Goal: Task Accomplishment & Management: Manage account settings

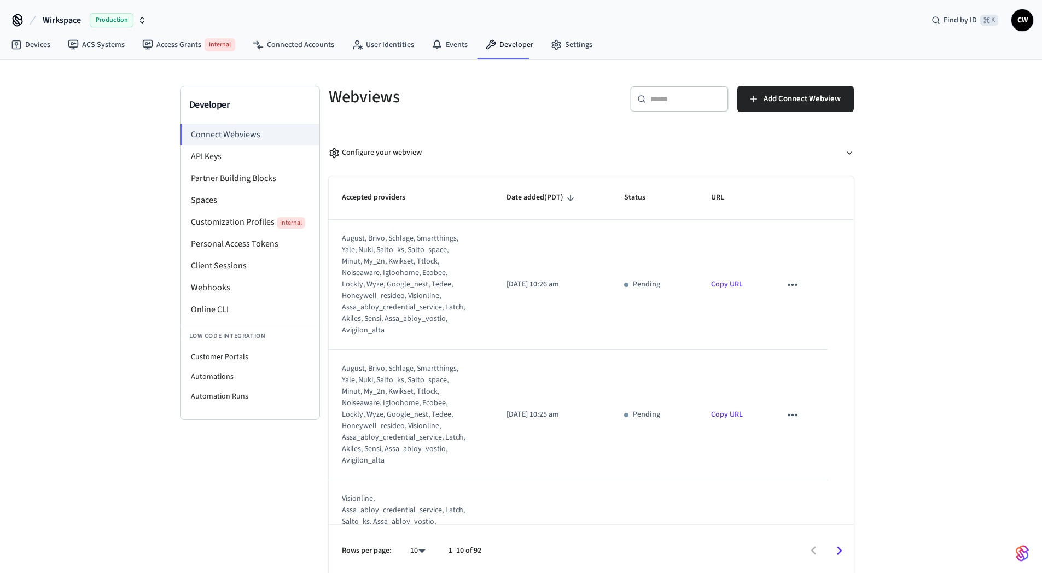
drag, startPoint x: 107, startPoint y: 86, endPoint x: 106, endPoint y: 68, distance: 18.6
click at [107, 86] on div "Developer Connect Webviews API Keys Partner Building Blocks Spaces Customizatio…" at bounding box center [521, 319] width 1042 height 518
click at [86, 26] on button "Wirkspace Production" at bounding box center [94, 20] width 110 height 23
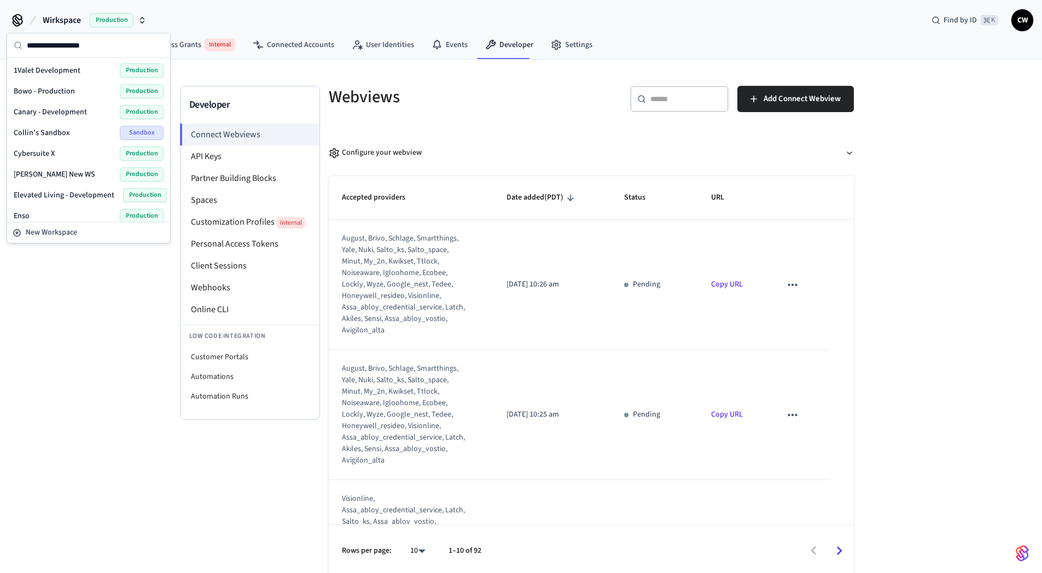
click at [67, 27] on button "Wirkspace Production" at bounding box center [94, 20] width 110 height 23
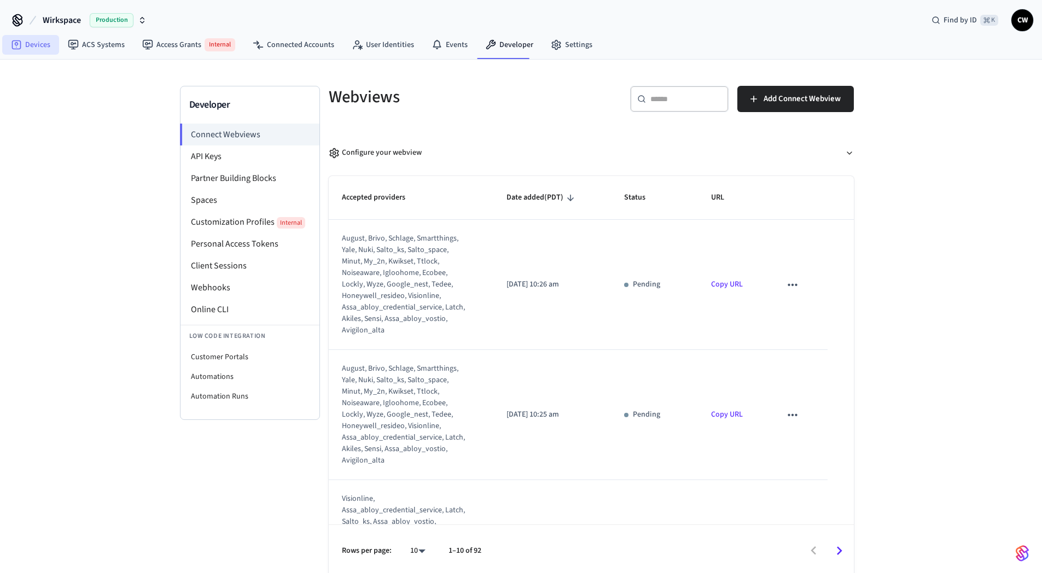
click at [44, 44] on link "Devices" at bounding box center [30, 45] width 57 height 20
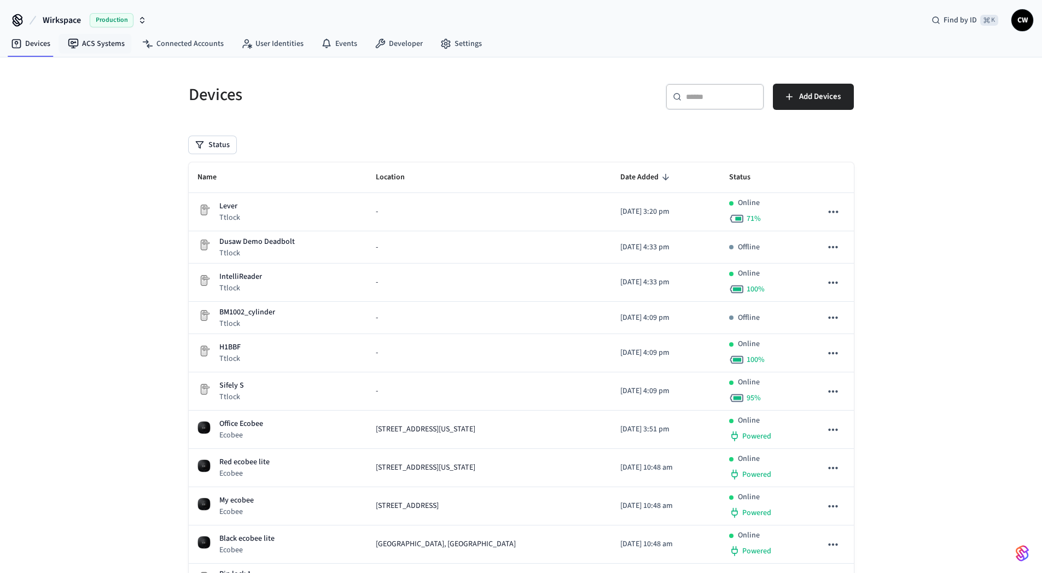
click at [93, 44] on link "ACS Systems" at bounding box center [96, 44] width 74 height 20
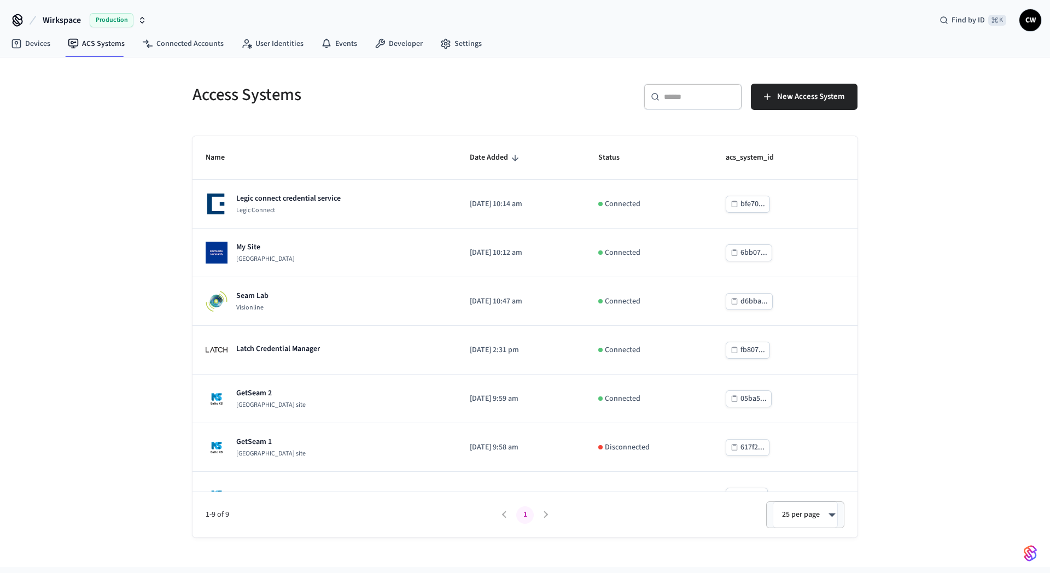
click at [119, 108] on div "Access Systems ​ ​ New Access System Name Date Added Status acs_system_id Legic…" at bounding box center [525, 312] width 1050 height 510
click at [217, 98] on h5 "Access Systems" at bounding box center [356, 95] width 326 height 22
click at [224, 95] on h5 "Access Systems" at bounding box center [356, 95] width 326 height 22
click at [274, 97] on h5 "Access Systems" at bounding box center [356, 95] width 326 height 22
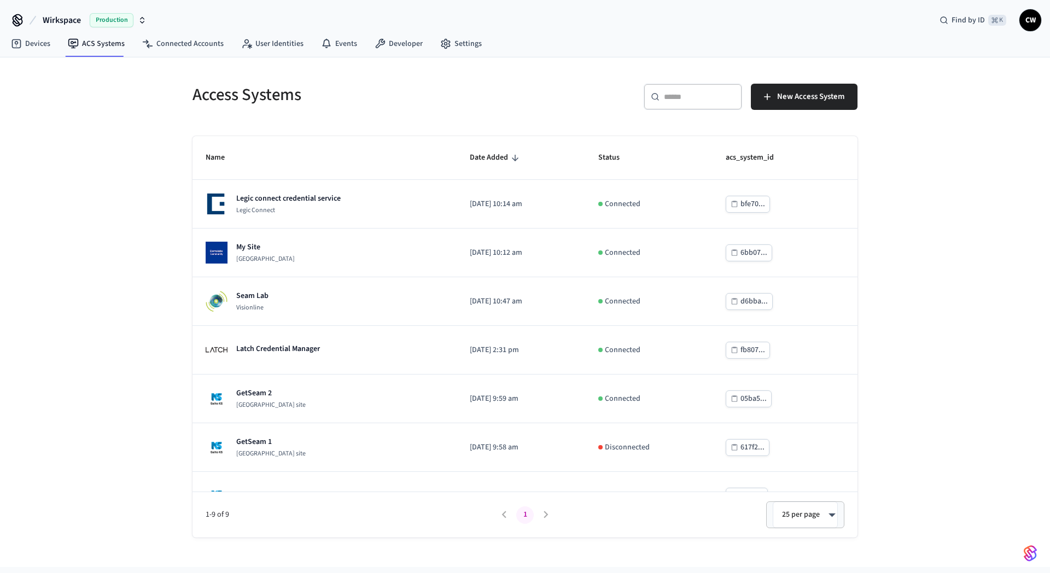
click at [137, 235] on div "Access Systems ​ ​ New Access System Name Date Added Status acs_system_id Legic…" at bounding box center [525, 312] width 1050 height 510
click at [144, 158] on div "Access Systems ​ ​ New Access System Name Date Added Status acs_system_id Legic…" at bounding box center [525, 312] width 1050 height 510
click at [57, 8] on div "Wirkspace Production Find by ID ⌘ K CW" at bounding box center [525, 16] width 1050 height 32
click at [62, 16] on span "Wirkspace" at bounding box center [62, 20] width 38 height 13
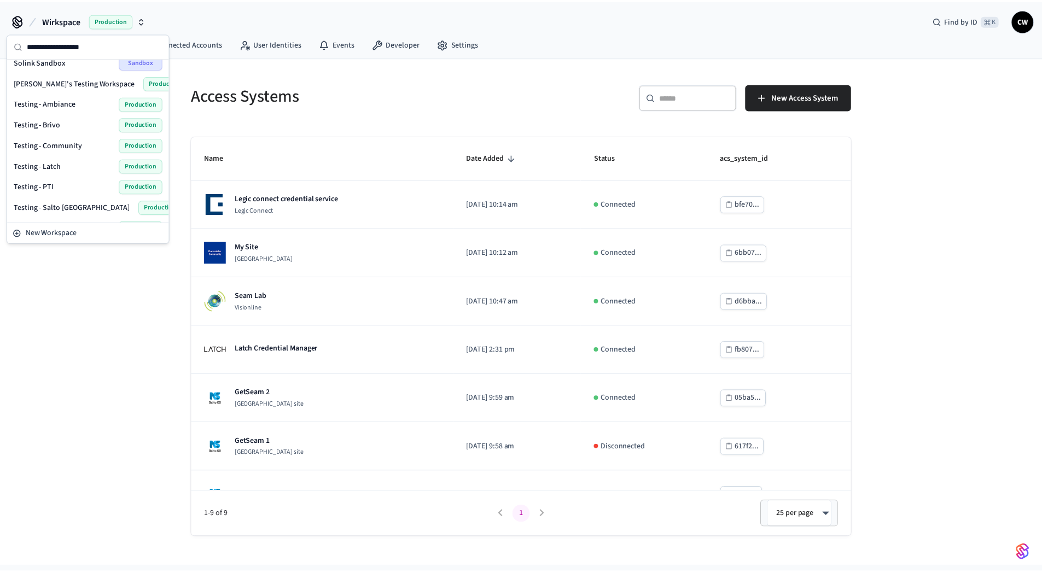
scroll to position [493, 0]
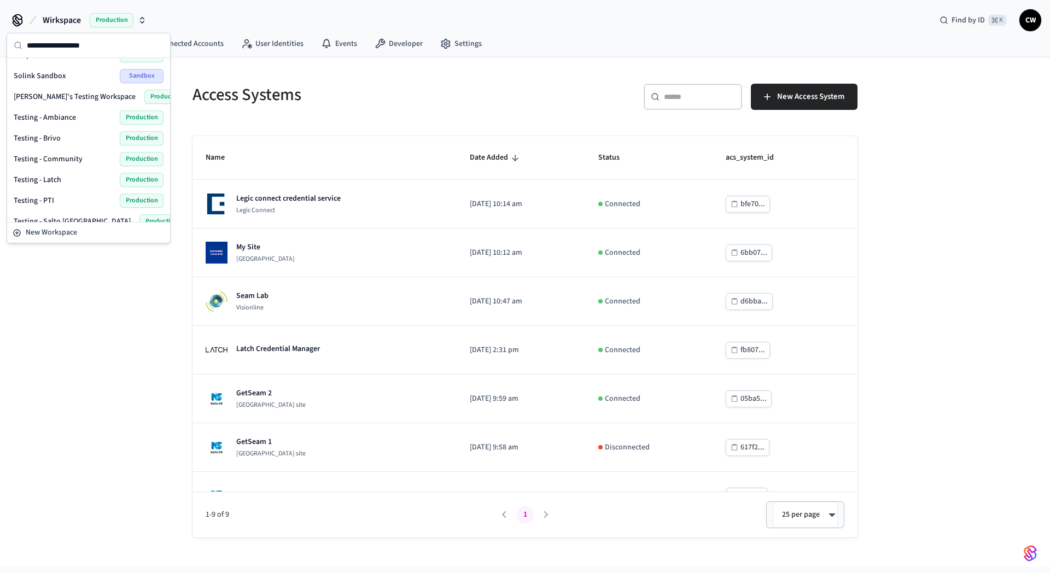
click at [68, 159] on span "Testing - Community" at bounding box center [48, 159] width 69 height 11
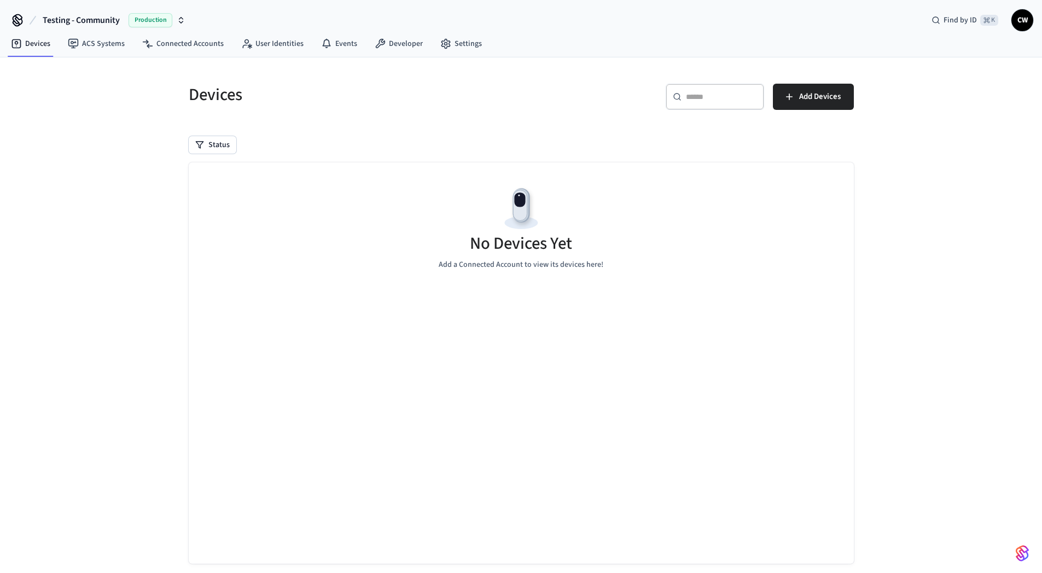
click at [142, 224] on div "Devices ​ ​ Add Devices Status No Devices Yet Add a Connected Account to view i…" at bounding box center [521, 325] width 1042 height 536
click at [91, 46] on link "ACS Systems" at bounding box center [96, 44] width 74 height 20
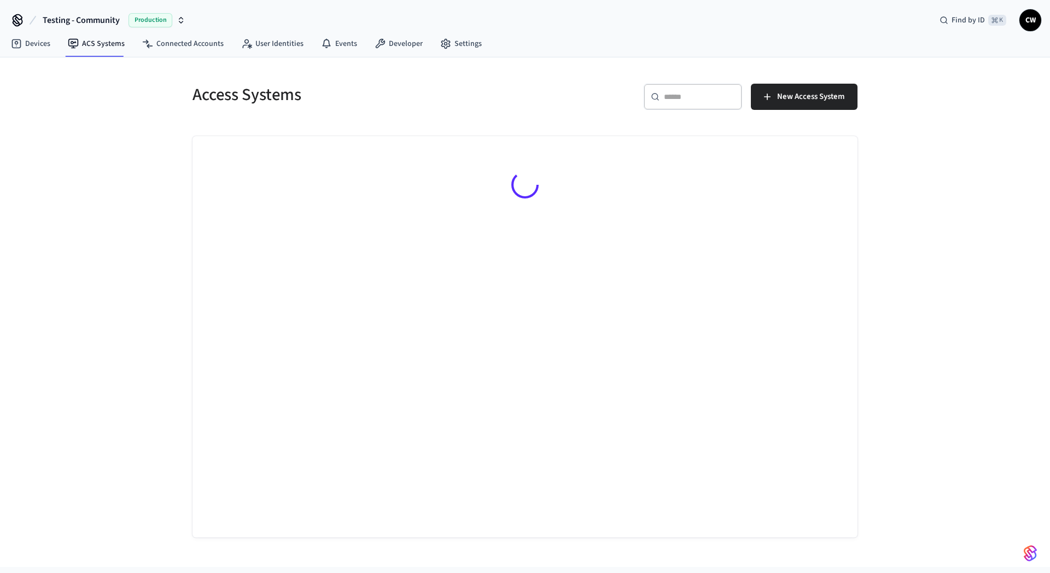
click at [119, 182] on div "Access Systems ​ ​ New Access System" at bounding box center [525, 312] width 1050 height 510
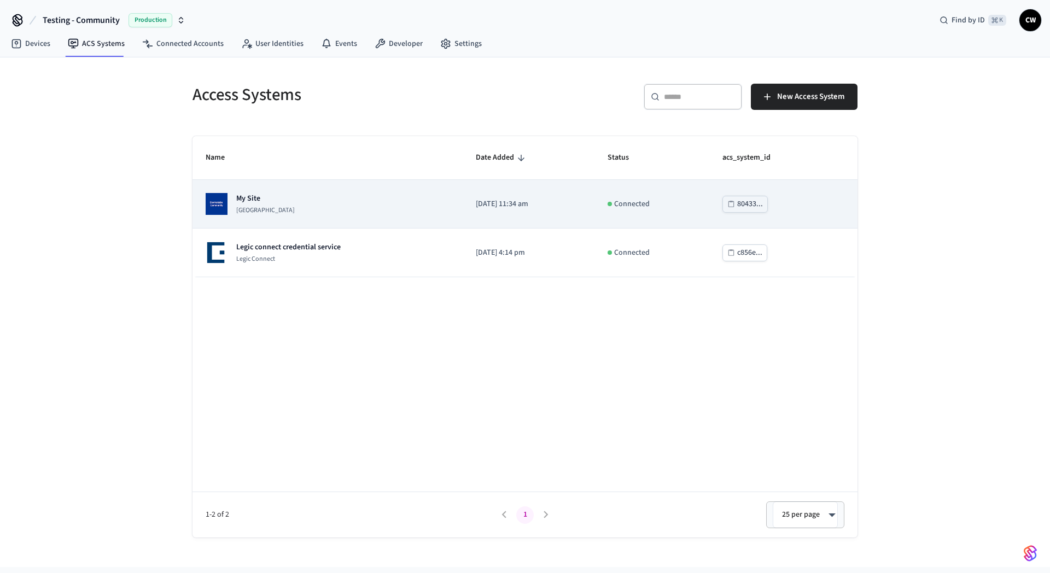
click at [287, 206] on p "Dormakaba Community Site" at bounding box center [265, 210] width 59 height 9
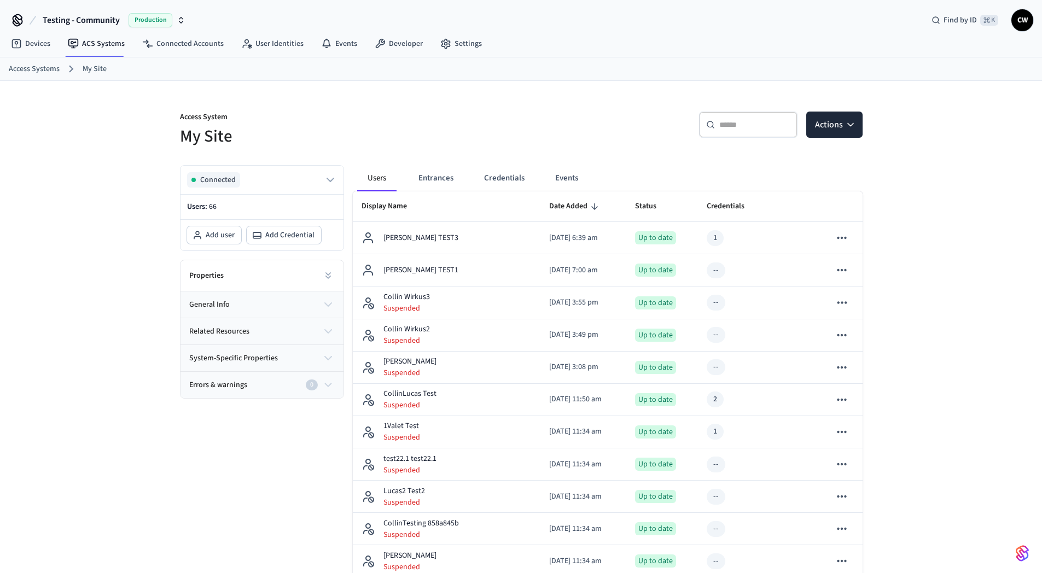
click at [613, 131] on div "​ ​ Actions" at bounding box center [695, 129] width 335 height 35
click at [604, 136] on div "​ ​ Actions" at bounding box center [695, 129] width 335 height 35
click at [501, 173] on button "Credentials" at bounding box center [504, 178] width 58 height 26
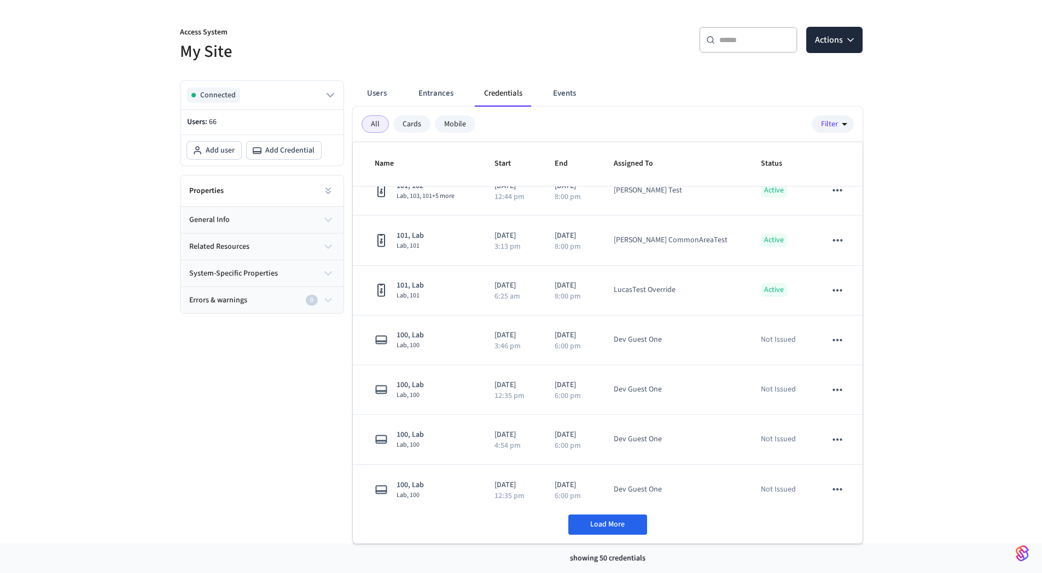
scroll to position [2172, 0]
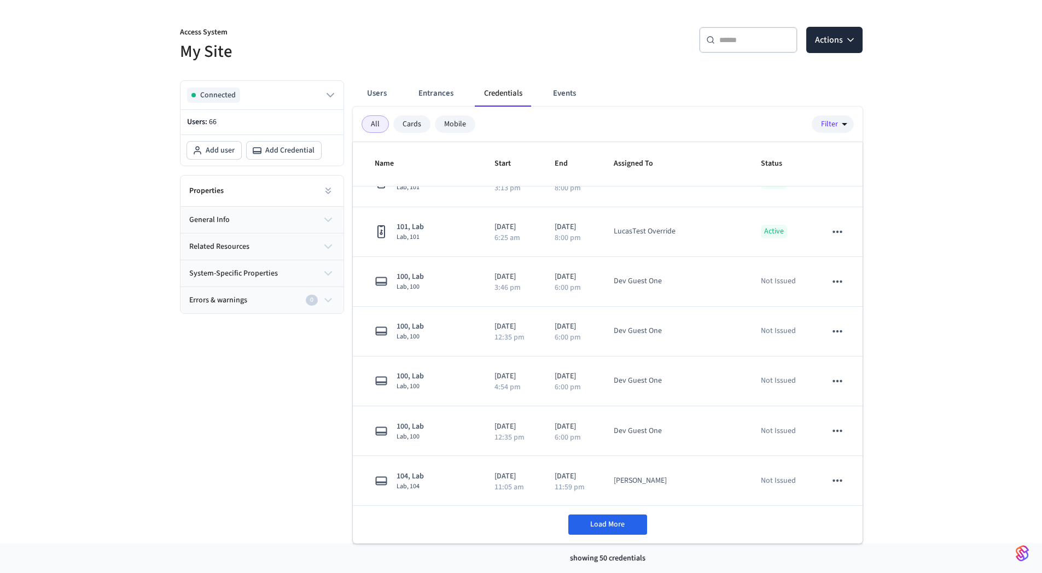
click at [155, 427] on div "Access System My Site ​ ​ Actions Connected Users: 66 Add user Add Credential P…" at bounding box center [521, 270] width 1042 height 548
click at [129, 399] on div "Access System My Site ​ ​ Actions Connected Users: 66 Add user Add Credential P…" at bounding box center [521, 270] width 1042 height 548
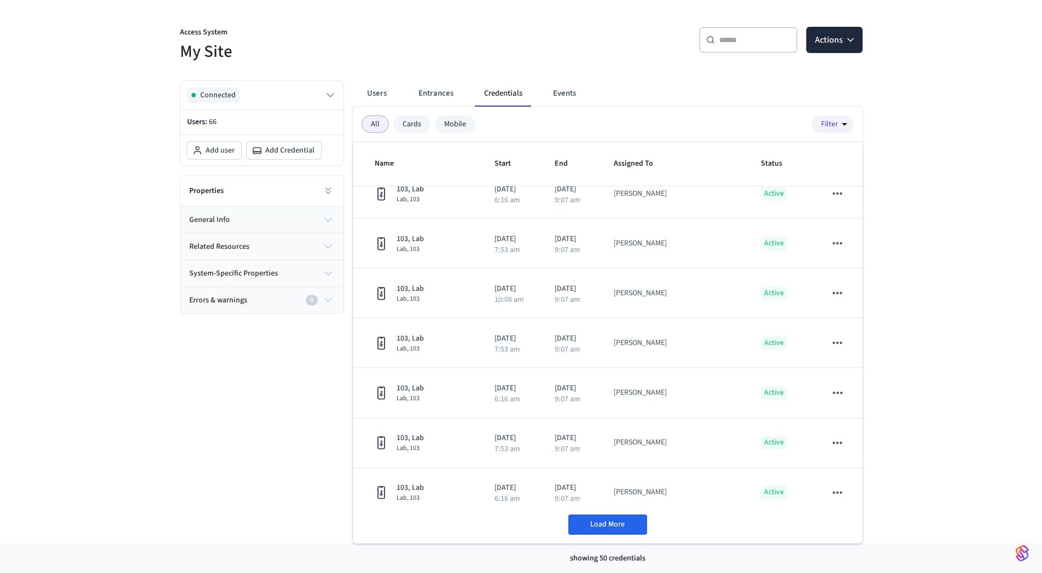
scroll to position [482, 0]
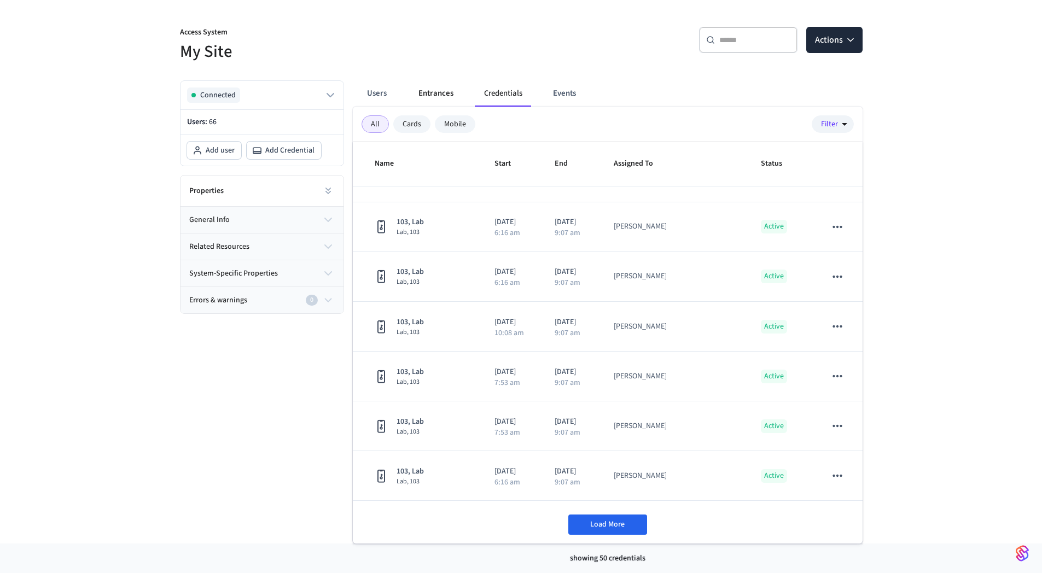
click at [424, 95] on button "Entrances" at bounding box center [436, 93] width 53 height 26
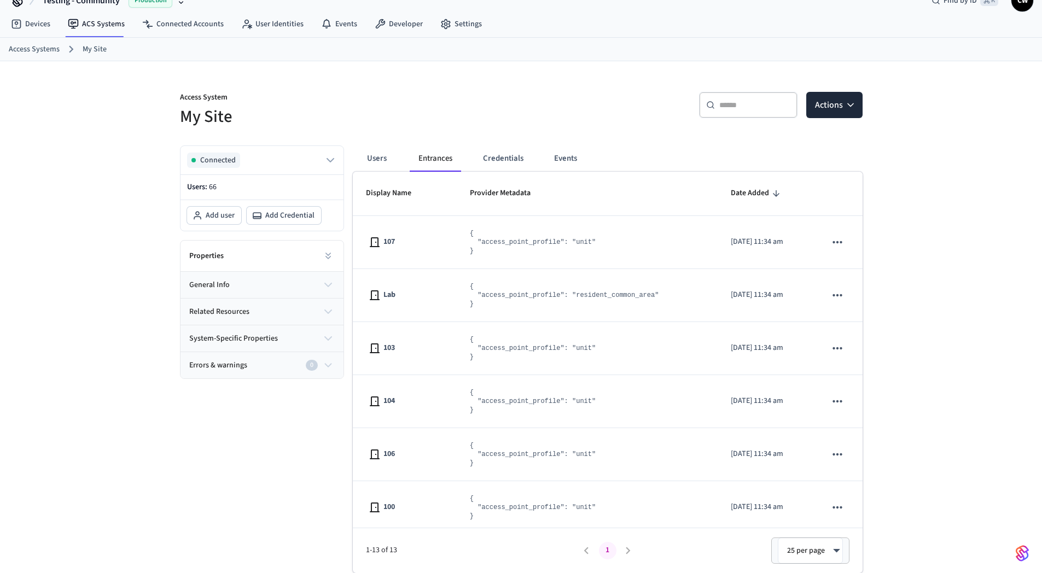
scroll to position [20, 0]
click at [492, 96] on p "Access System" at bounding box center [347, 99] width 335 height 14
click at [382, 157] on button "Users" at bounding box center [376, 159] width 39 height 26
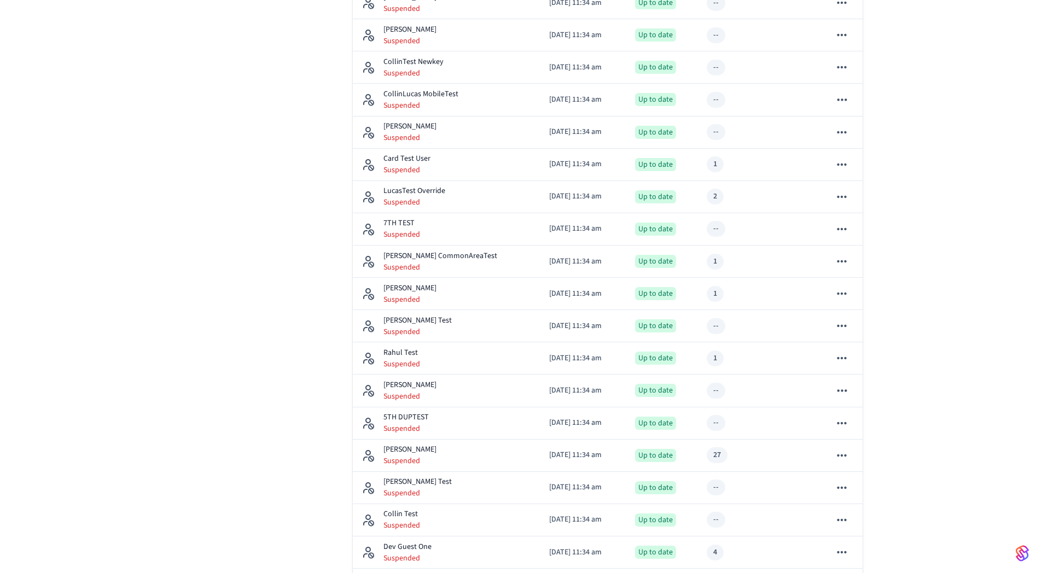
scroll to position [1334, 0]
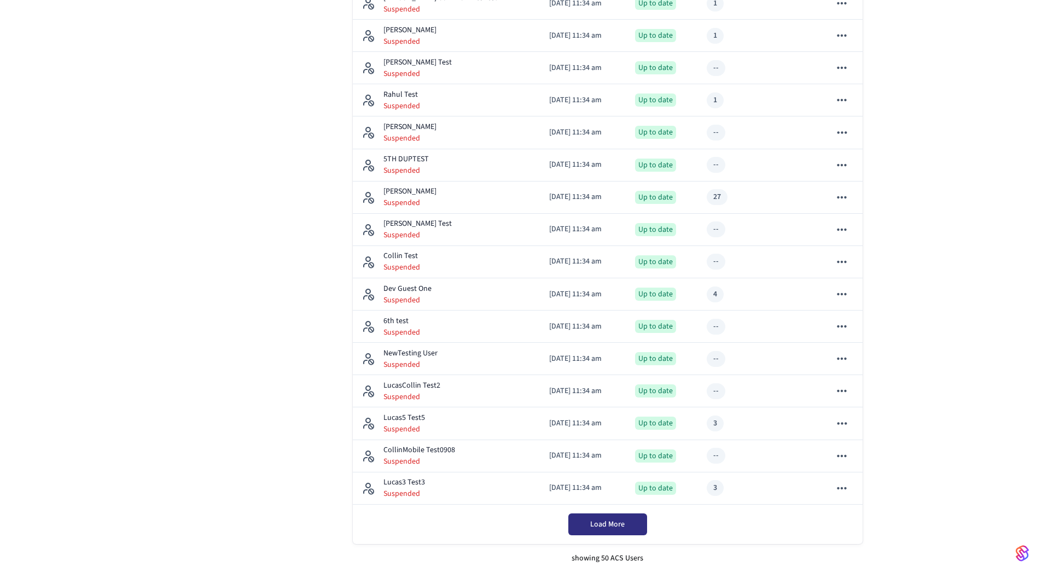
click at [603, 525] on span "Load More" at bounding box center [607, 524] width 34 height 11
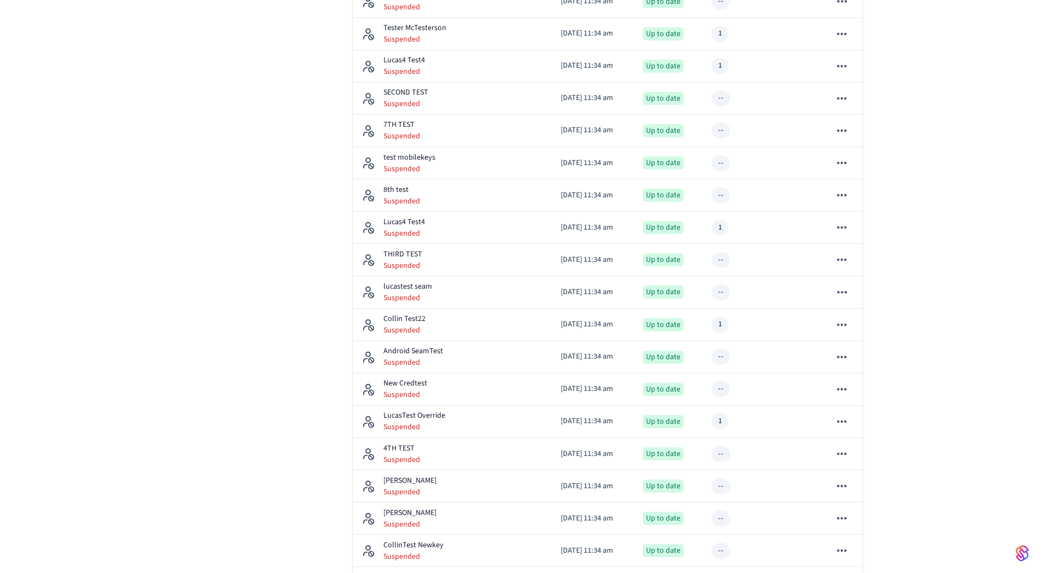
scroll to position [0, 0]
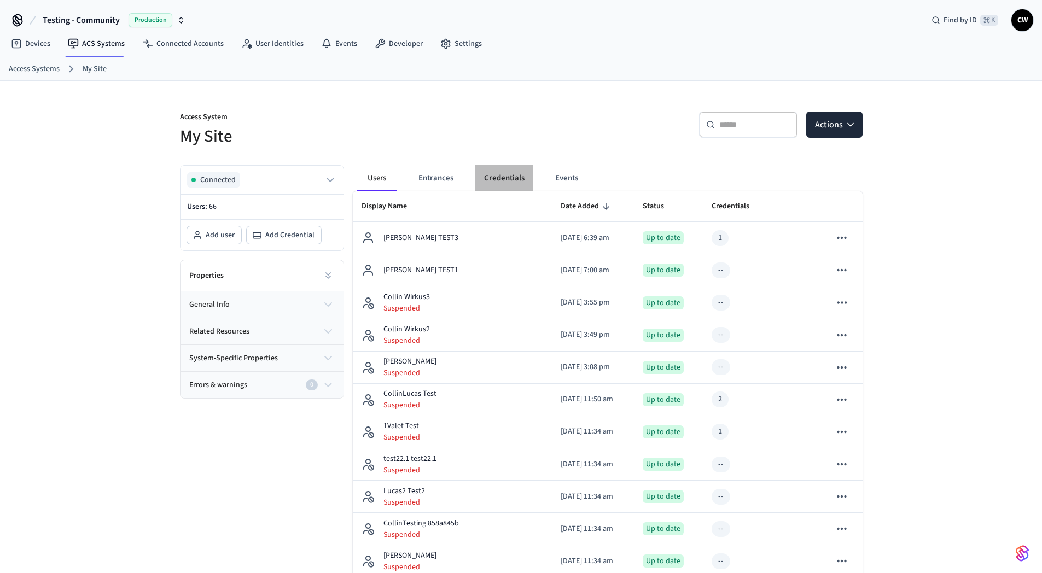
click at [504, 177] on button "Credentials" at bounding box center [504, 178] width 58 height 26
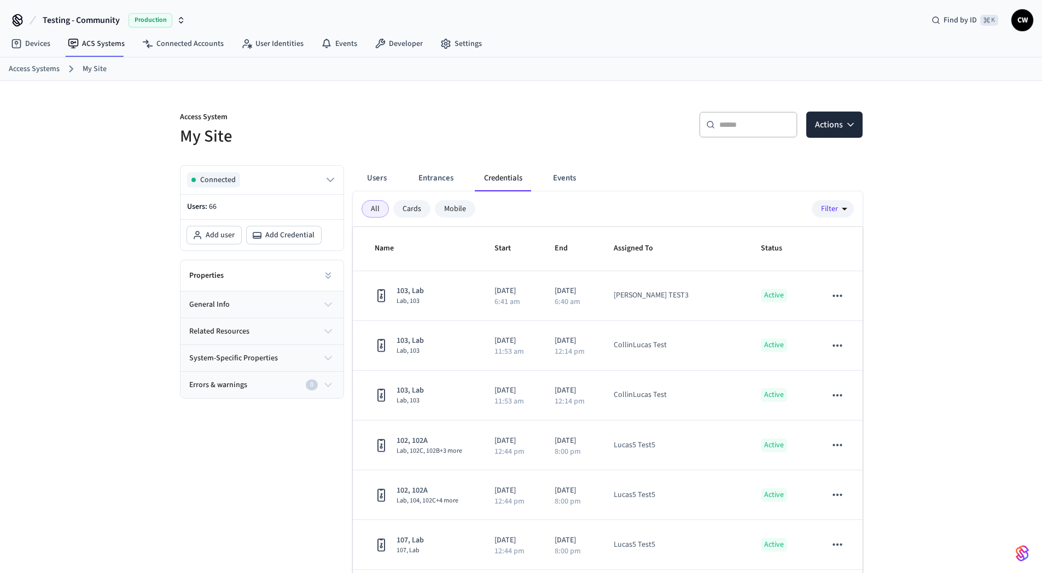
click at [464, 146] on h5 "My Site" at bounding box center [347, 136] width 335 height 22
drag, startPoint x: 153, startPoint y: 262, endPoint x: 95, endPoint y: 236, distance: 63.2
click at [152, 262] on div "Access System My Site ​ ​ Actions Connected Users: 66 Add user Add Credential P…" at bounding box center [521, 355] width 1042 height 548
click at [408, 43] on link "Developer" at bounding box center [399, 44] width 66 height 20
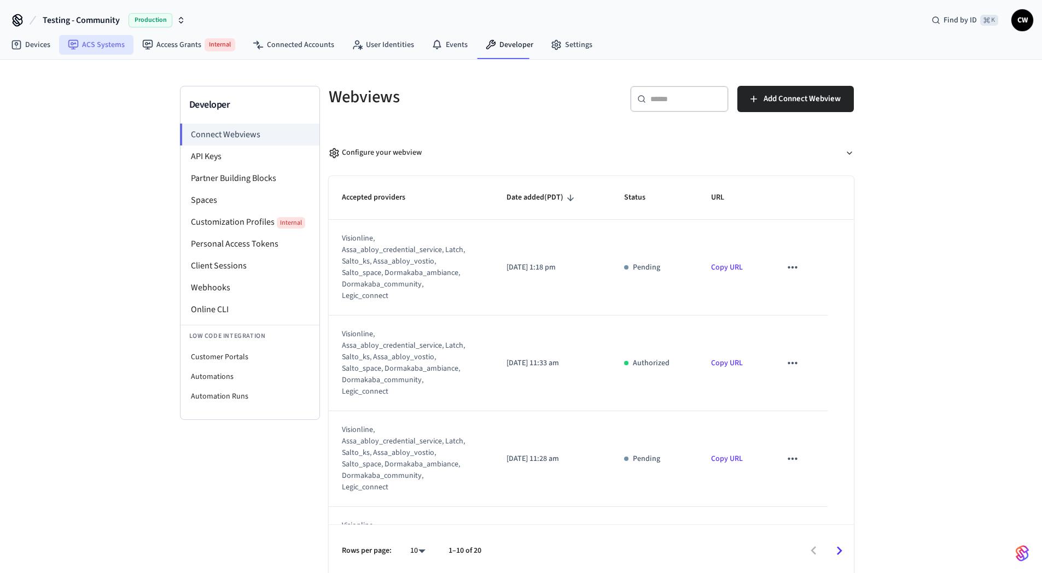
click at [74, 48] on icon at bounding box center [73, 45] width 10 height 10
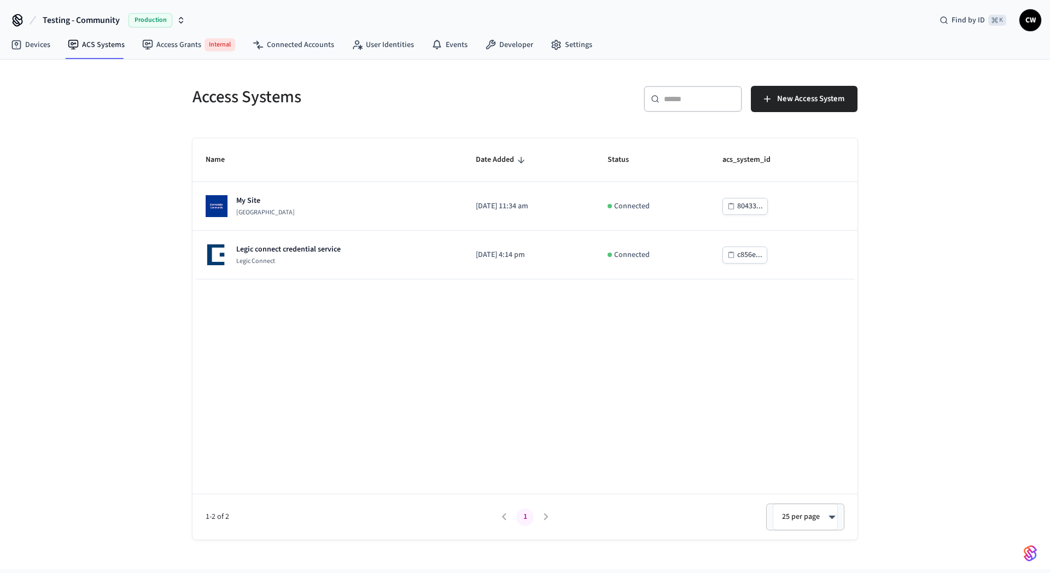
click at [110, 194] on div "Access Systems ​ ​ New Access System Name Date Added Status acs_system_id My Si…" at bounding box center [525, 315] width 1050 height 510
click at [95, 213] on div "Access Systems ​ ​ New Access System Name Date Added Status acs_system_id My Si…" at bounding box center [525, 315] width 1050 height 510
click at [107, 143] on div "Access Systems ​ ​ New Access System Name Date Added Status acs_system_id My Si…" at bounding box center [525, 315] width 1050 height 510
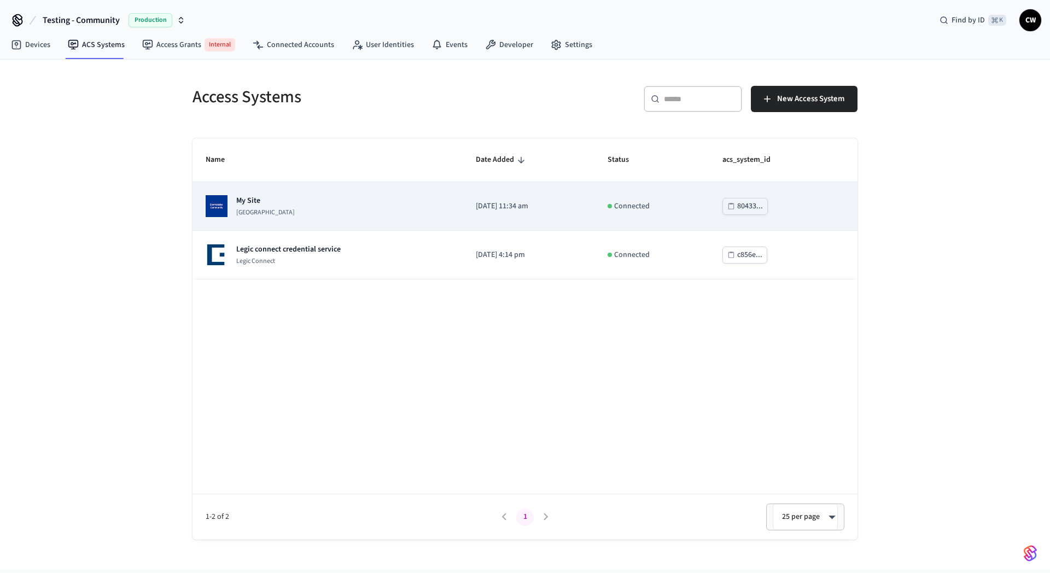
click at [257, 195] on td "My Site [GEOGRAPHIC_DATA]" at bounding box center [328, 206] width 270 height 49
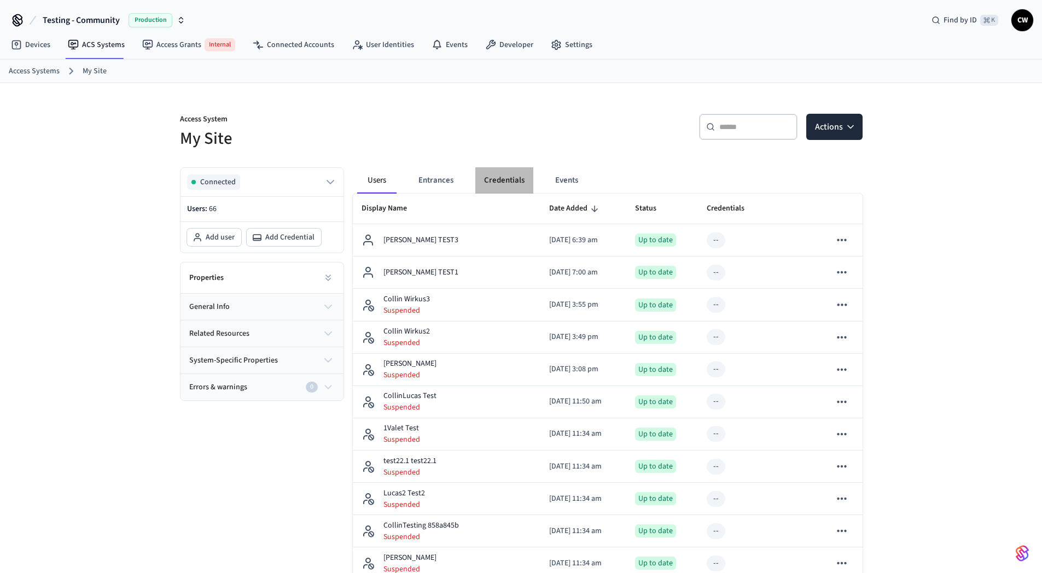
click at [515, 181] on button "Credentials" at bounding box center [504, 180] width 58 height 26
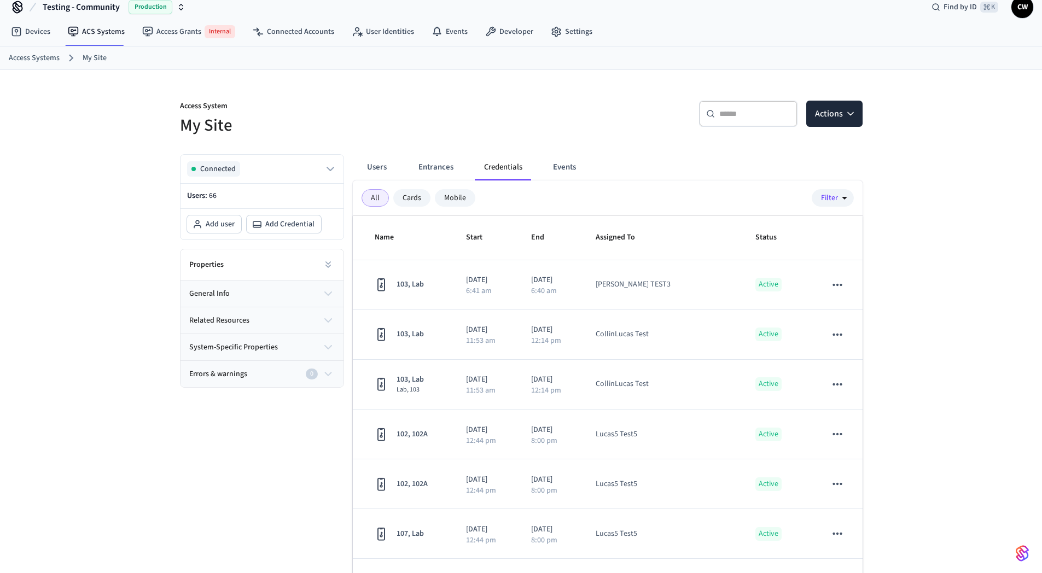
scroll to position [87, 0]
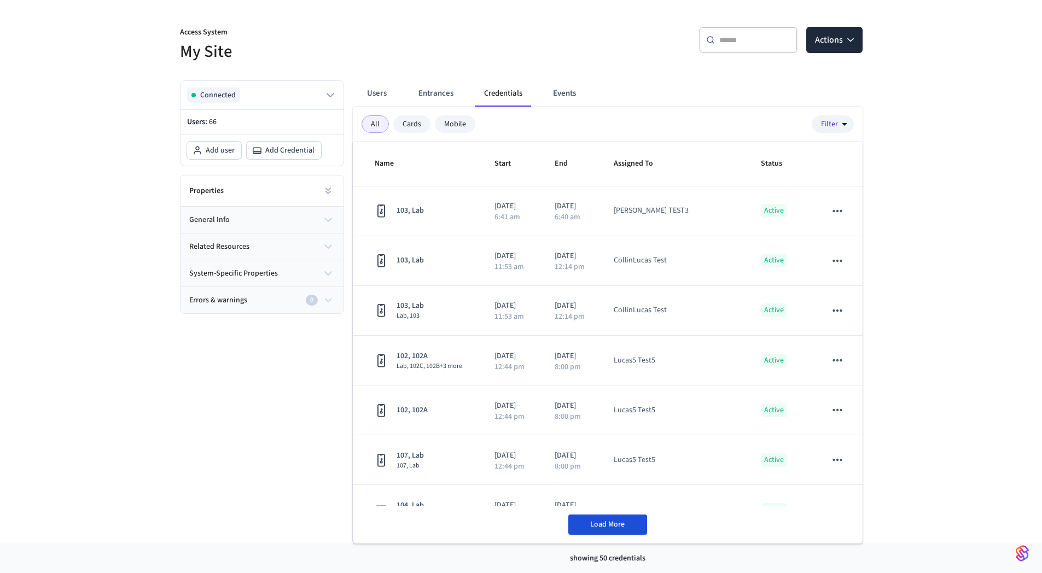
click at [619, 525] on span "Load More" at bounding box center [607, 524] width 34 height 11
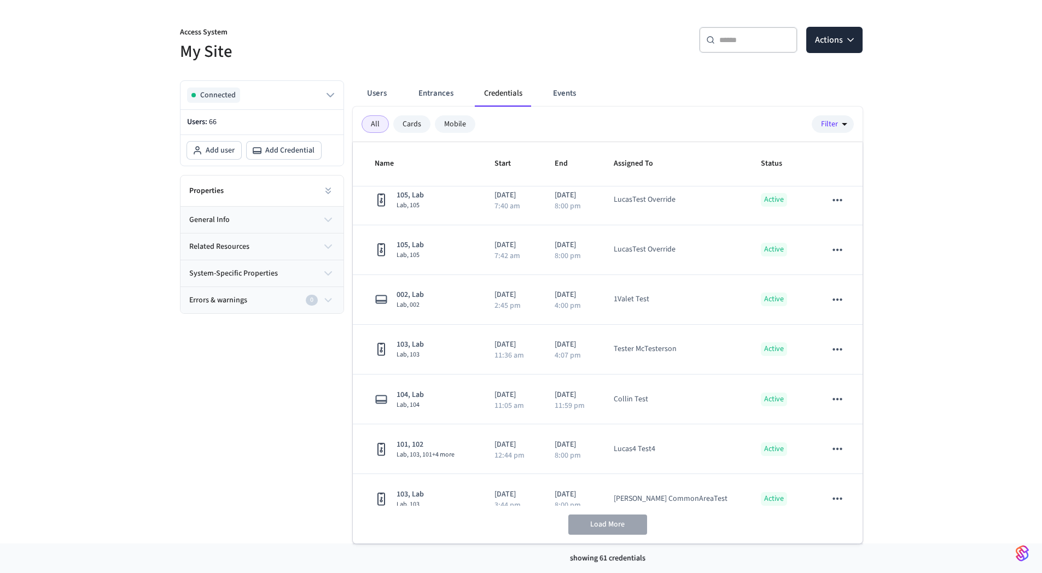
scroll to position [639, 0]
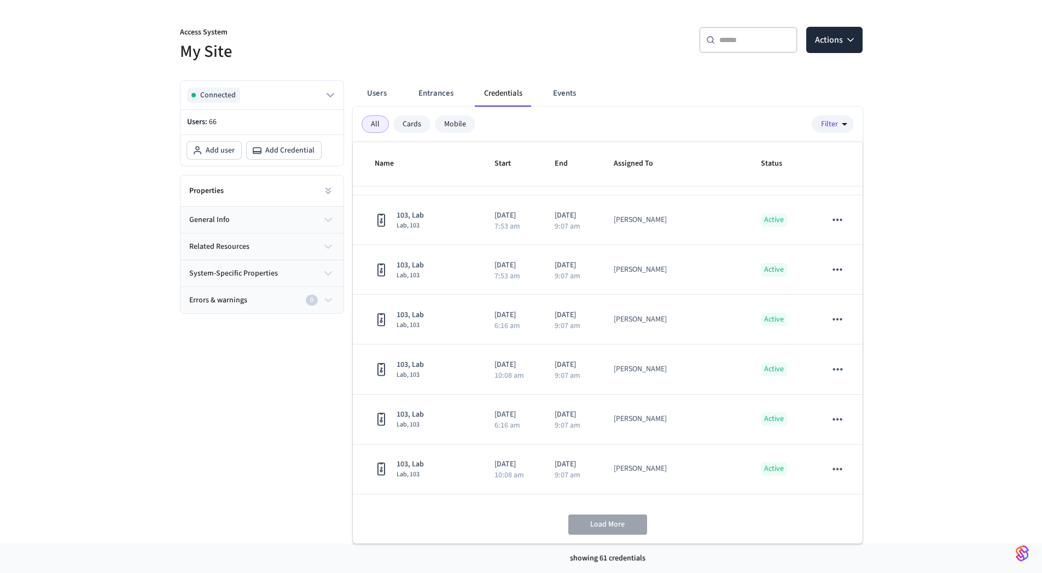
click at [189, 423] on div "Connected Users: 66 Add user Add Credential Properties general info related res…" at bounding box center [257, 308] width 173 height 472
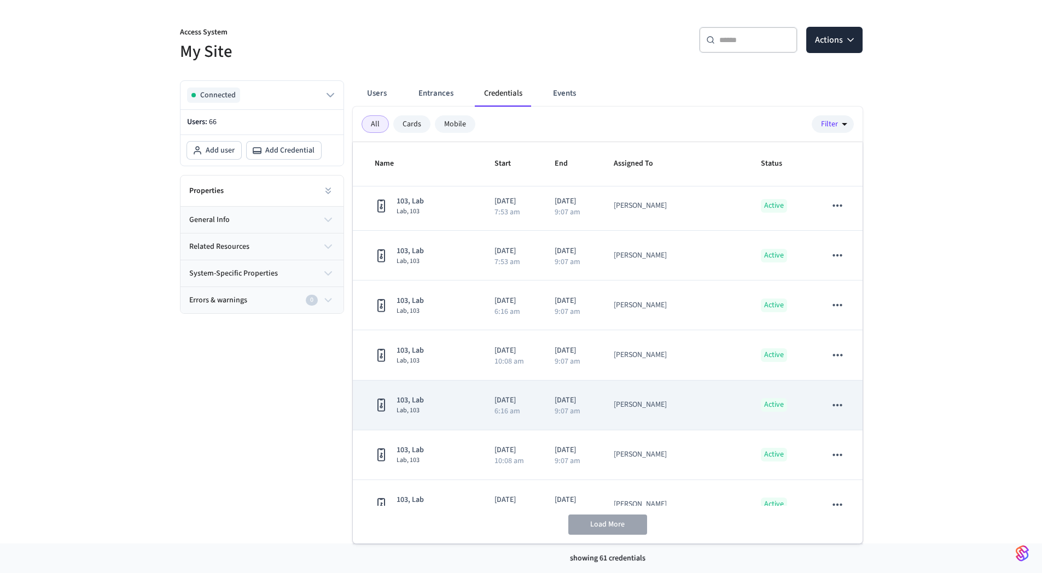
scroll to position [635, 0]
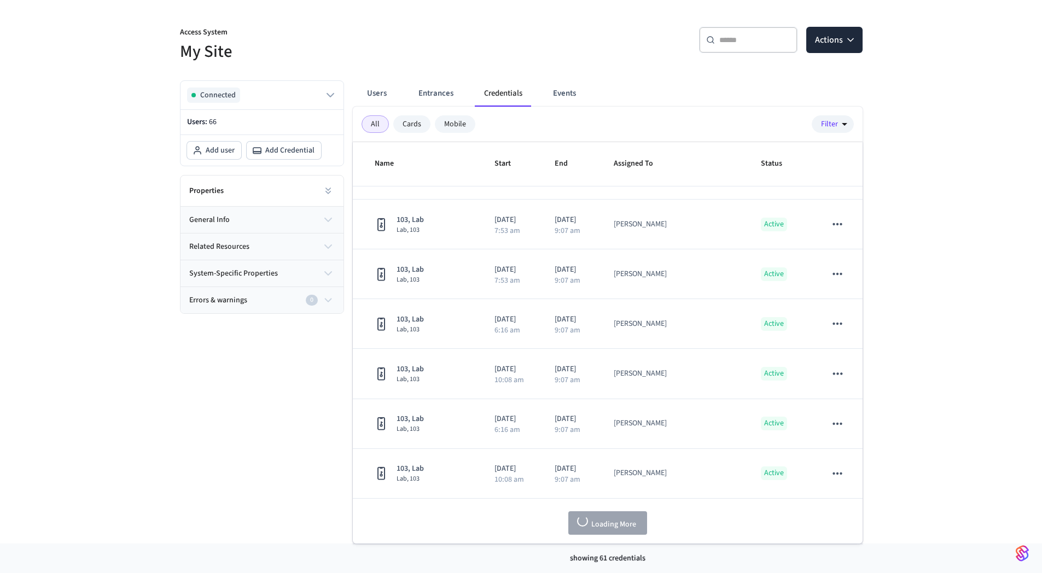
click at [98, 271] on div "Access System My Site ​ ​ Actions Connected Users: 66 Add user Add Credential P…" at bounding box center [521, 270] width 1042 height 548
click at [387, 56] on h5 "My Site" at bounding box center [347, 51] width 335 height 22
click at [449, 72] on div "Users Entrances Credentials Events All Cards Mobile Filter Name Start End Assig…" at bounding box center [603, 308] width 519 height 472
click at [386, 91] on button "Users" at bounding box center [376, 93] width 39 height 26
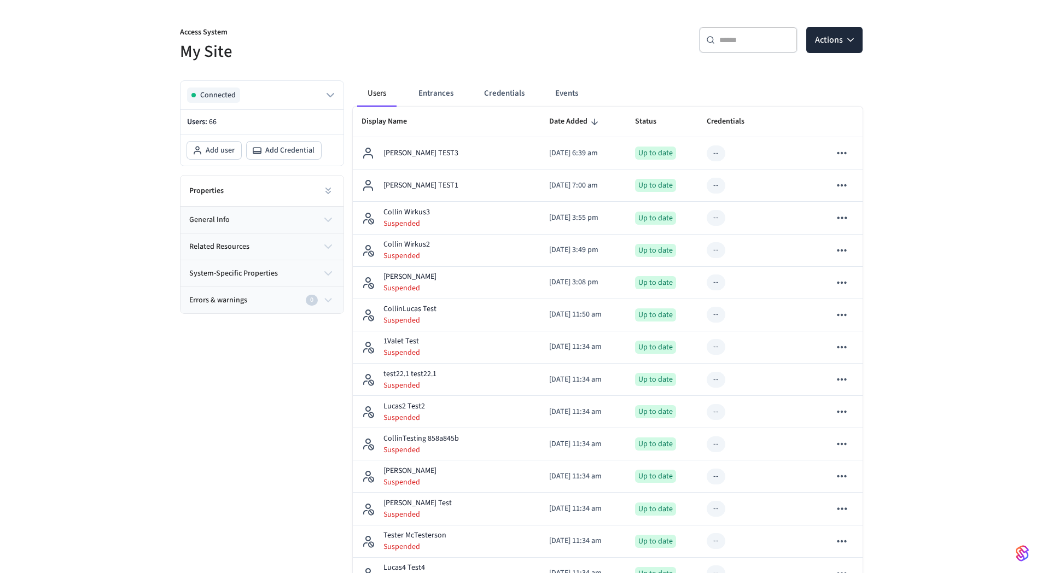
click at [441, 90] on button "Entrances" at bounding box center [436, 93] width 53 height 26
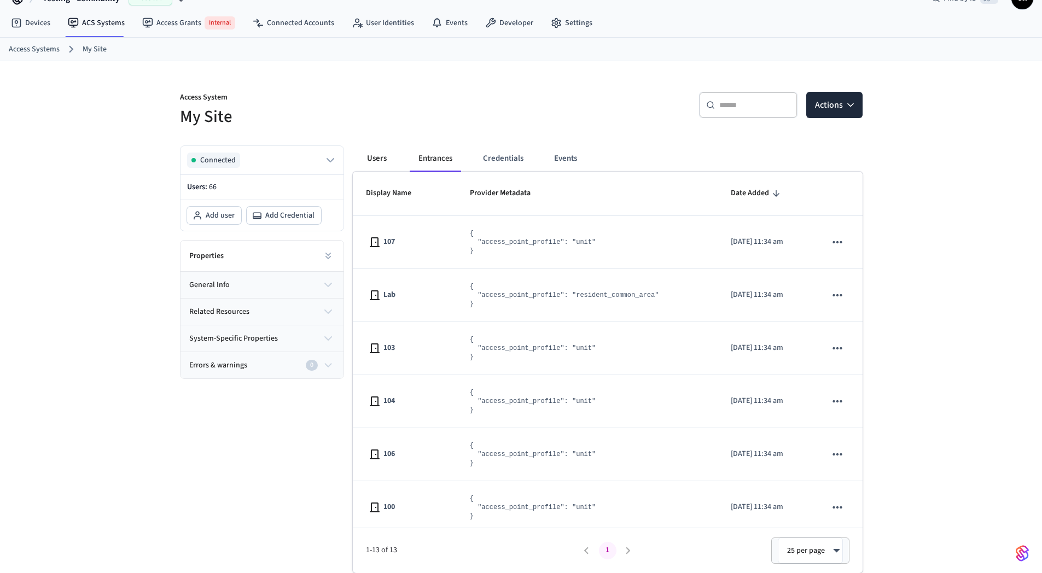
click at [379, 152] on button "Users" at bounding box center [376, 159] width 39 height 26
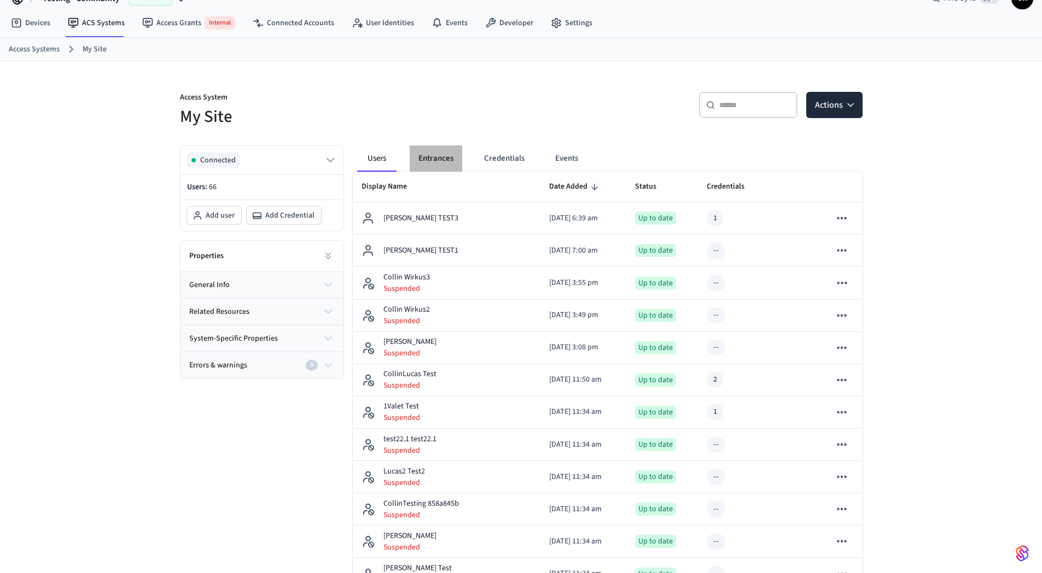
click at [437, 160] on button "Entrances" at bounding box center [436, 159] width 53 height 26
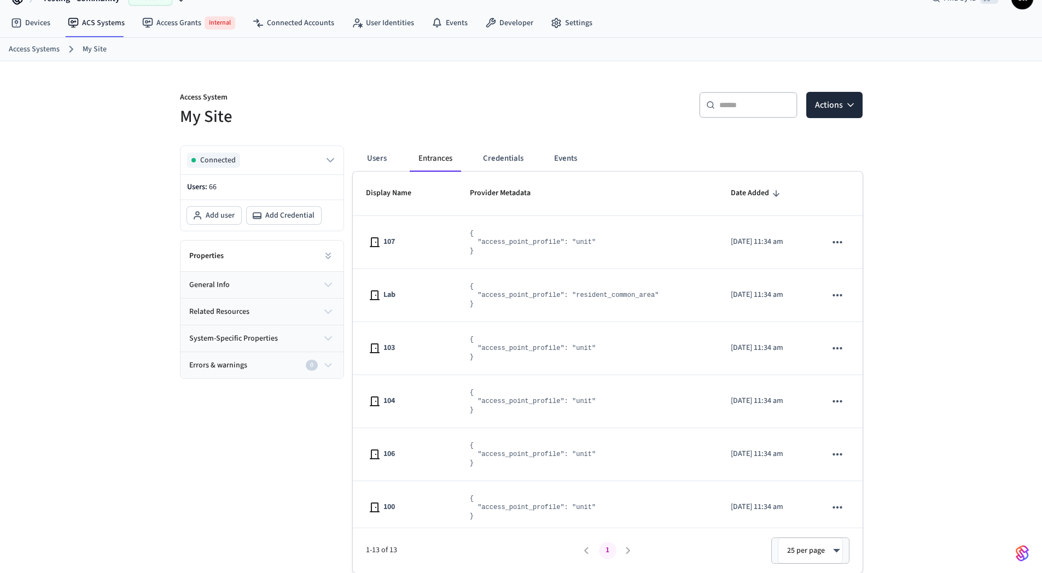
click at [391, 127] on h5 "My Site" at bounding box center [347, 117] width 335 height 22
click at [385, 162] on button "Users" at bounding box center [376, 159] width 39 height 26
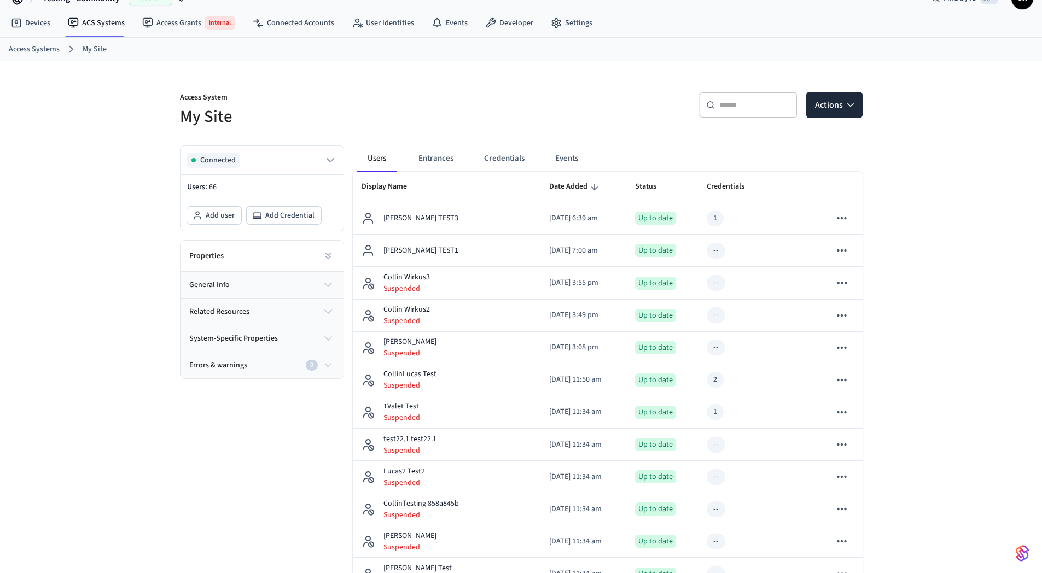
drag, startPoint x: 376, startPoint y: 106, endPoint x: 384, endPoint y: 106, distance: 7.7
click at [377, 106] on h5 "My Site" at bounding box center [347, 117] width 335 height 22
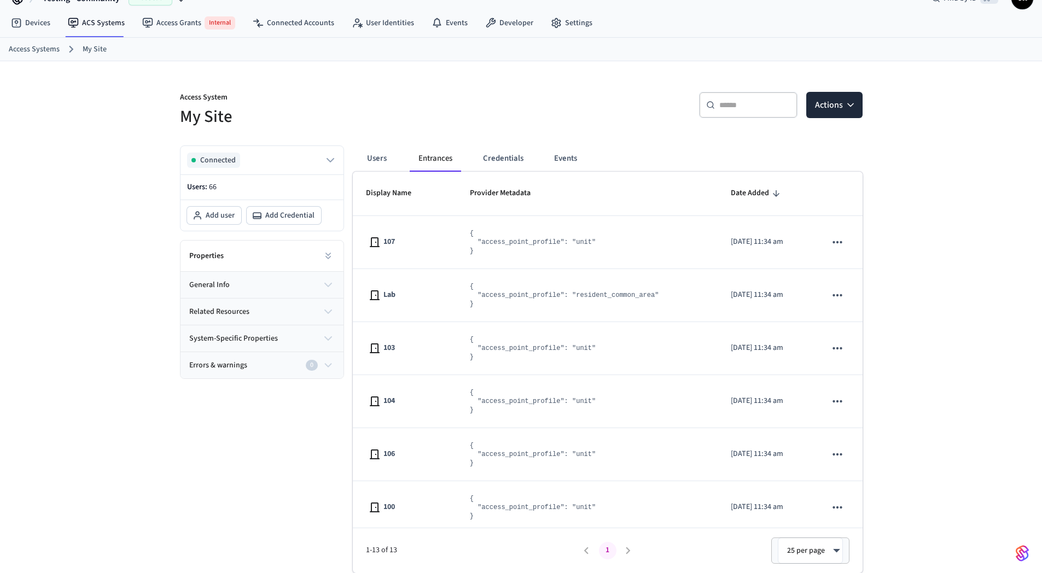
click at [403, 100] on p "Access System" at bounding box center [347, 99] width 335 height 14
drag, startPoint x: 259, startPoint y: 119, endPoint x: 137, endPoint y: 91, distance: 124.6
click at [137, 91] on div "Access System My Site ​ ​ Actions Connected Users: 66 Add user Add Credential P…" at bounding box center [521, 317] width 1042 height 512
click at [373, 156] on button "Users" at bounding box center [376, 159] width 39 height 26
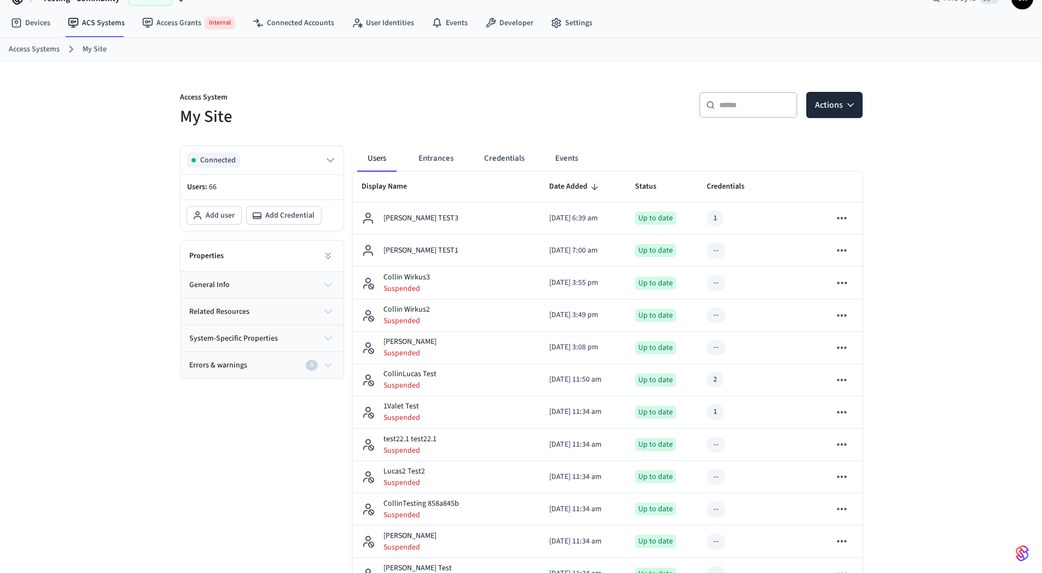
click at [374, 91] on div "Access System My Site" at bounding box center [341, 103] width 348 height 49
click at [189, 22] on link "Access Grants Internal" at bounding box center [188, 23] width 110 height 22
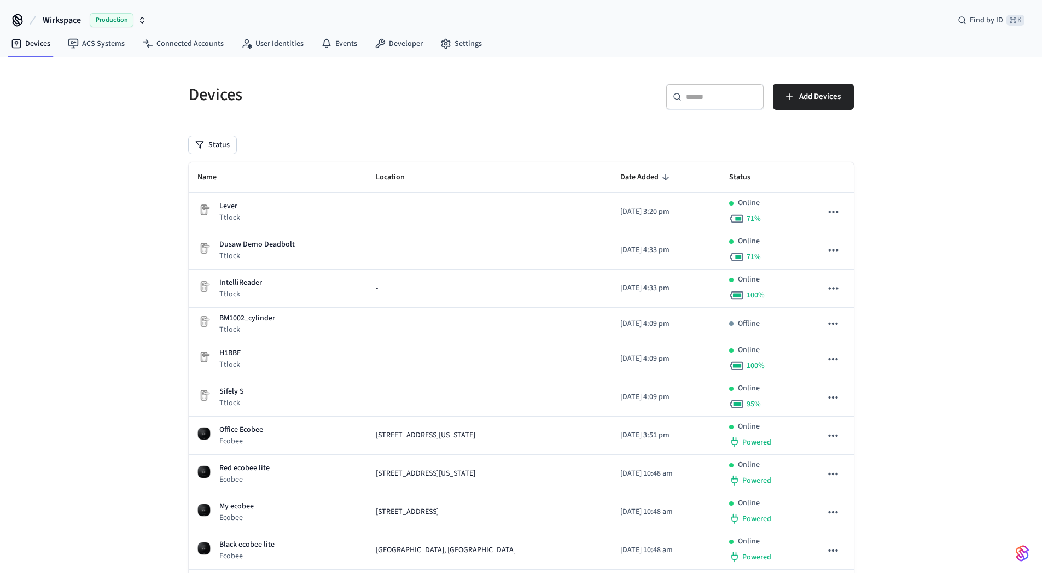
click at [120, 229] on div "Devices ​ ​ Add Devices Status Name Location Date Added Status Lever Ttlock - 2…" at bounding box center [521, 418] width 1042 height 722
click at [55, 11] on button "Wirkspace Production" at bounding box center [94, 20] width 110 height 23
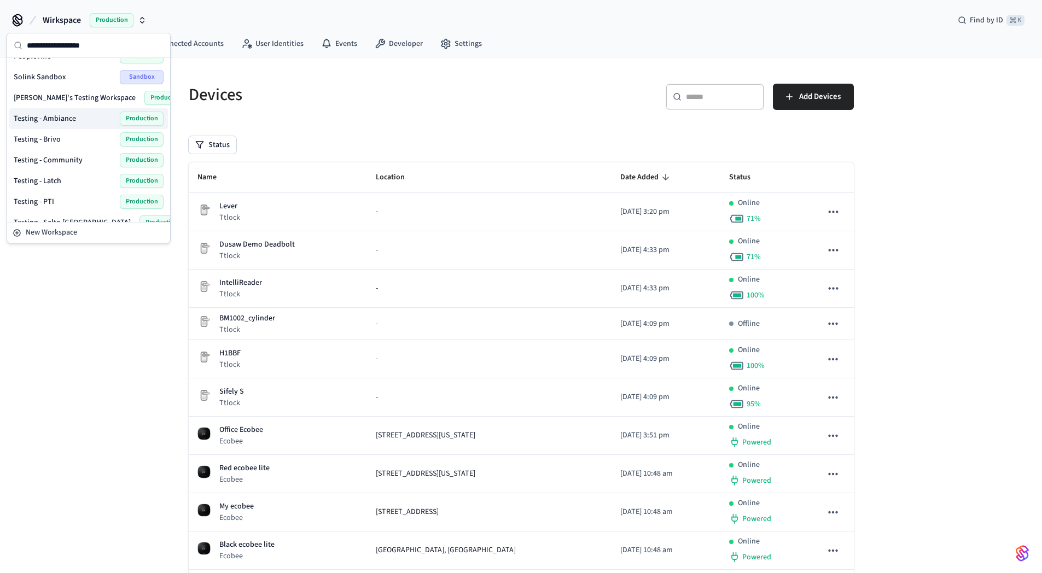
scroll to position [492, 0]
click at [69, 164] on span "Testing - Community" at bounding box center [48, 160] width 69 height 11
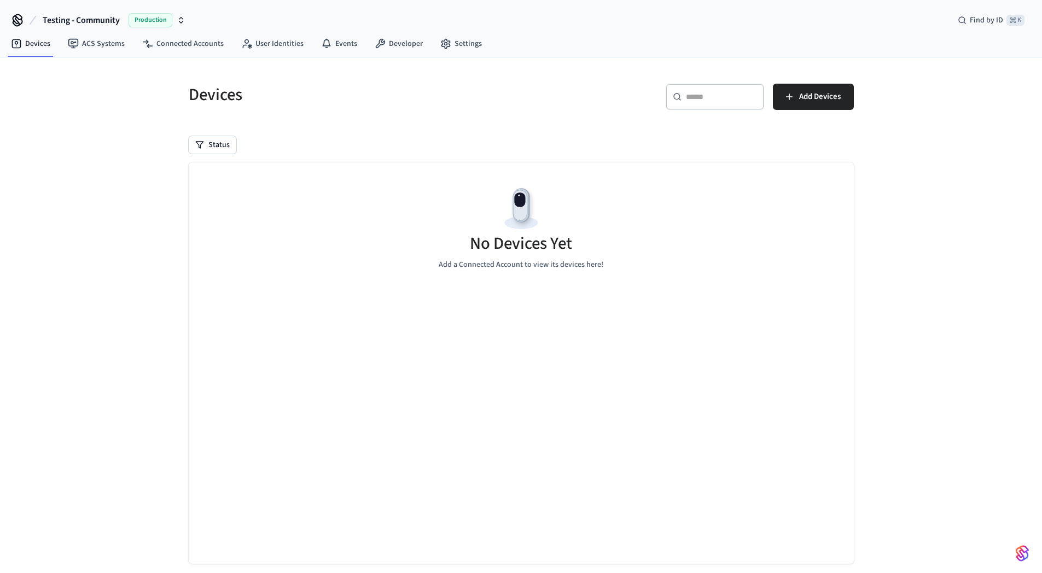
click at [116, 187] on div "Devices ​ ​ Add Devices Status No Devices Yet Add a Connected Account to view i…" at bounding box center [521, 325] width 1042 height 536
click at [105, 52] on link "ACS Systems" at bounding box center [96, 44] width 74 height 20
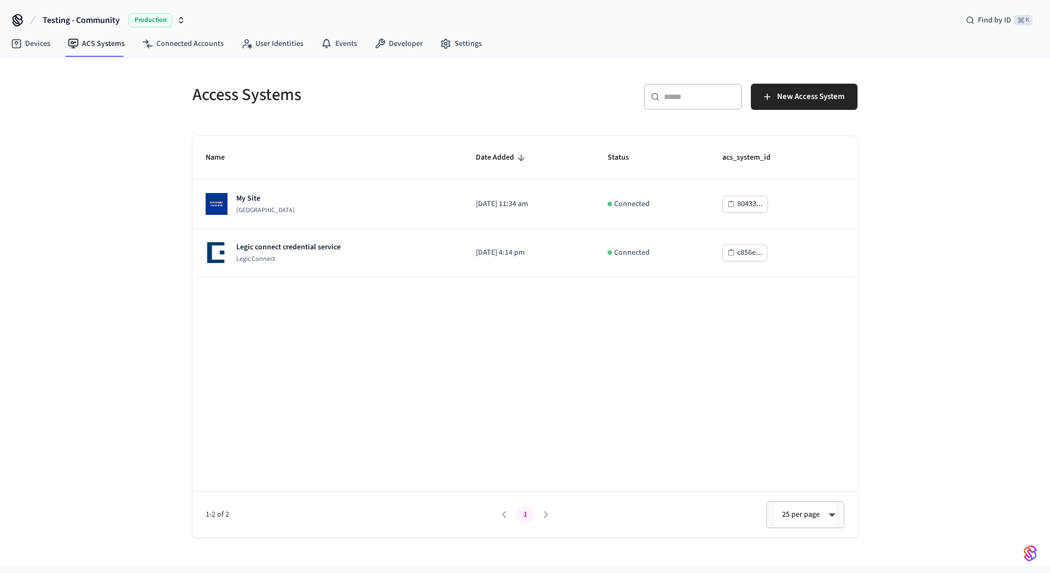
click at [98, 176] on div "Access Systems ​ ​ New Access System Name Date Added Status acs_system_id My Si…" at bounding box center [525, 312] width 1050 height 510
click at [91, 193] on div "Access Systems ​ ​ New Access System Name Date Added Status acs_system_id My Si…" at bounding box center [525, 312] width 1050 height 510
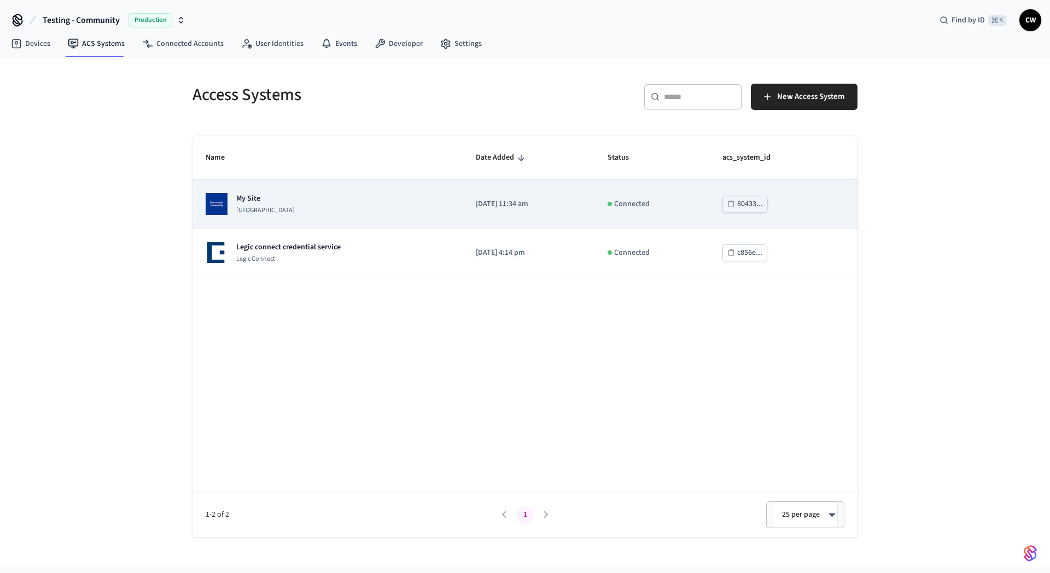
click at [306, 216] on td "My Site Dormakaba Community Site" at bounding box center [328, 204] width 270 height 49
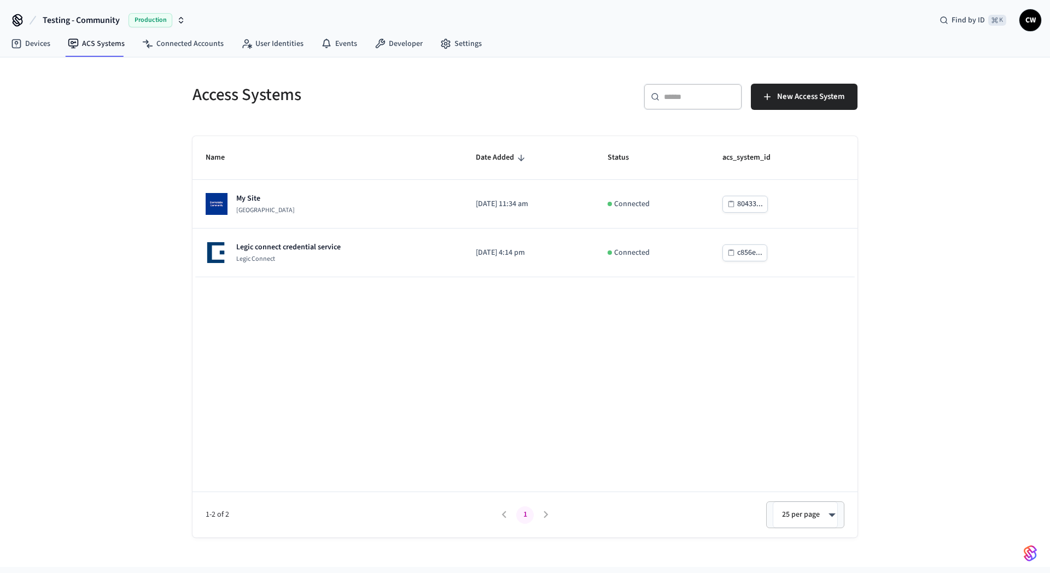
click at [94, 223] on div "Access Systems ​ ​ New Access System Name Date Added Status acs_system_id My Si…" at bounding box center [525, 312] width 1050 height 510
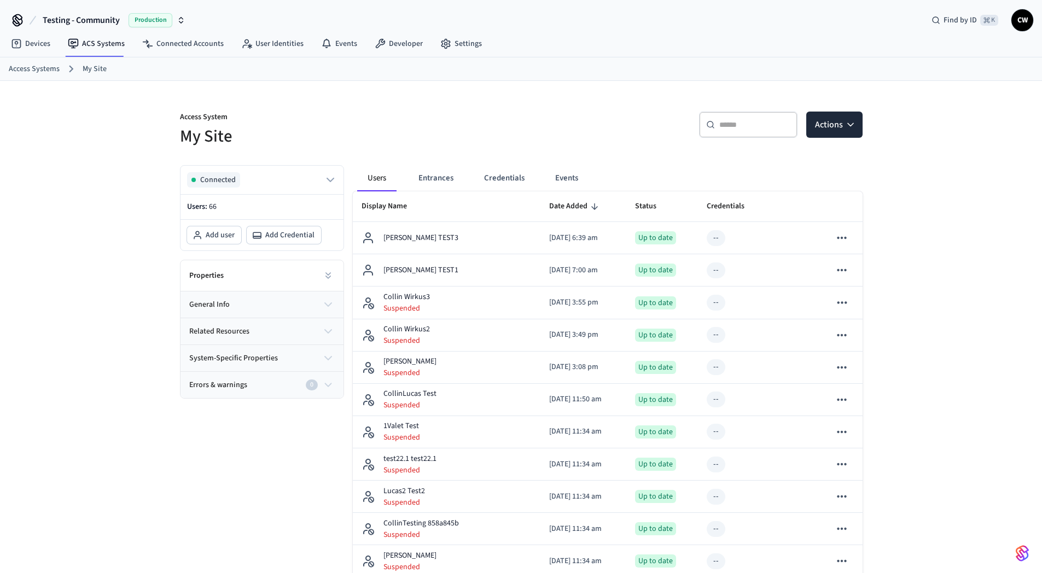
click at [501, 126] on h5 "My Site" at bounding box center [347, 136] width 335 height 22
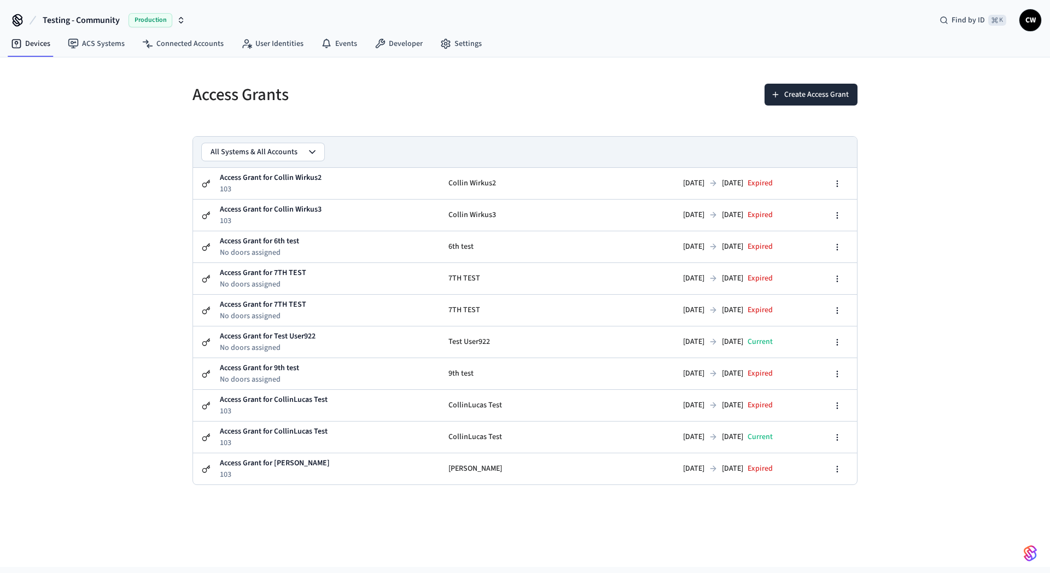
click at [465, 110] on div "Access Grants" at bounding box center [348, 95] width 339 height 48
click at [470, 104] on h5 "Access Grants" at bounding box center [356, 95] width 326 height 22
click at [118, 182] on div "Access Grants Create Access Grant All Systems & All Accounts Access Grant for C…" at bounding box center [525, 312] width 1050 height 510
click at [218, 99] on h5 "Access Grants" at bounding box center [356, 95] width 326 height 22
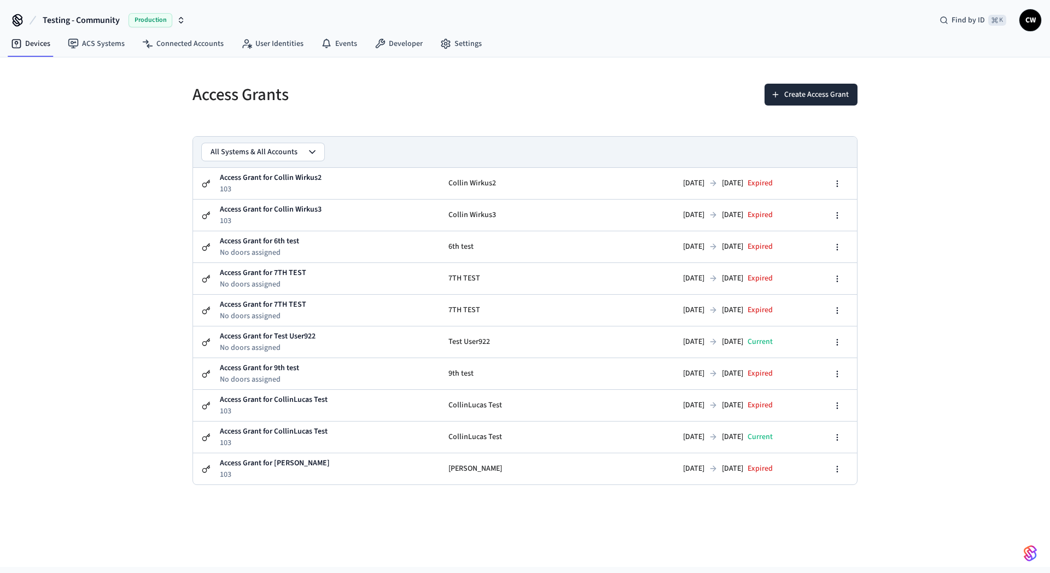
click at [286, 93] on h5 "Access Grants" at bounding box center [356, 95] width 326 height 22
click at [323, 93] on h5 "Access Grants" at bounding box center [356, 95] width 326 height 22
click at [271, 97] on h5 "Access Grants" at bounding box center [356, 95] width 326 height 22
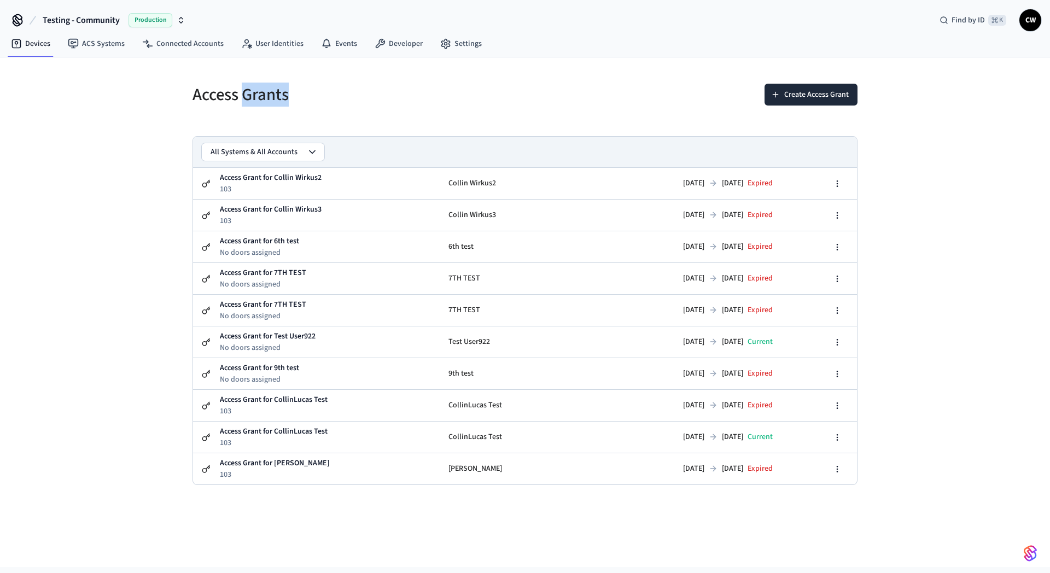
click at [271, 97] on h5 "Access Grants" at bounding box center [356, 95] width 326 height 22
click at [206, 97] on h5 "Access Grants" at bounding box center [356, 95] width 326 height 22
click at [311, 95] on h5 "Access Grants" at bounding box center [356, 95] width 326 height 22
click at [792, 97] on button "Create Access Grant" at bounding box center [811, 95] width 93 height 22
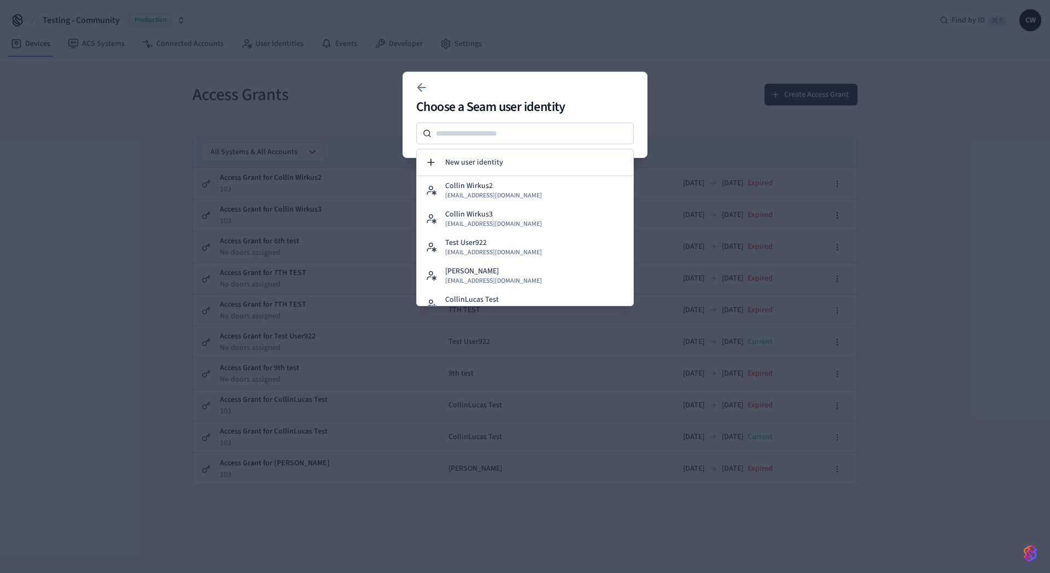
click at [306, 132] on div at bounding box center [525, 286] width 1050 height 573
click at [249, 54] on div at bounding box center [525, 286] width 1050 height 573
click at [272, 40] on div at bounding box center [525, 286] width 1050 height 573
click at [426, 82] on icon at bounding box center [421, 87] width 13 height 13
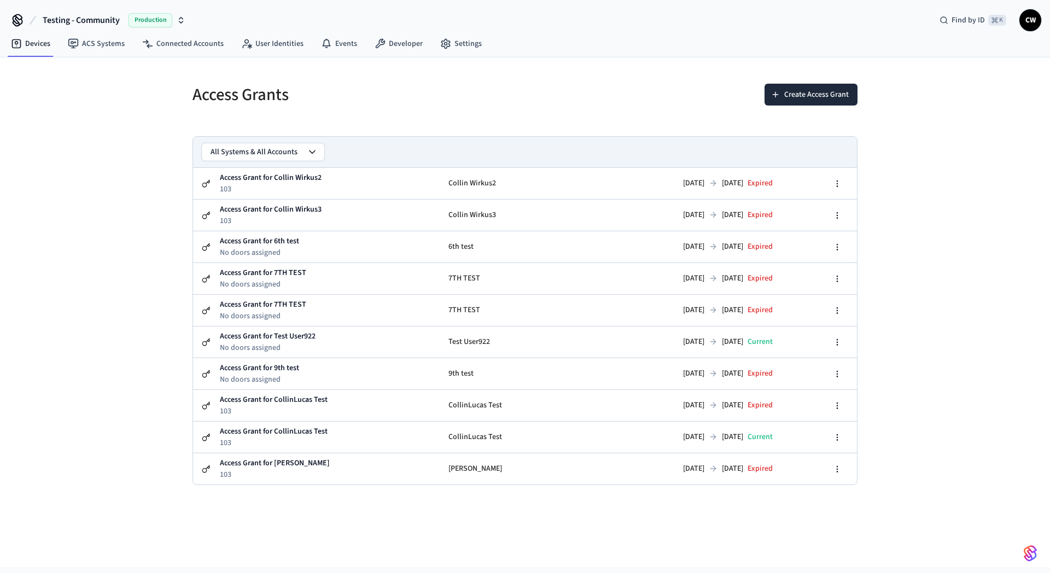
click at [312, 81] on div "Access Grants" at bounding box center [348, 95] width 339 height 48
click at [290, 53] on link "User Identities" at bounding box center [272, 44] width 80 height 20
click at [292, 45] on link "User Identities" at bounding box center [272, 44] width 80 height 20
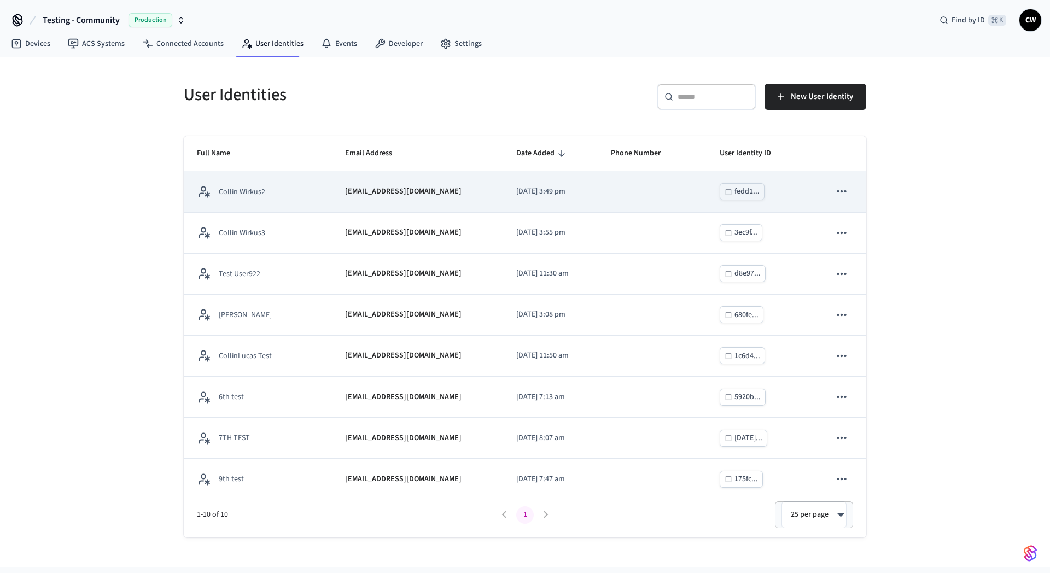
click at [422, 192] on div "[EMAIL_ADDRESS][DOMAIN_NAME]" at bounding box center [418, 191] width 146 height 11
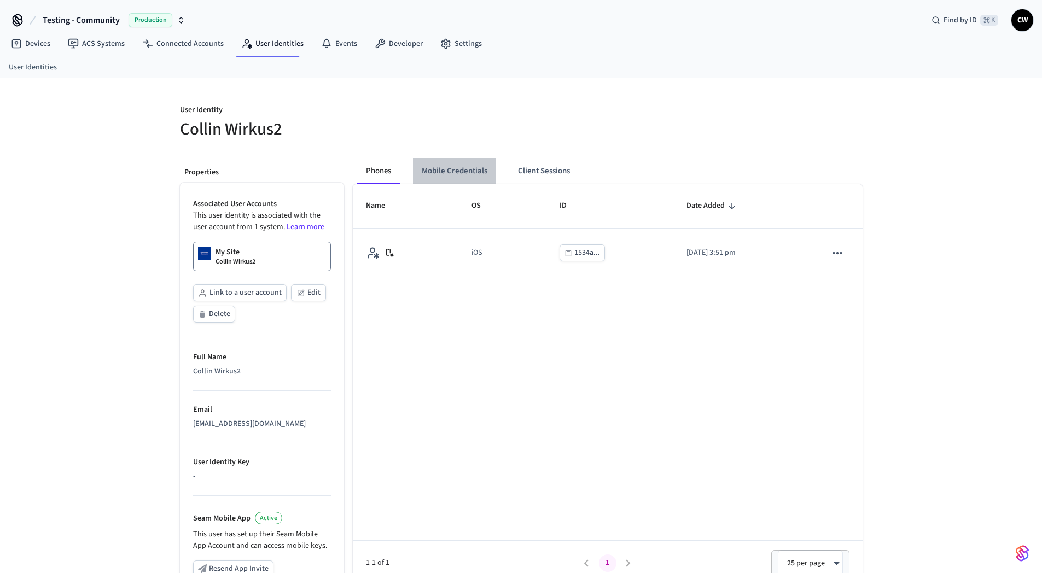
click at [439, 166] on button "Mobile Credentials" at bounding box center [454, 171] width 83 height 26
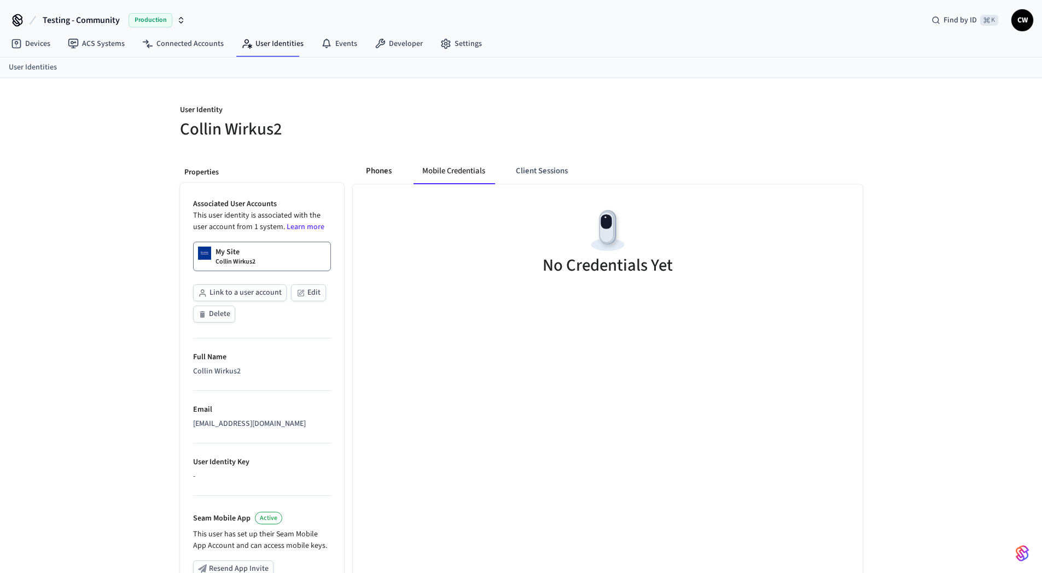
click at [366, 167] on button "Phones" at bounding box center [378, 171] width 43 height 26
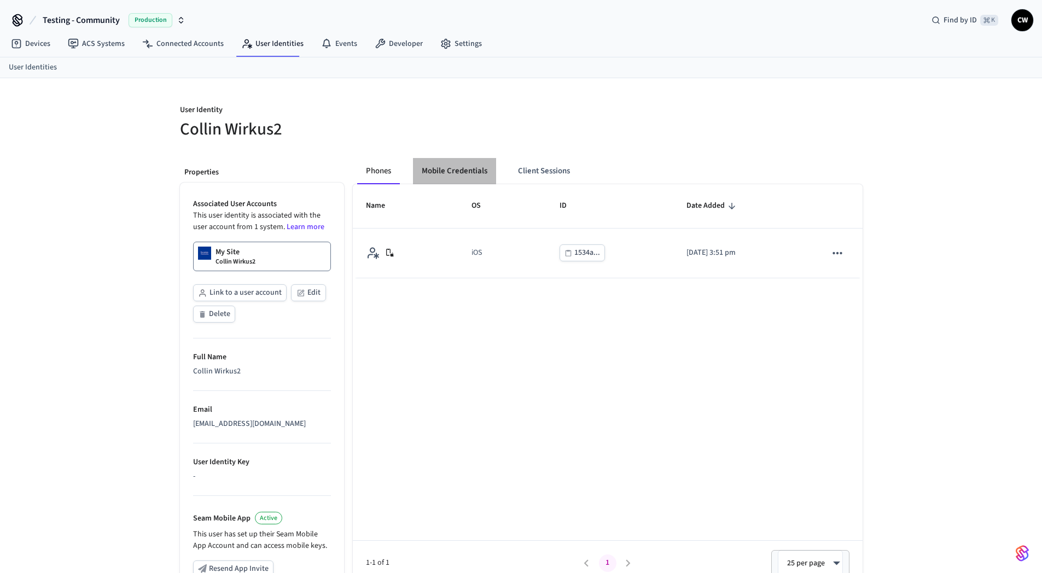
click at [450, 169] on button "Mobile Credentials" at bounding box center [454, 171] width 83 height 26
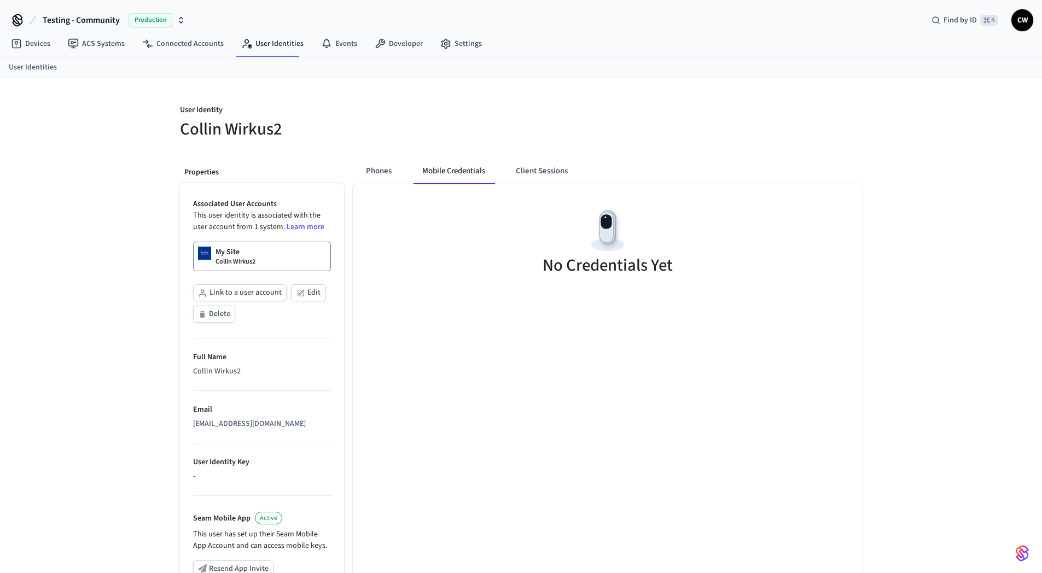
click at [391, 149] on div "Phones Mobile Credentials Client Sessions No Credentials Yet" at bounding box center [603, 447] width 519 height 596
click at [286, 45] on link "User Identities" at bounding box center [272, 44] width 80 height 20
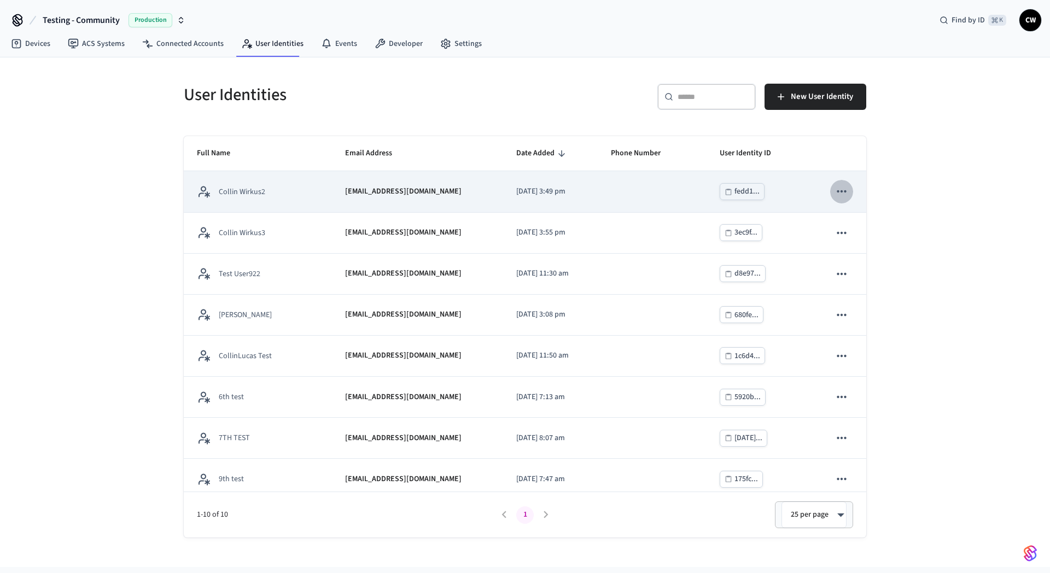
click at [835, 193] on icon "sticky table" at bounding box center [842, 191] width 14 height 14
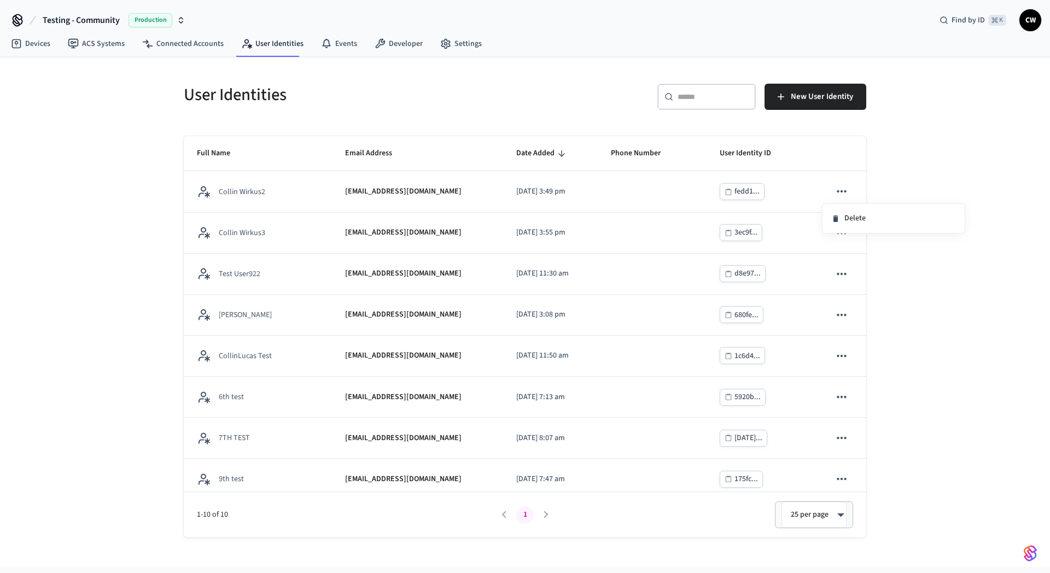
click at [552, 124] on div at bounding box center [525, 286] width 1050 height 573
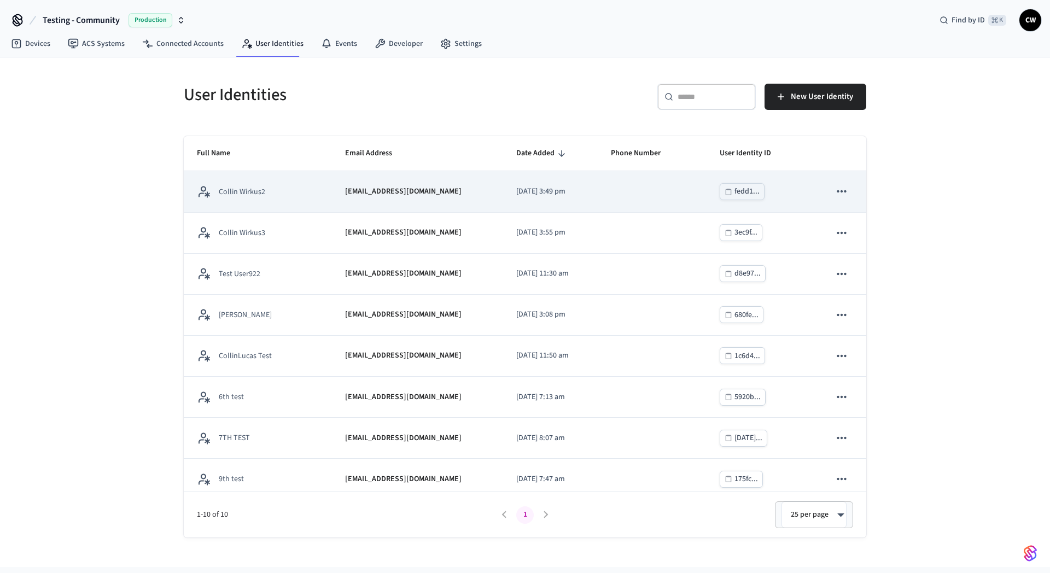
click at [459, 183] on td "[EMAIL_ADDRESS][DOMAIN_NAME]" at bounding box center [418, 191] width 172 height 41
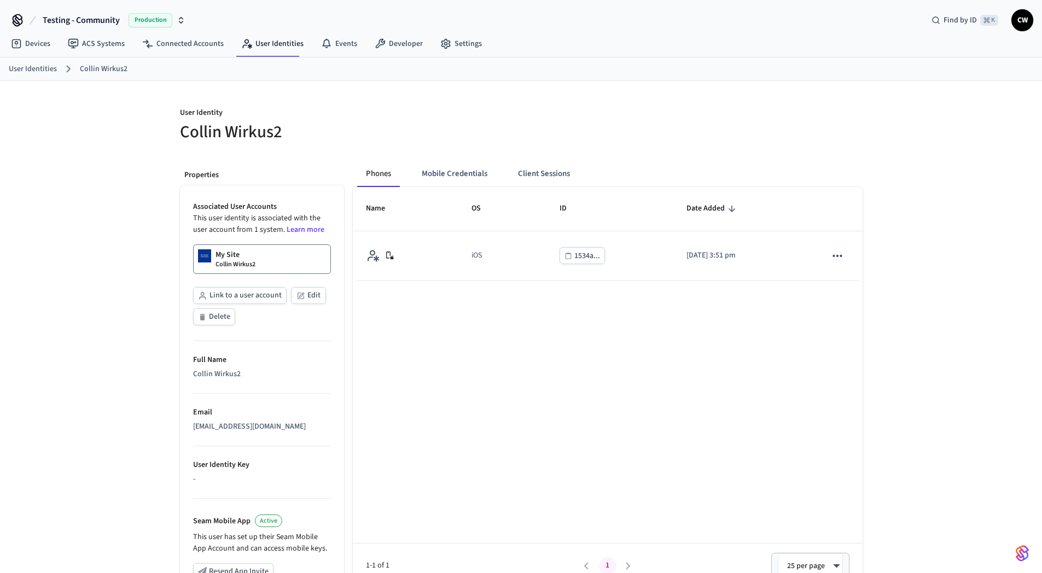
click at [234, 255] on p "My Site" at bounding box center [228, 254] width 24 height 11
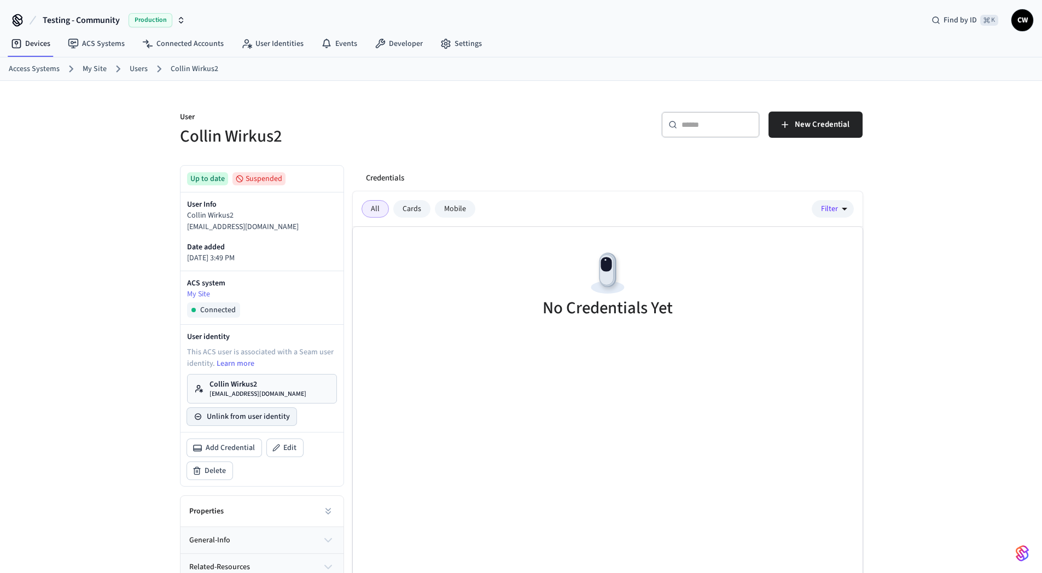
click at [254, 416] on button "Unlink from user identity" at bounding box center [241, 417] width 109 height 18
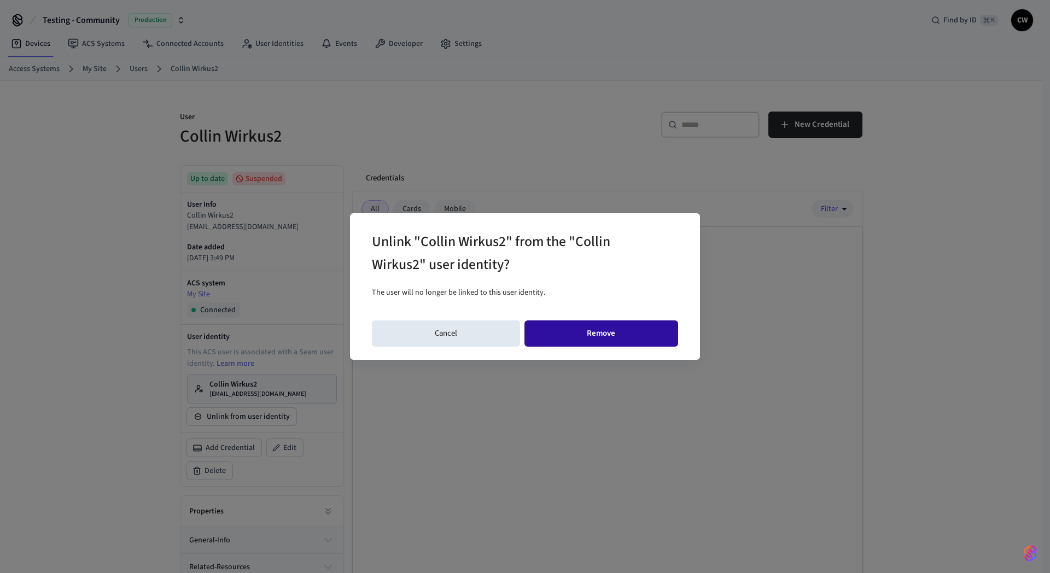
click at [571, 326] on button "Remove" at bounding box center [602, 334] width 154 height 26
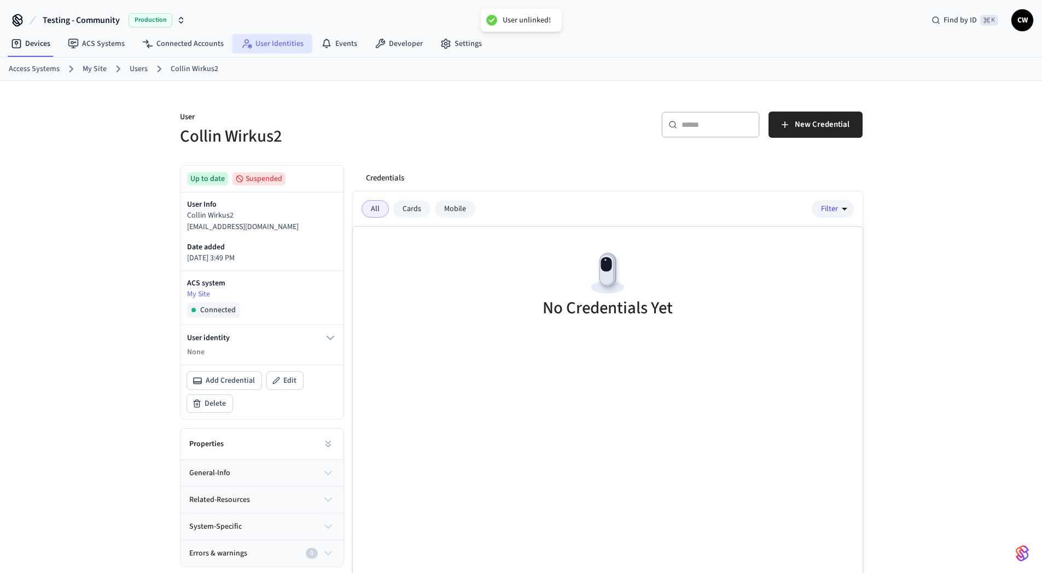
click at [261, 46] on link "User Identities" at bounding box center [272, 44] width 80 height 20
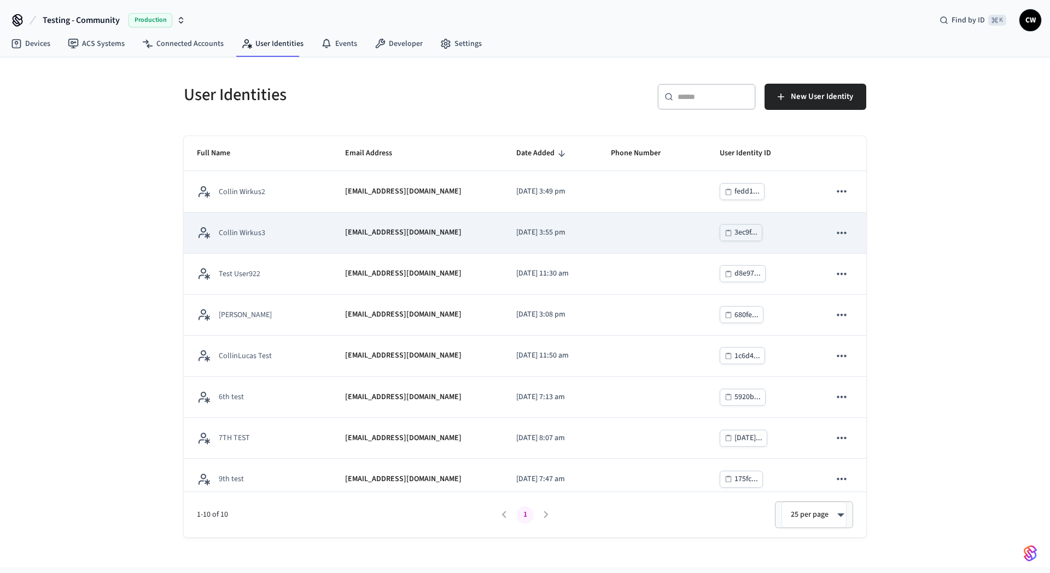
click at [372, 237] on p "[EMAIL_ADDRESS][DOMAIN_NAME]" at bounding box center [403, 232] width 117 height 11
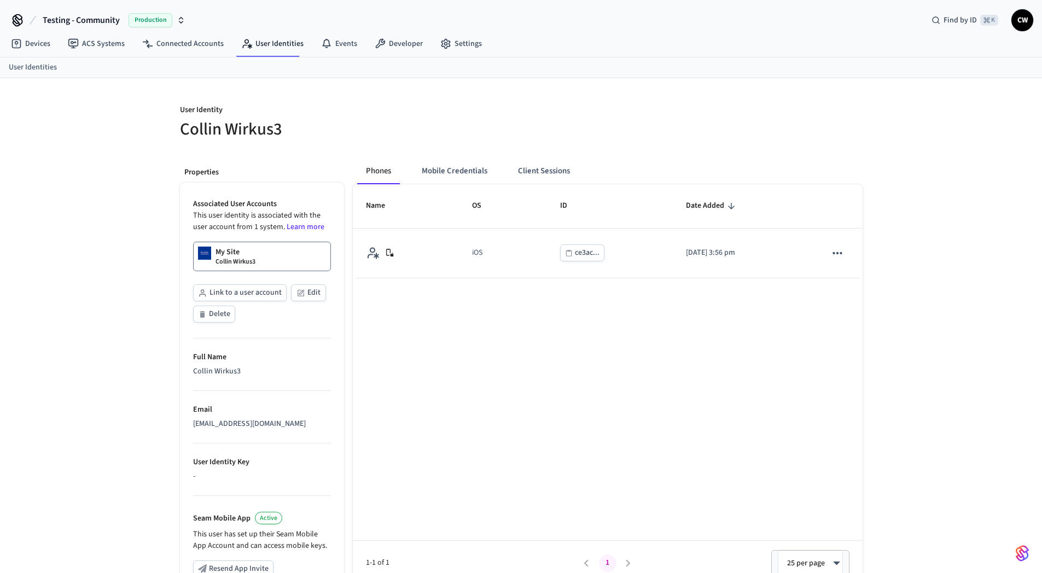
click at [248, 257] on div "My Site Collin Wirkus3" at bounding box center [236, 257] width 40 height 20
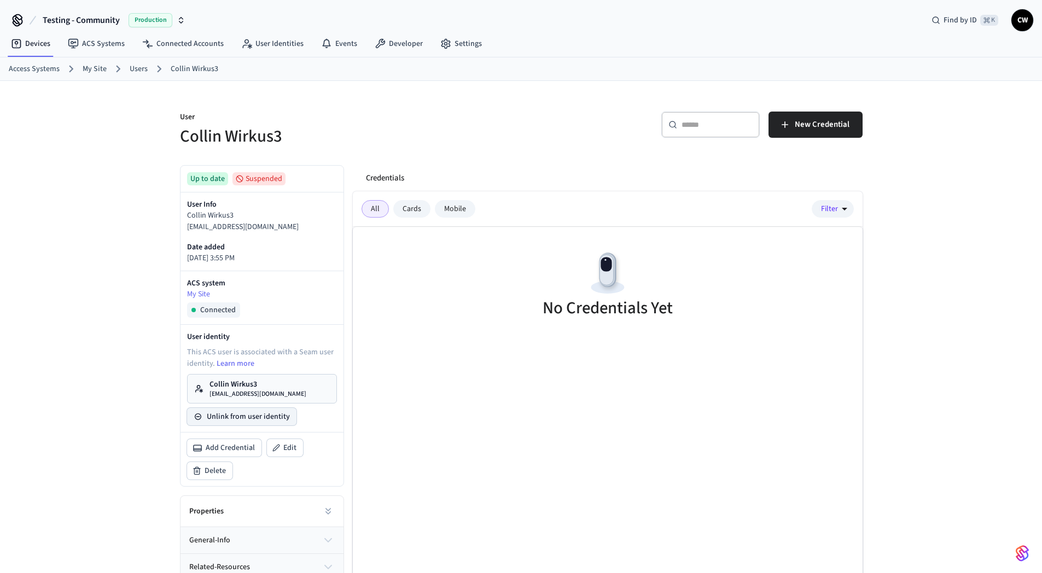
click at [245, 420] on button "Unlink from user identity" at bounding box center [241, 417] width 109 height 18
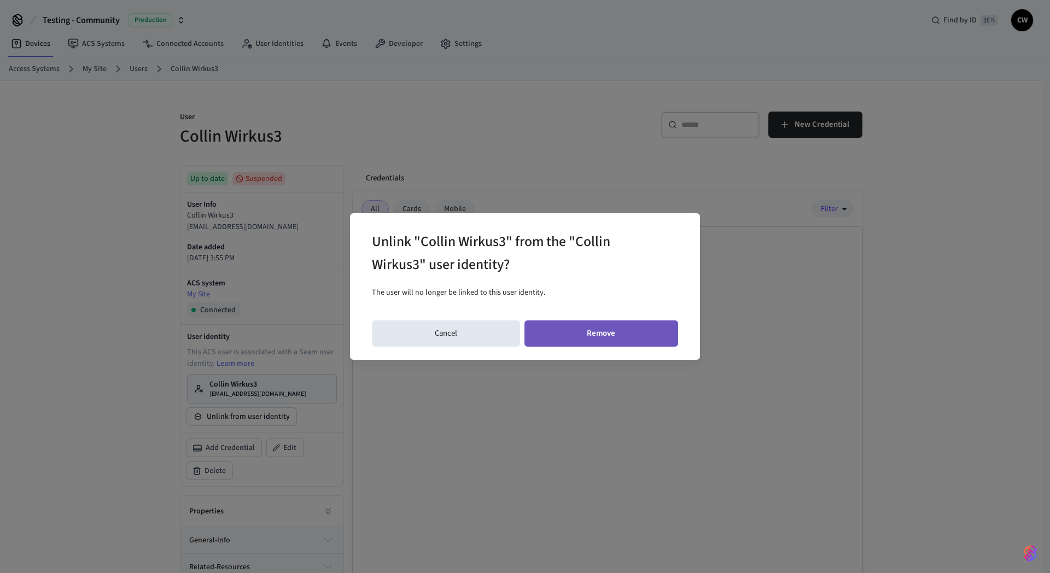
click at [581, 328] on button "Remove" at bounding box center [602, 334] width 154 height 26
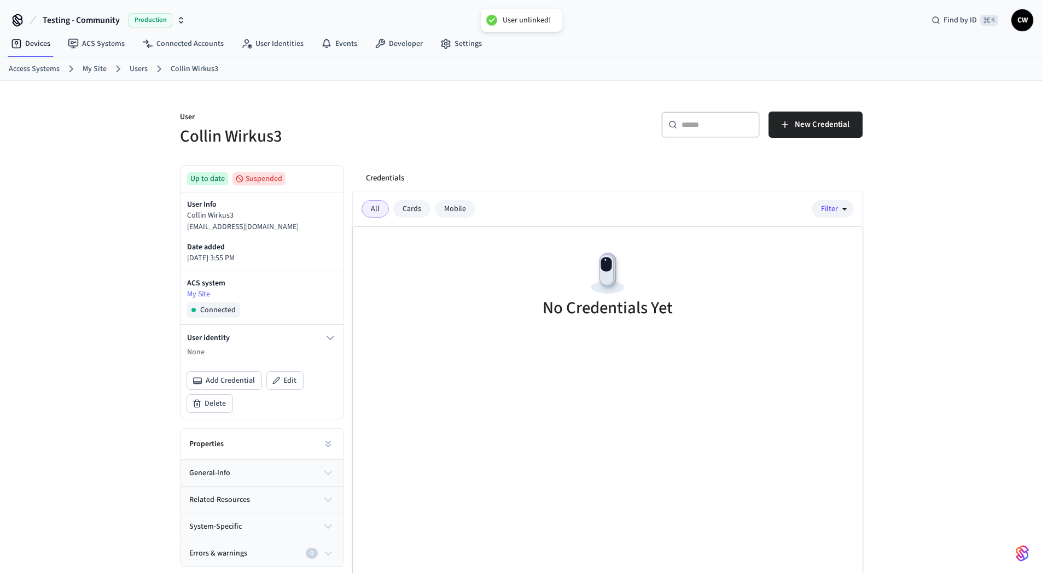
click at [305, 143] on h5 "Collin Wirkus3" at bounding box center [347, 136] width 335 height 22
click at [278, 45] on link "User Identities" at bounding box center [272, 44] width 80 height 20
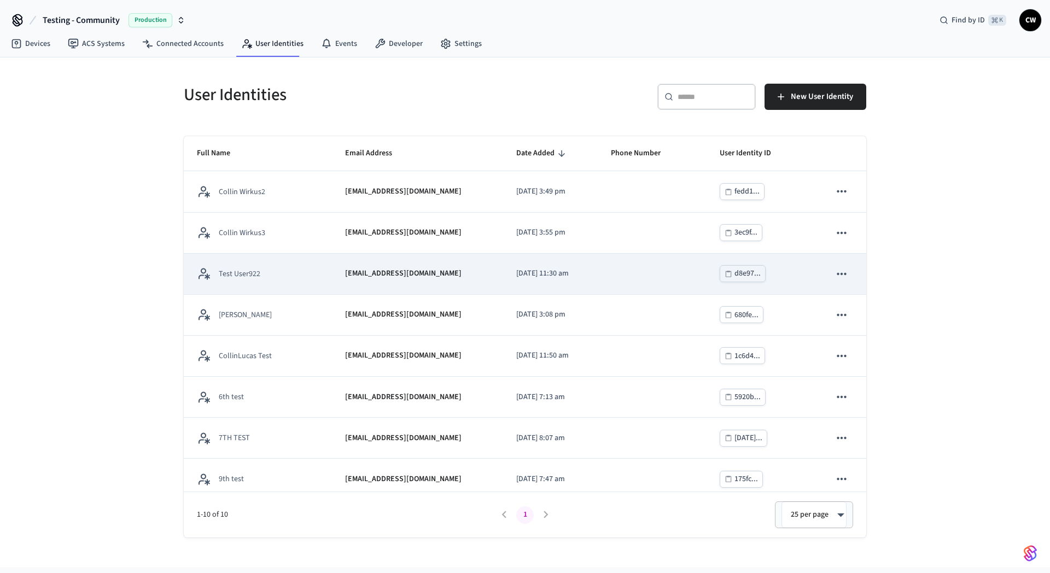
click at [263, 271] on div "Test User922" at bounding box center [258, 274] width 122 height 14
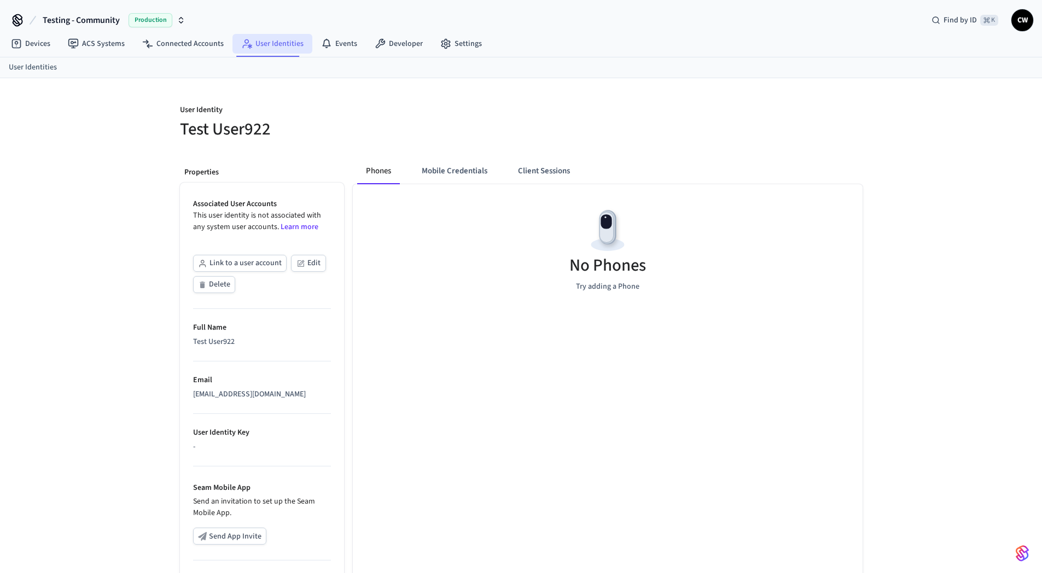
click at [269, 43] on link "User Identities" at bounding box center [272, 44] width 80 height 20
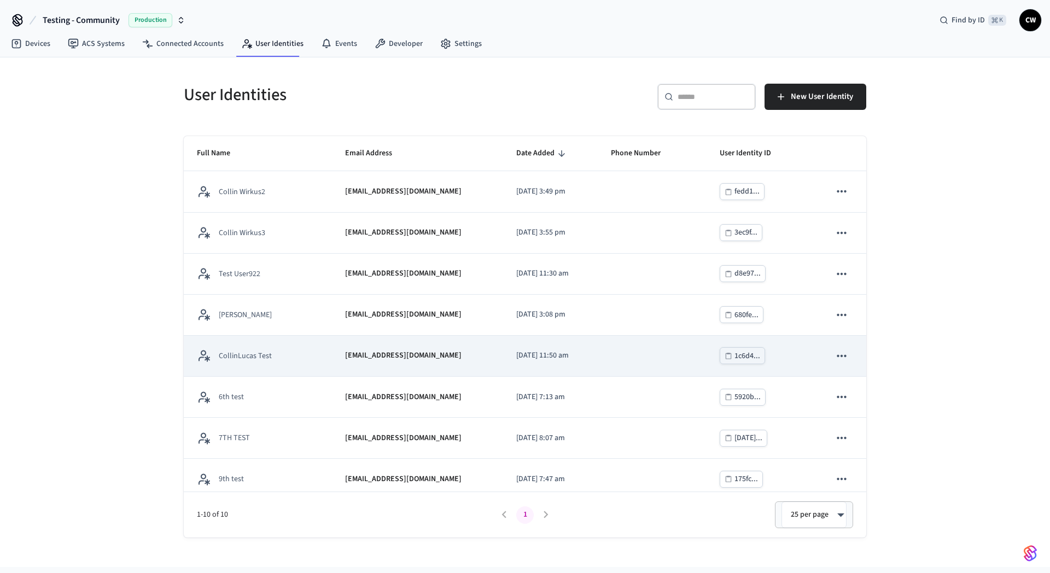
click at [282, 364] on td "CollinLucas Test" at bounding box center [258, 356] width 148 height 41
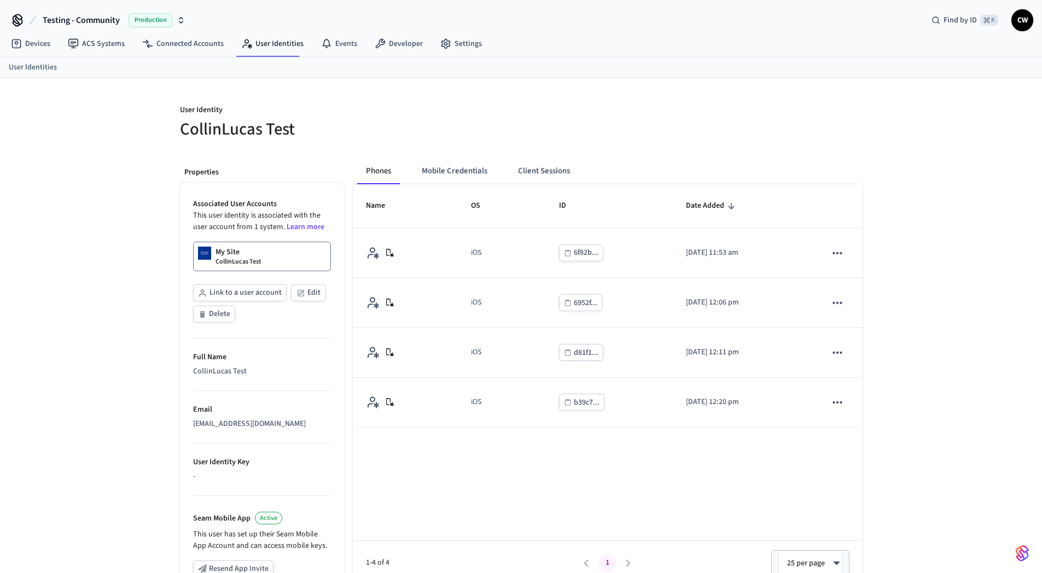
click at [117, 338] on div "User Identity CollinLucas Test Properties Associated User Accounts This user id…" at bounding box center [521, 411] width 1042 height 667
click at [259, 253] on div "My Site CollinLucas Test" at bounding box center [238, 257] width 45 height 20
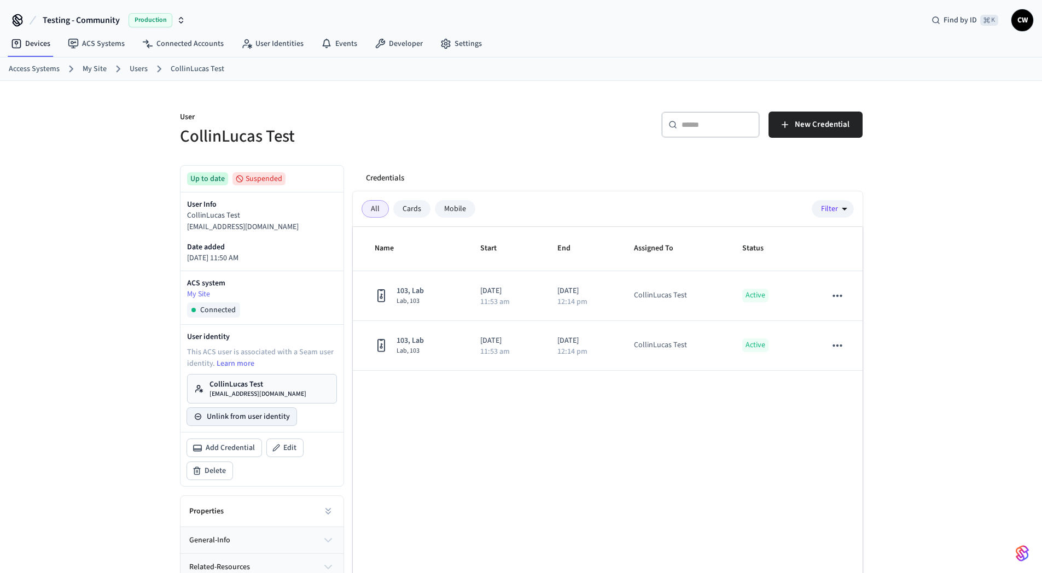
click at [264, 420] on button "Unlink from user identity" at bounding box center [241, 417] width 109 height 18
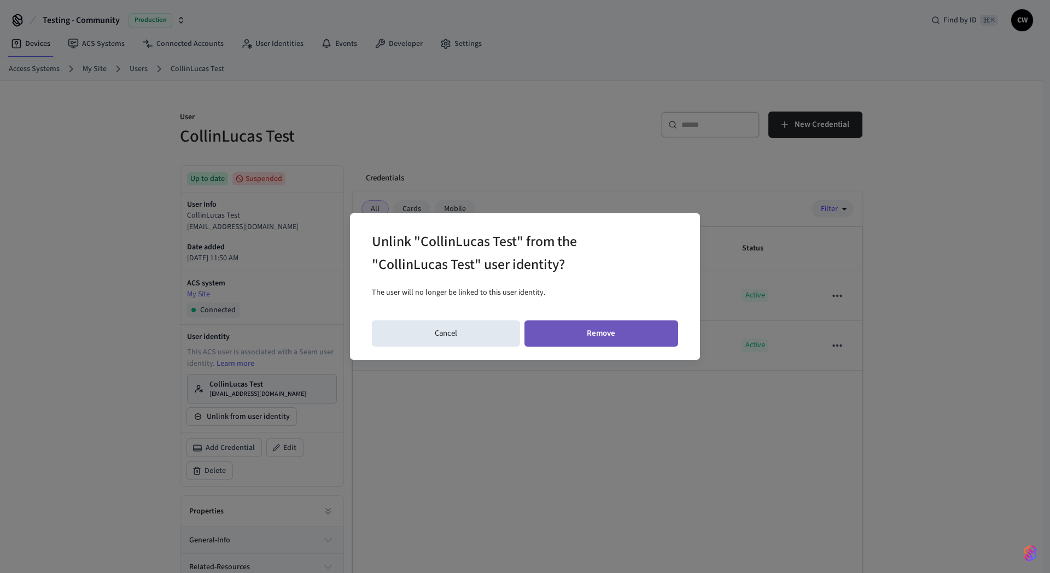
click at [644, 339] on button "Remove" at bounding box center [602, 334] width 154 height 26
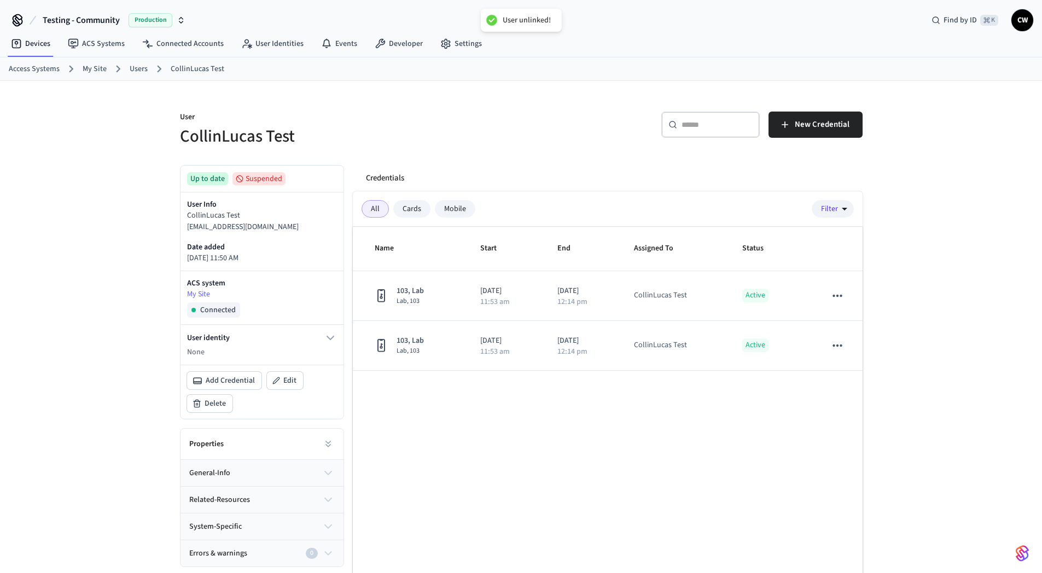
click at [550, 130] on div "​ ​ New Credential" at bounding box center [695, 129] width 335 height 35
click at [250, 44] on link "User Identities" at bounding box center [272, 44] width 80 height 20
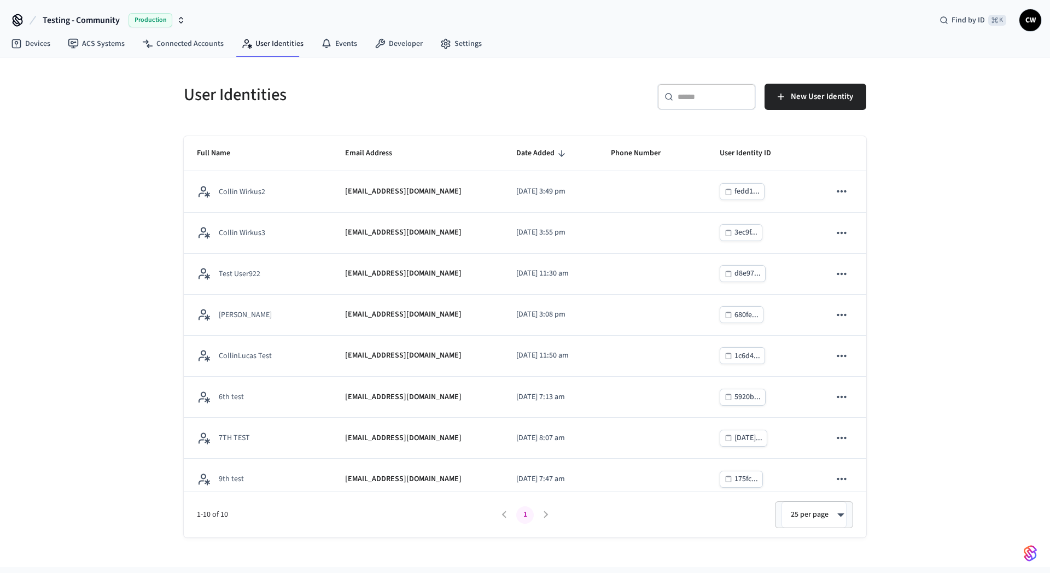
click at [107, 224] on div "User Identities ​ ​ New User Identity Full Name Email Address Date Added Phone …" at bounding box center [525, 312] width 1050 height 510
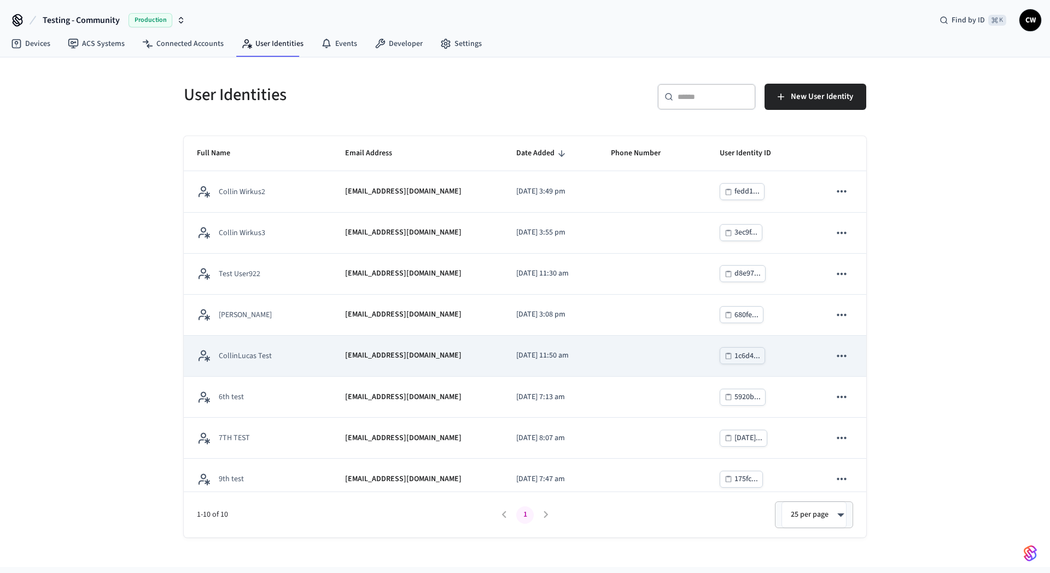
click at [278, 352] on div "CollinLucas Test" at bounding box center [258, 356] width 122 height 14
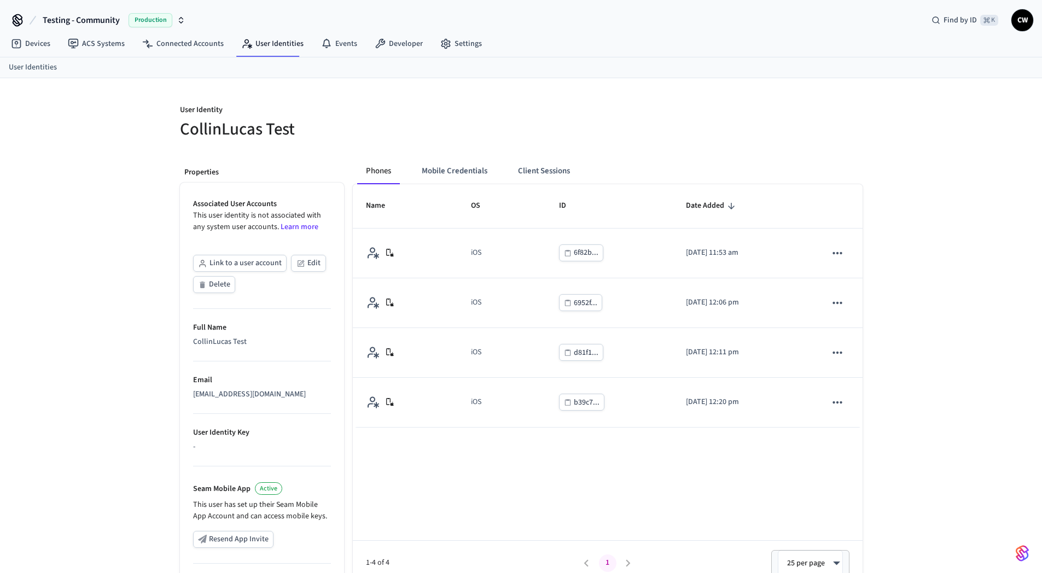
click at [84, 331] on div "User Identity CollinLucas Test Properties Associated User Accounts This user id…" at bounding box center [521, 396] width 1042 height 637
click at [263, 37] on link "User Identities" at bounding box center [272, 44] width 80 height 20
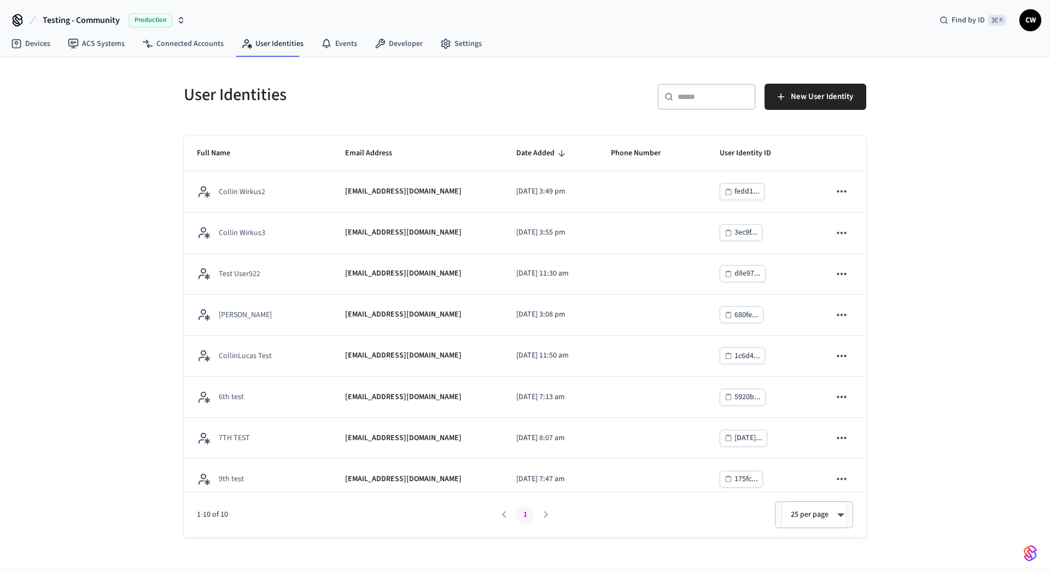
click at [128, 204] on div "User Identities ​ ​ New User Identity Full Name Email Address Date Added Phone …" at bounding box center [525, 312] width 1050 height 510
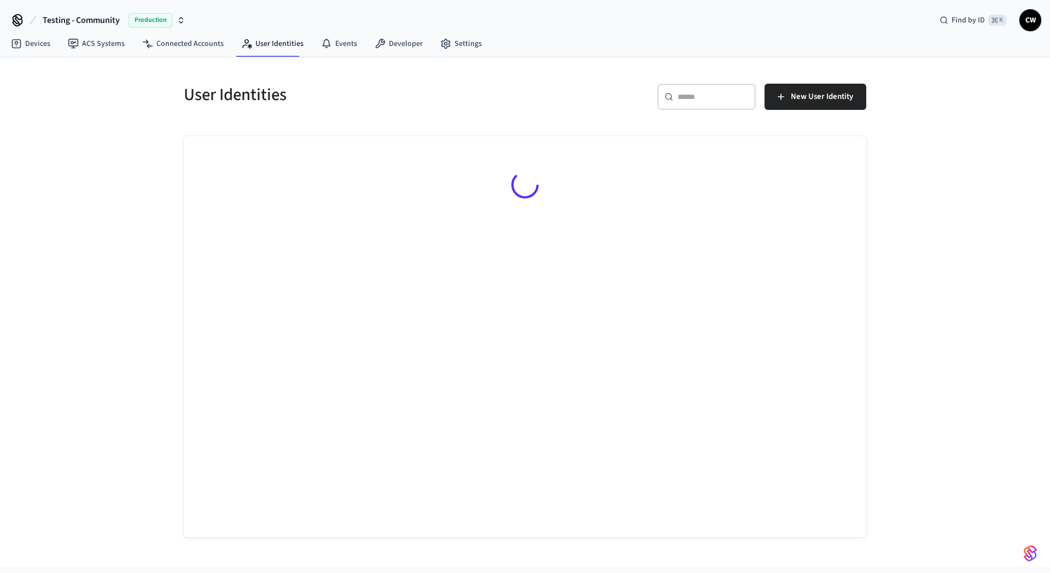
click at [97, 203] on div "User Identities ​ ​ New User Identity" at bounding box center [525, 312] width 1050 height 510
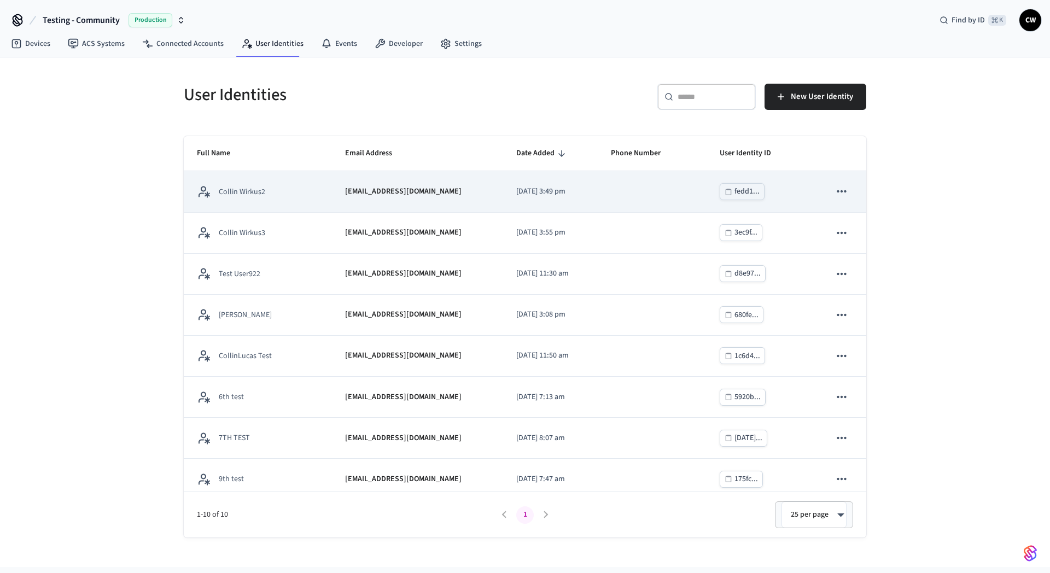
click at [456, 194] on td "[EMAIL_ADDRESS][DOMAIN_NAME]" at bounding box center [418, 191] width 172 height 41
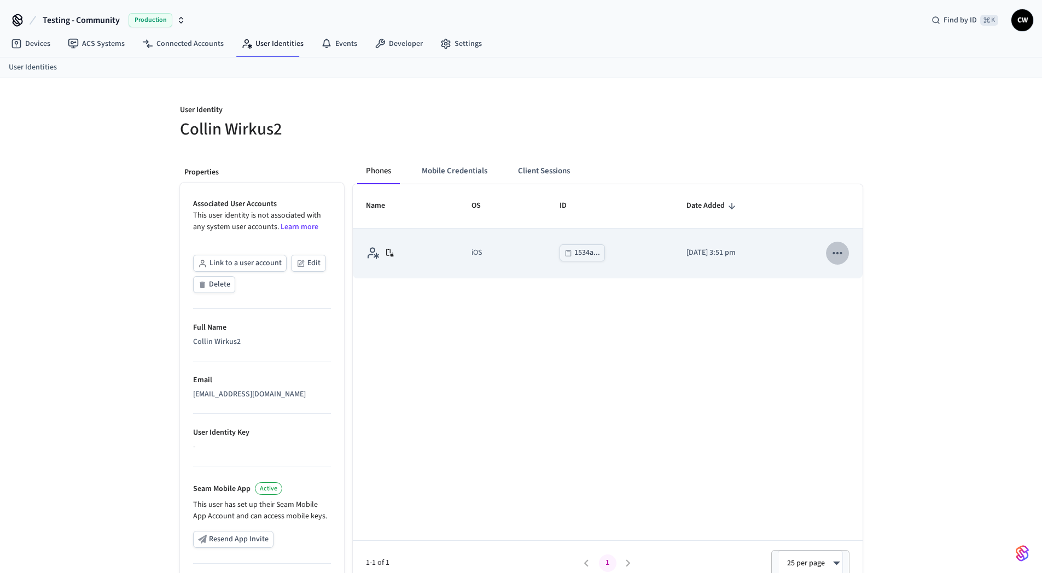
click at [837, 252] on icon "sticky table" at bounding box center [837, 253] width 14 height 14
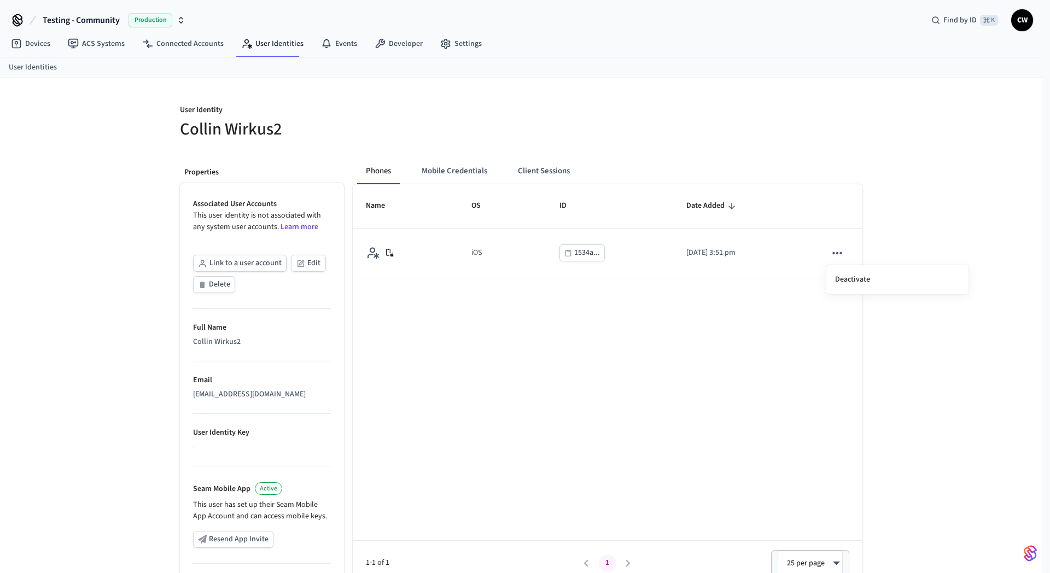
click at [437, 126] on div at bounding box center [525, 286] width 1050 height 573
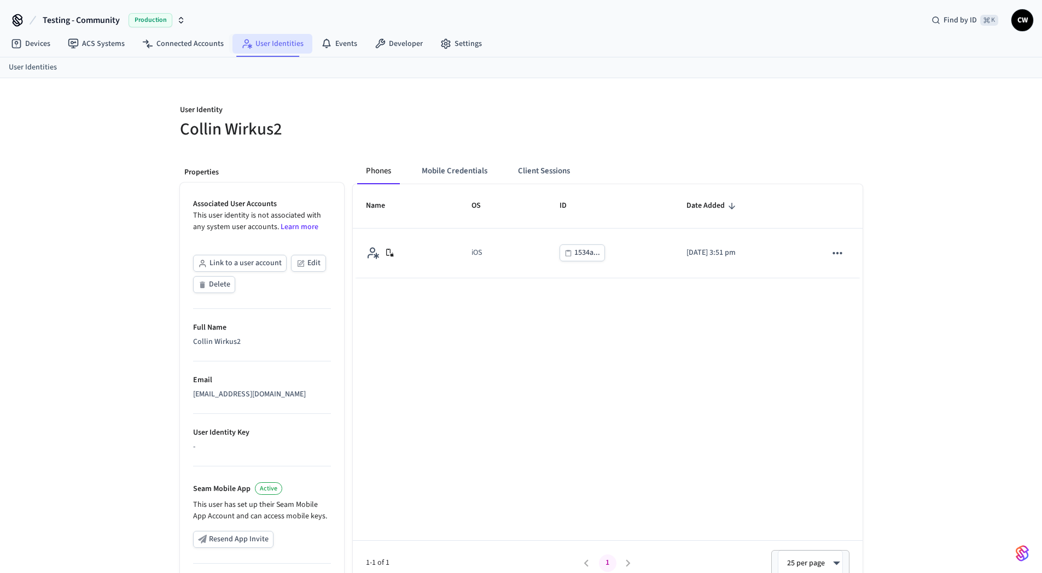
click at [277, 34] on link "User Identities" at bounding box center [272, 44] width 80 height 20
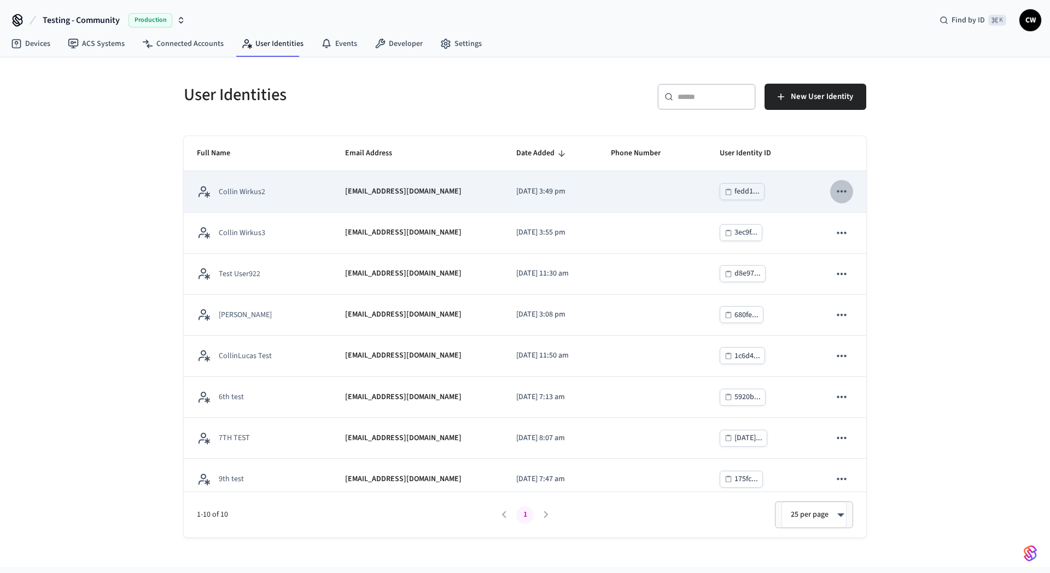
click at [835, 194] on icon "sticky table" at bounding box center [842, 191] width 14 height 14
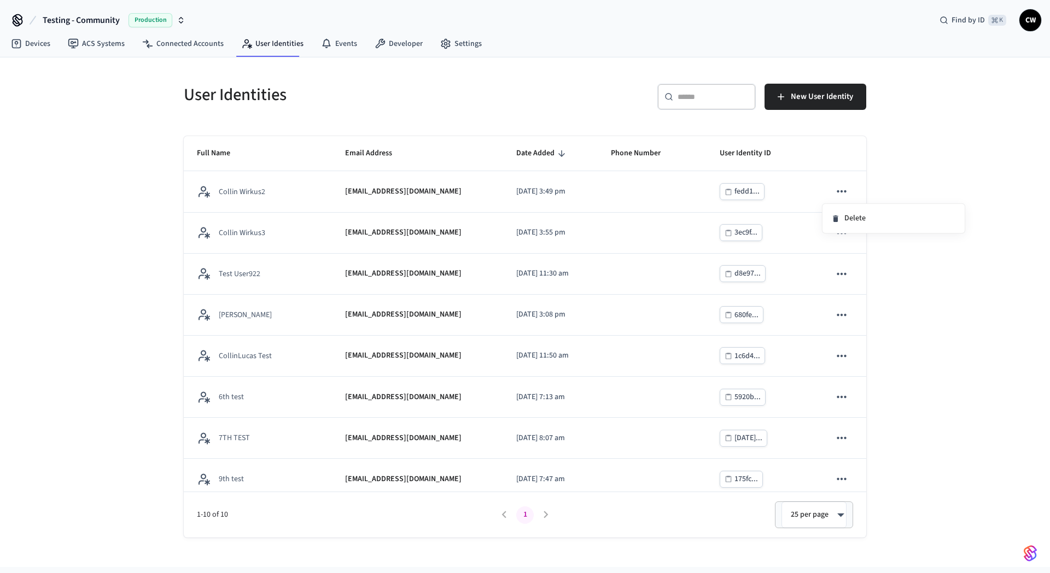
click at [915, 191] on div at bounding box center [525, 286] width 1050 height 573
click at [947, 160] on div "User Identities ​ ​ New User Identity Full Name Email Address Date Added Phone …" at bounding box center [525, 312] width 1050 height 510
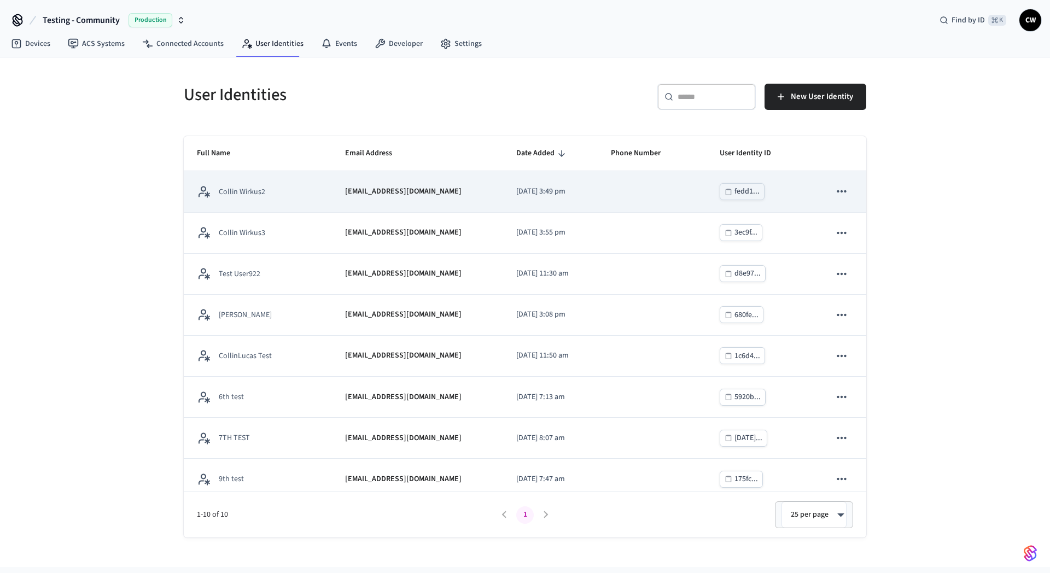
click at [839, 196] on icon "sticky table" at bounding box center [842, 191] width 14 height 14
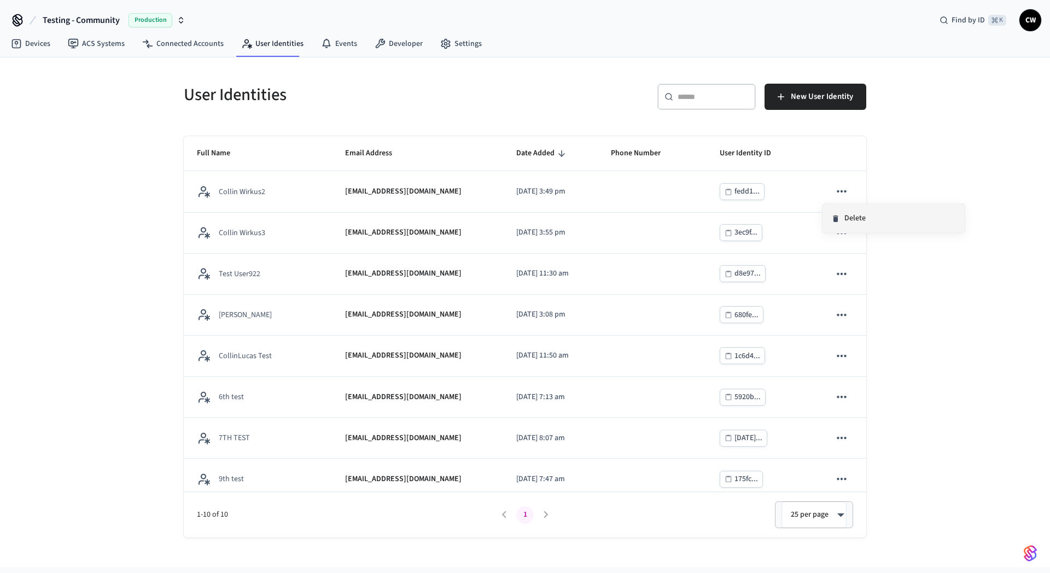
click at [857, 215] on li "Delete" at bounding box center [894, 218] width 142 height 29
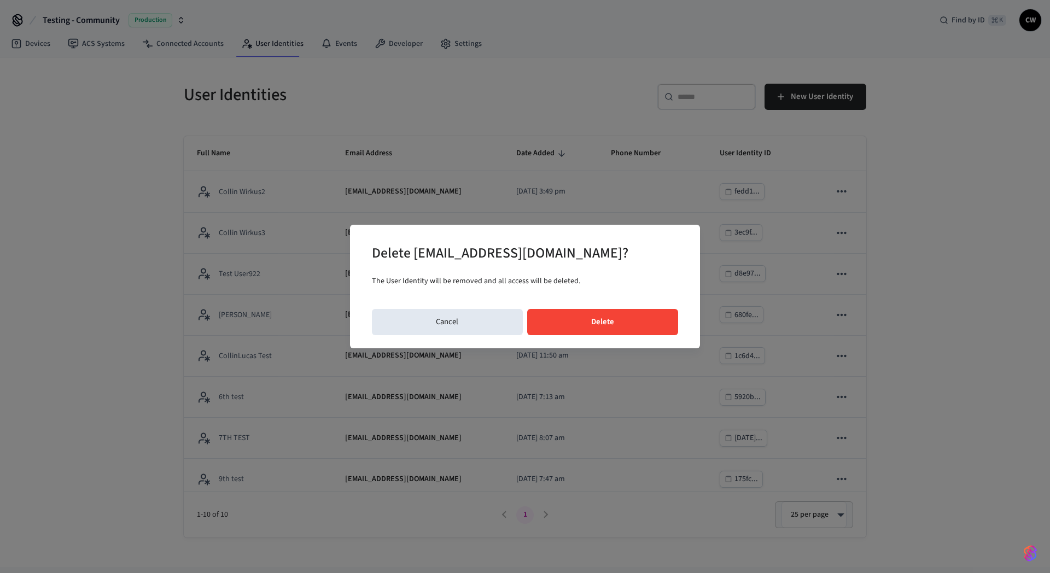
click at [649, 320] on button "Delete" at bounding box center [603, 322] width 152 height 26
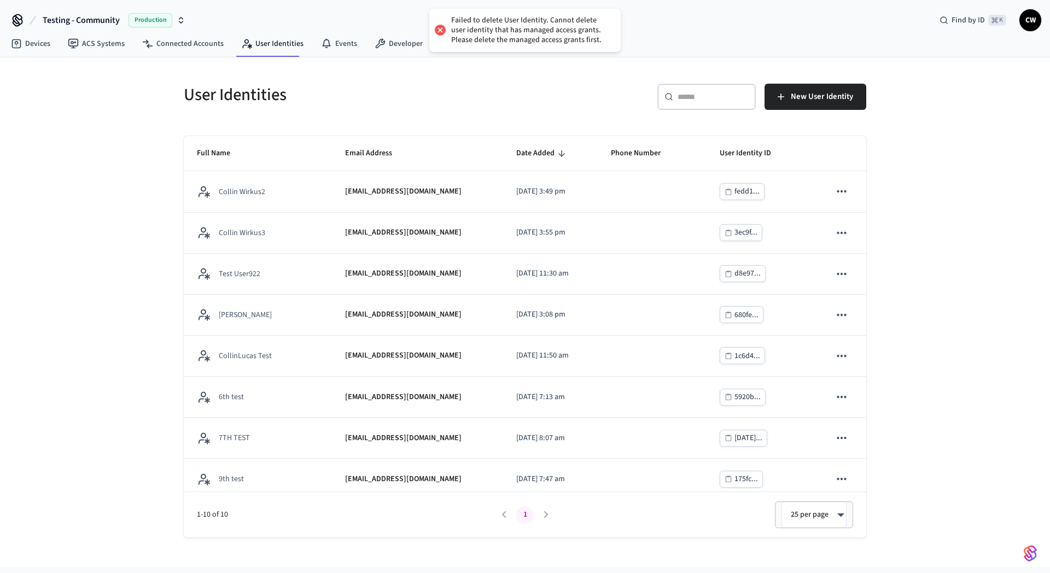
click at [965, 239] on div "User Identities ​ ​ New User Identity Full Name Email Address Date Added Phone …" at bounding box center [525, 312] width 1050 height 510
click at [503, 77] on div "User Identities" at bounding box center [345, 95] width 348 height 48
click at [150, 204] on div "User Identities ​ ​ New User Identity Full Name Email Address Date Added Phone …" at bounding box center [525, 312] width 1050 height 510
click at [258, 43] on link "User Identities" at bounding box center [272, 44] width 80 height 20
click at [108, 142] on div "User Identities ​ ​ New User Identity Full Name Email Address Date Added Phone …" at bounding box center [525, 312] width 1050 height 510
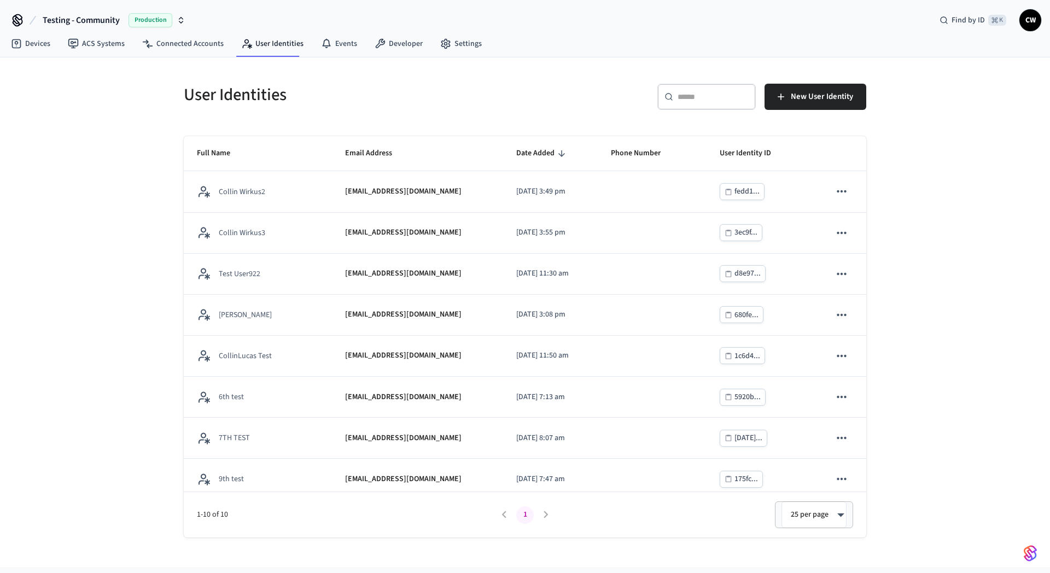
click at [108, 142] on div "User Identities ​ ​ New User Identity Full Name Email Address Date Added Phone …" at bounding box center [525, 312] width 1050 height 510
click at [149, 123] on div "User Identities ​ ​ New User Identity Full Name Email Address Date Added Phone …" at bounding box center [525, 312] width 1050 height 510
click at [401, 82] on div "User Identities" at bounding box center [345, 95] width 348 height 48
click at [69, 153] on div "User Identities ​ ​ New User Identity Full Name Email Address Date Added Phone …" at bounding box center [525, 312] width 1050 height 510
click at [124, 98] on div "User Identities ​ ​ New User Identity Full Name Email Address Date Added Phone …" at bounding box center [525, 312] width 1050 height 510
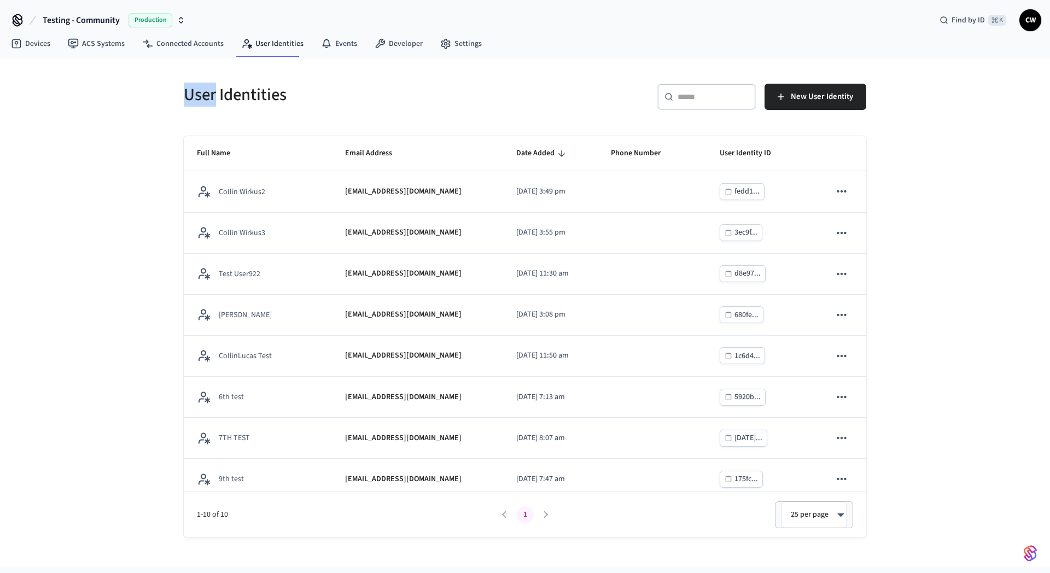
click at [124, 98] on div "User Identities ​ ​ New User Identity Full Name Email Address Date Added Phone …" at bounding box center [525, 312] width 1050 height 510
click at [304, 97] on h5 "User Identities" at bounding box center [351, 95] width 335 height 22
click at [272, 33] on nav "Devices ACS Systems Connected Accounts User Identities Events Developer Settings" at bounding box center [246, 44] width 488 height 25
click at [387, 122] on div "User Identities ​ ​ New User Identity Full Name Email Address Date Added Phone …" at bounding box center [525, 297] width 700 height 480
click at [498, 106] on h5 "User Identities" at bounding box center [351, 95] width 335 height 22
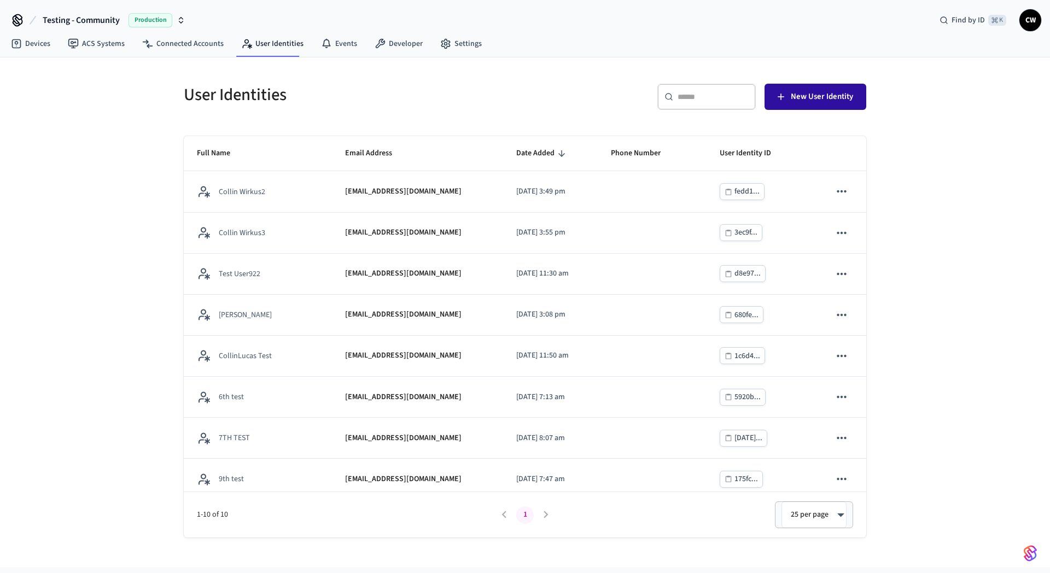
click at [810, 96] on span "New User Identity" at bounding box center [822, 97] width 62 height 14
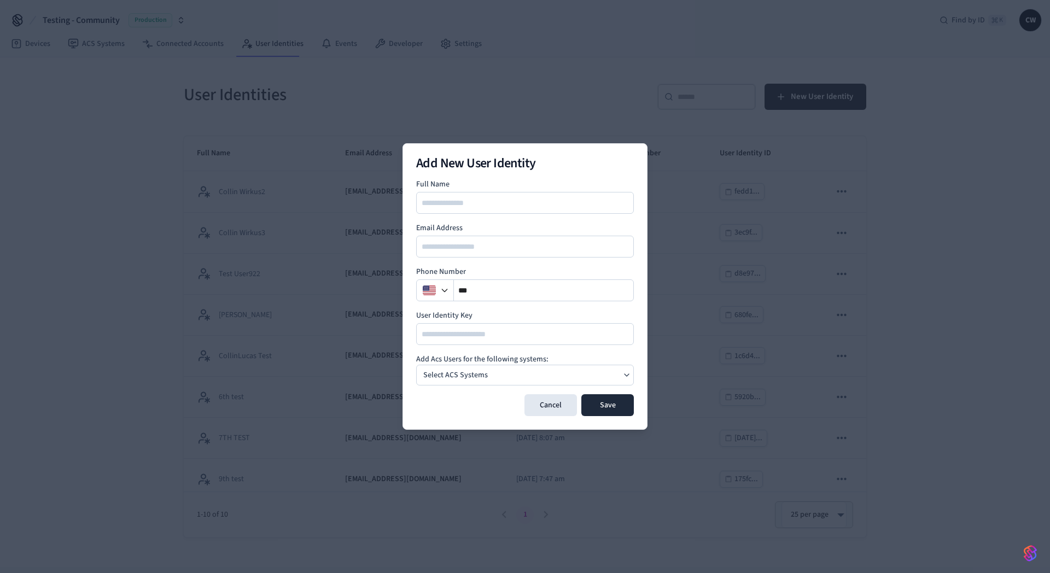
click at [503, 207] on input at bounding box center [525, 202] width 217 height 13
click at [563, 403] on button "Cancel" at bounding box center [551, 405] width 53 height 22
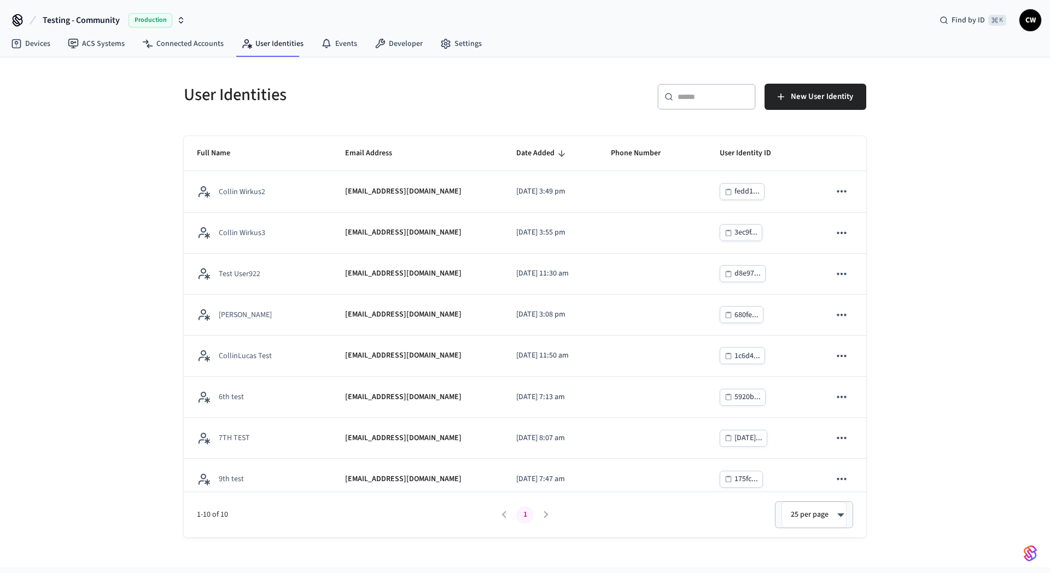
drag, startPoint x: 362, startPoint y: 96, endPoint x: 348, endPoint y: 94, distance: 14.4
click at [362, 96] on h5 "User Identities" at bounding box center [351, 95] width 335 height 22
click at [89, 42] on link "ACS Systems" at bounding box center [96, 44] width 74 height 20
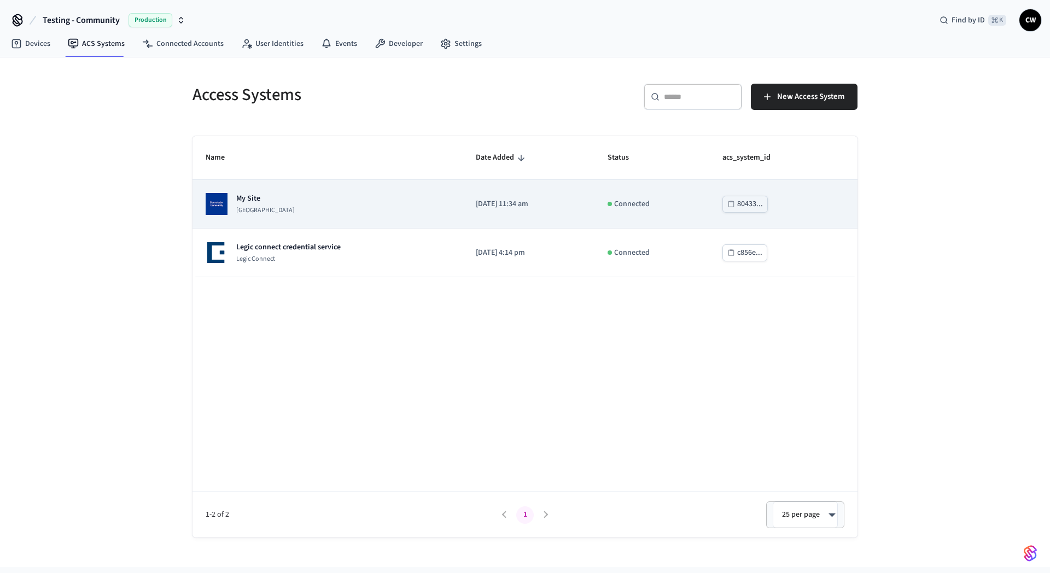
click at [291, 212] on p "[GEOGRAPHIC_DATA]" at bounding box center [265, 210] width 59 height 9
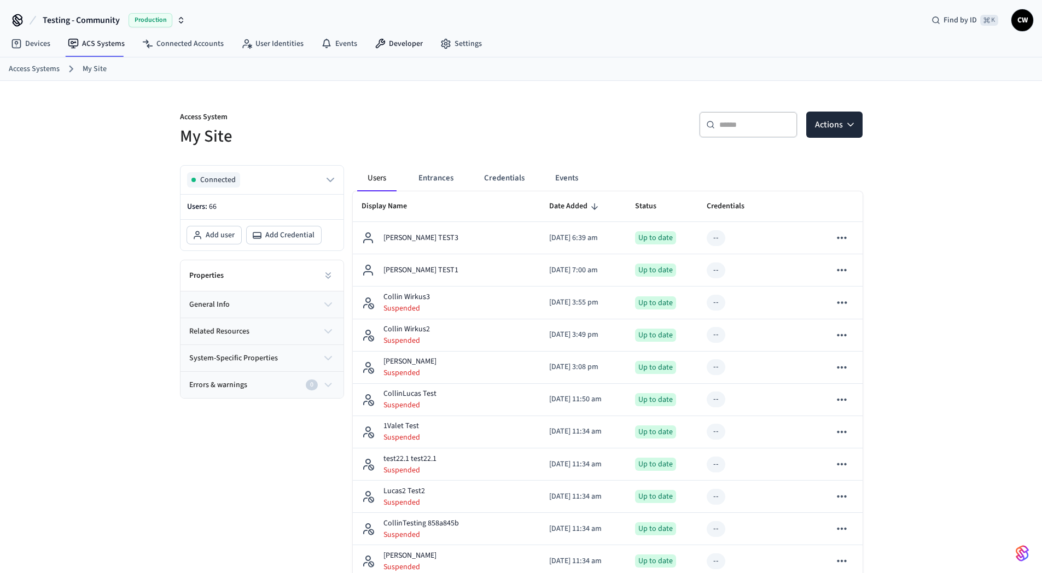
click at [404, 31] on div "Testing - Community Production Find by ID ⌘ K CW" at bounding box center [521, 16] width 1042 height 32
click at [395, 41] on link "Developer" at bounding box center [399, 44] width 66 height 20
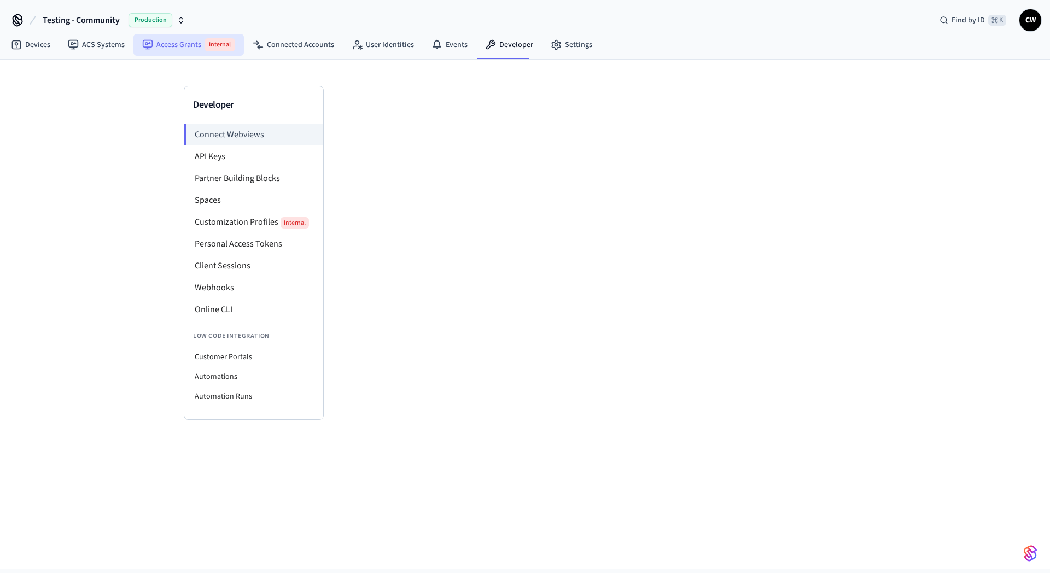
click at [206, 45] on span "Internal" at bounding box center [220, 44] width 31 height 13
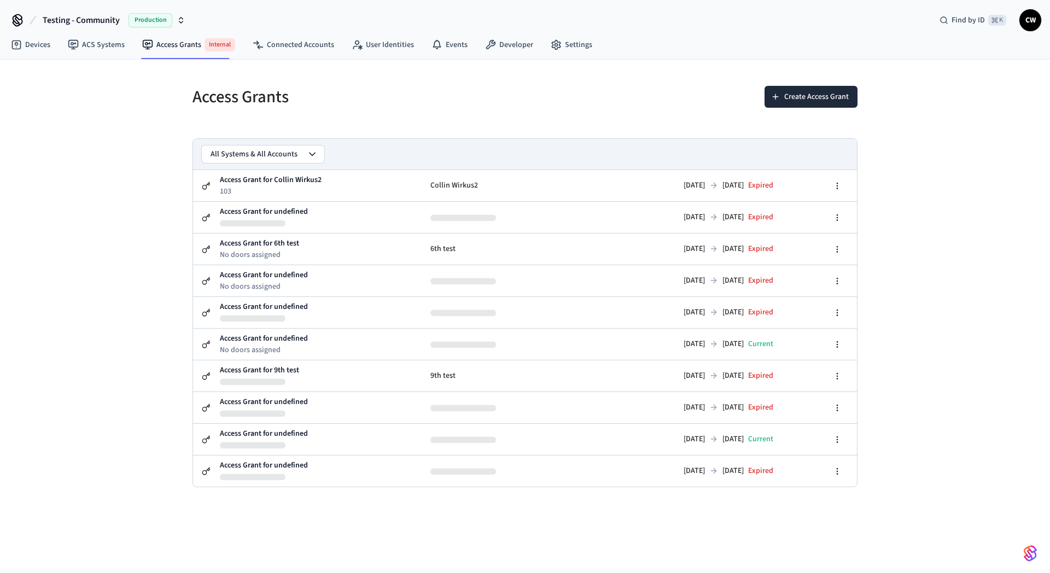
click at [81, 195] on div "Access Grants Create Access Grant All Systems & All Accounts Access Grant for C…" at bounding box center [525, 315] width 1050 height 510
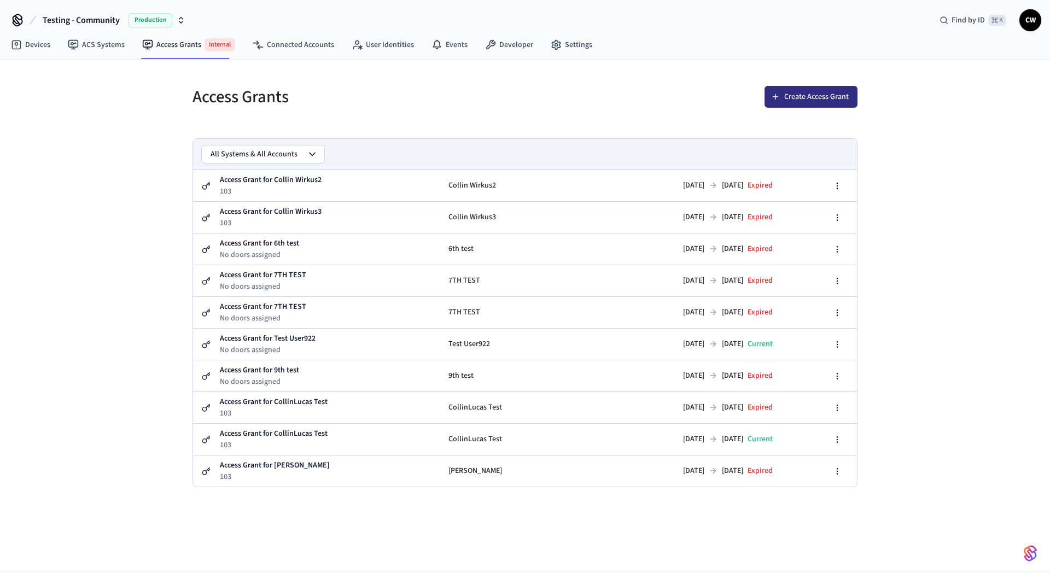
click at [815, 96] on button "Create Access Grant" at bounding box center [811, 97] width 93 height 22
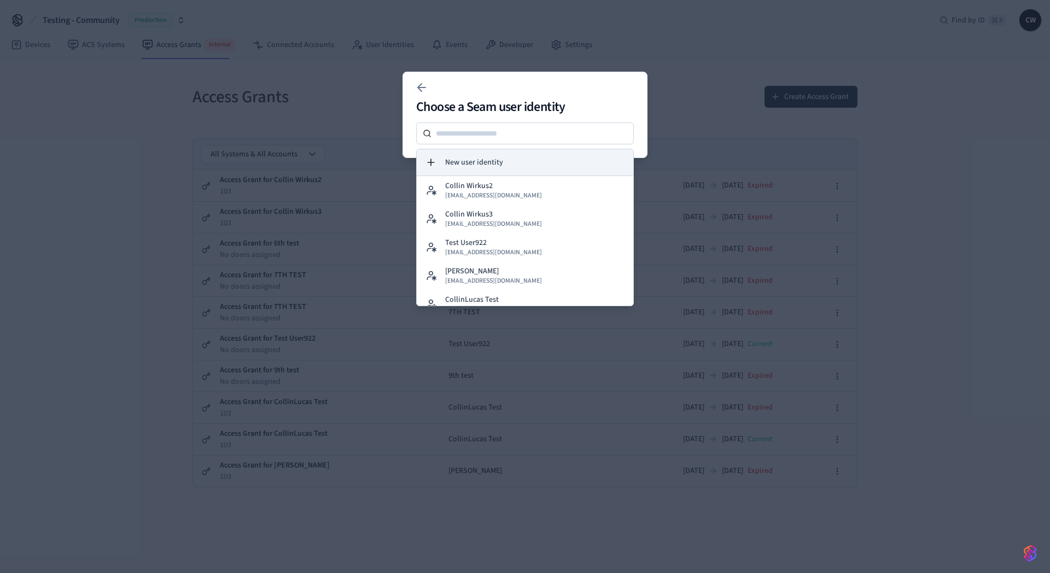
click at [505, 165] on button "New user identity" at bounding box center [525, 162] width 217 height 26
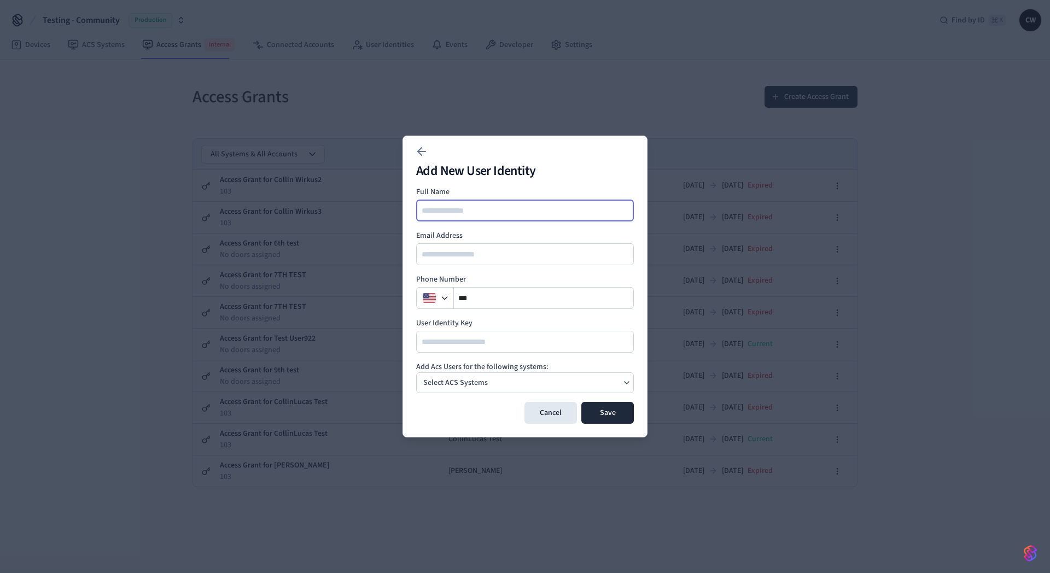
click at [492, 213] on input at bounding box center [525, 210] width 217 height 13
type input "**********"
click at [531, 389] on div "Select ACS Systems" at bounding box center [525, 383] width 218 height 21
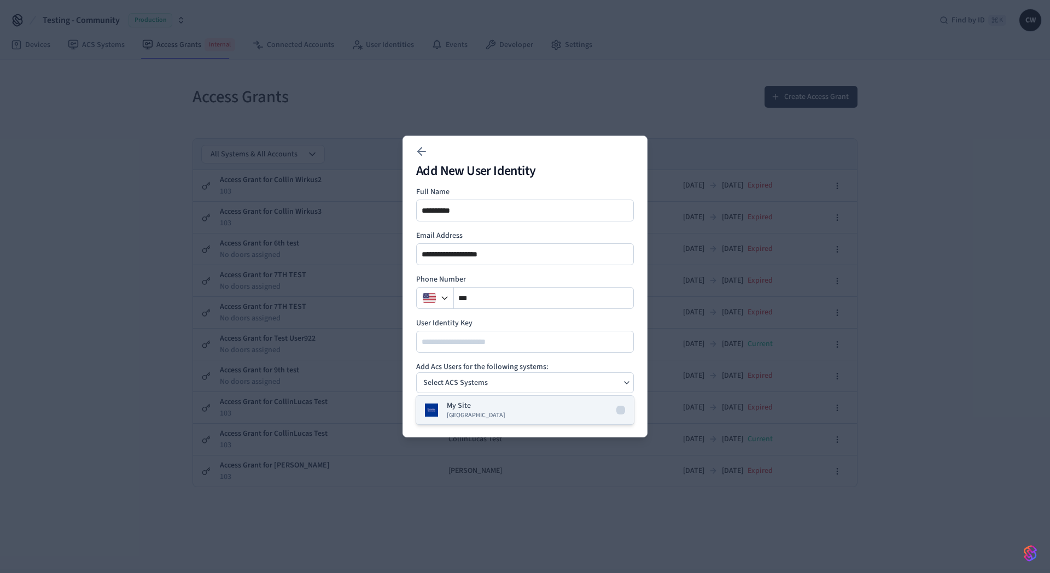
click at [495, 408] on div "My Site [GEOGRAPHIC_DATA]" at bounding box center [476, 410] width 59 height 20
click at [566, 166] on h2 "Add New User Identity" at bounding box center [525, 171] width 218 height 13
click at [446, 210] on input "**********" at bounding box center [525, 210] width 217 height 13
type input "******"
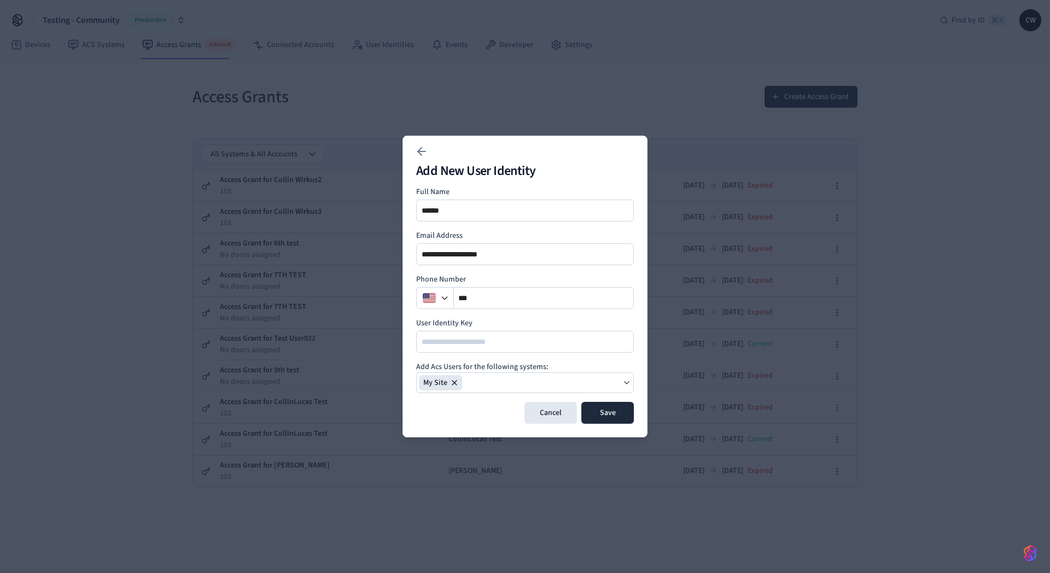
click at [513, 176] on h2 "Add New User Identity" at bounding box center [525, 171] width 218 height 13
click at [612, 411] on button "Save" at bounding box center [607, 413] width 53 height 22
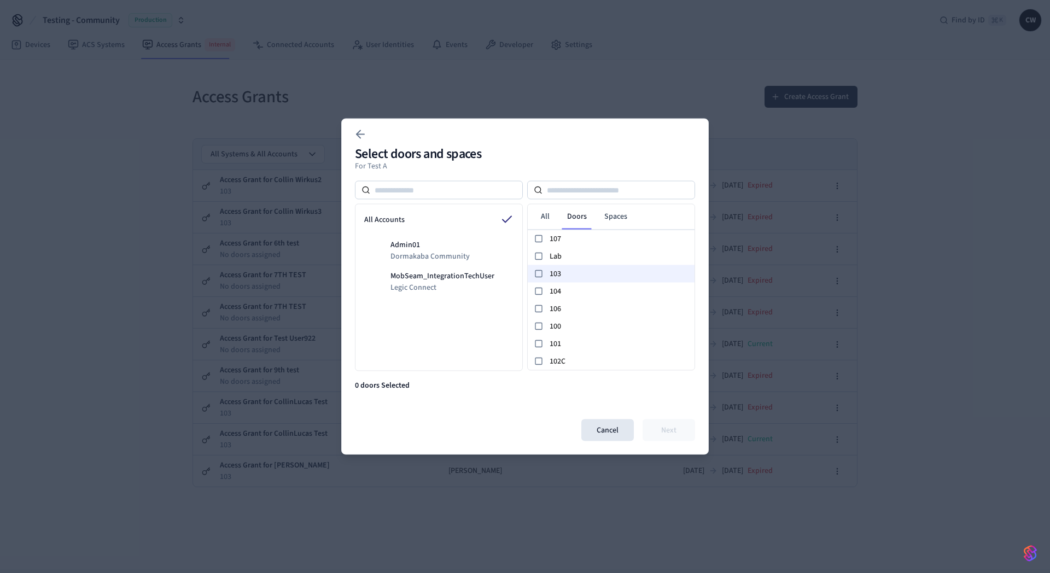
click at [573, 272] on span "103" at bounding box center [620, 273] width 141 height 11
click at [614, 220] on link "Spaces" at bounding box center [616, 217] width 40 height 20
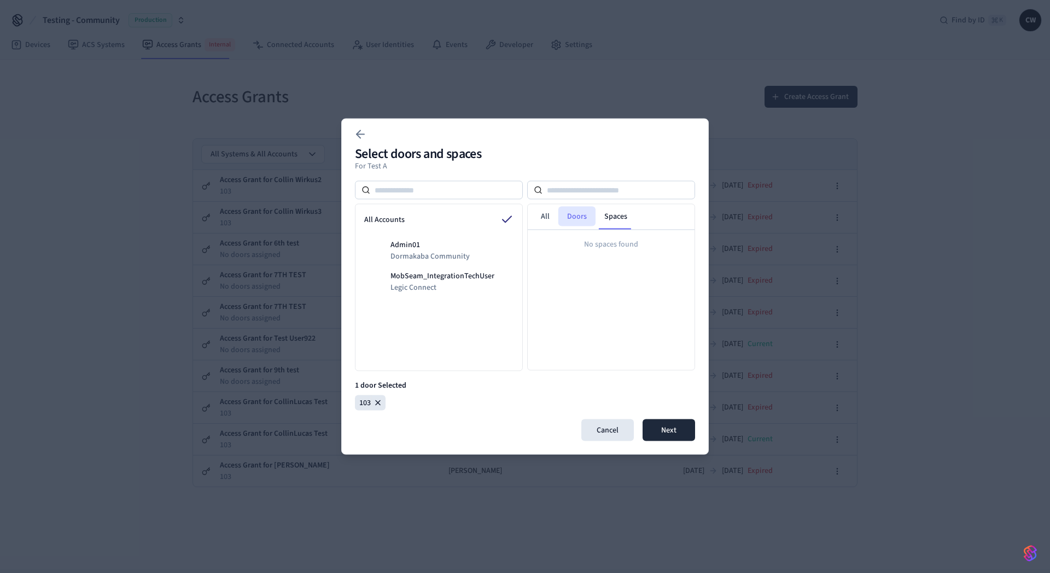
click at [579, 217] on link "Doors" at bounding box center [577, 217] width 37 height 20
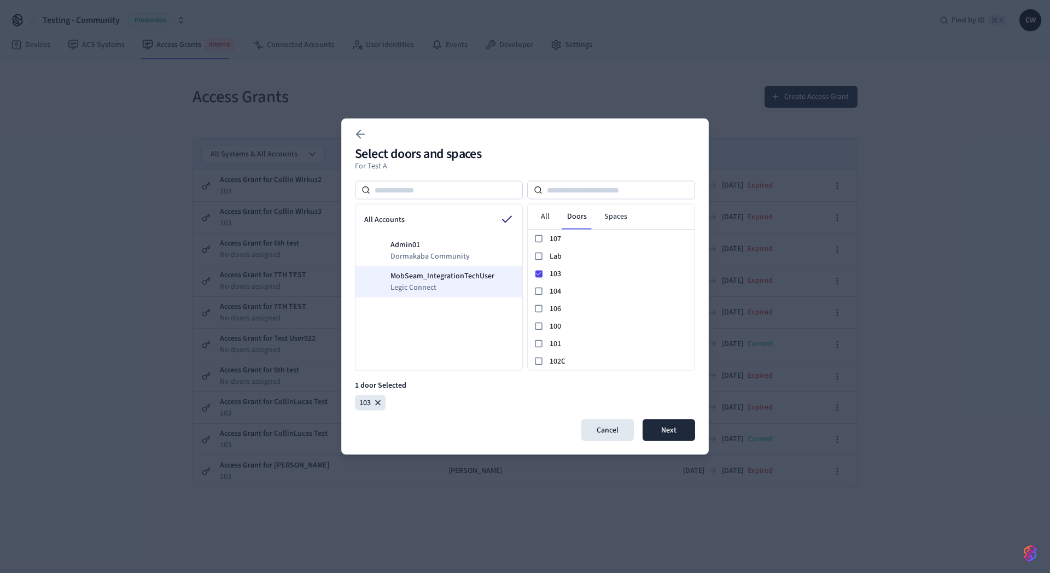
click at [453, 274] on span "MobSeam_IntegrationTechUser" at bounding box center [443, 276] width 104 height 11
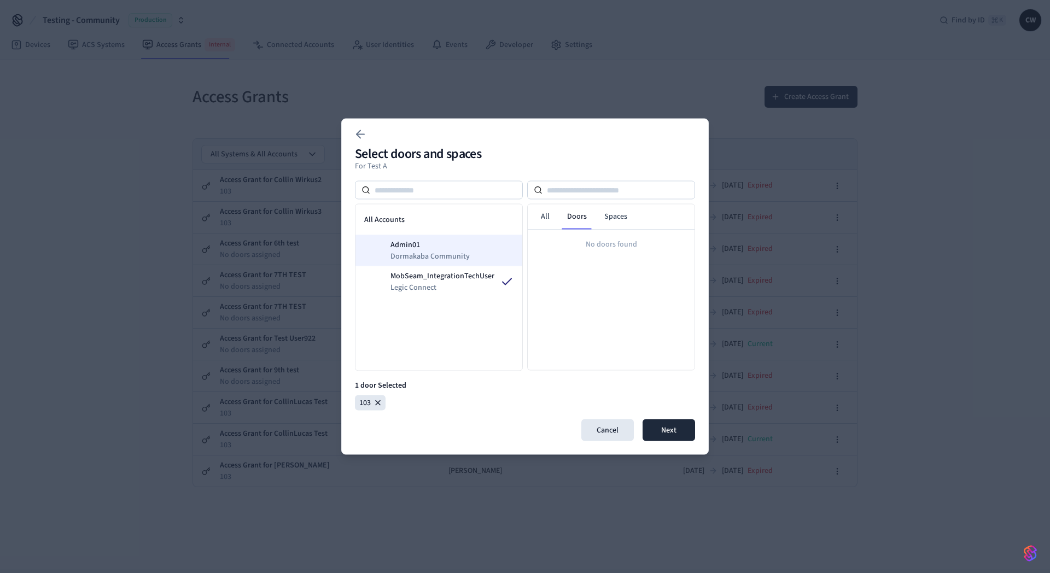
click at [456, 249] on span "Admin01" at bounding box center [430, 245] width 79 height 11
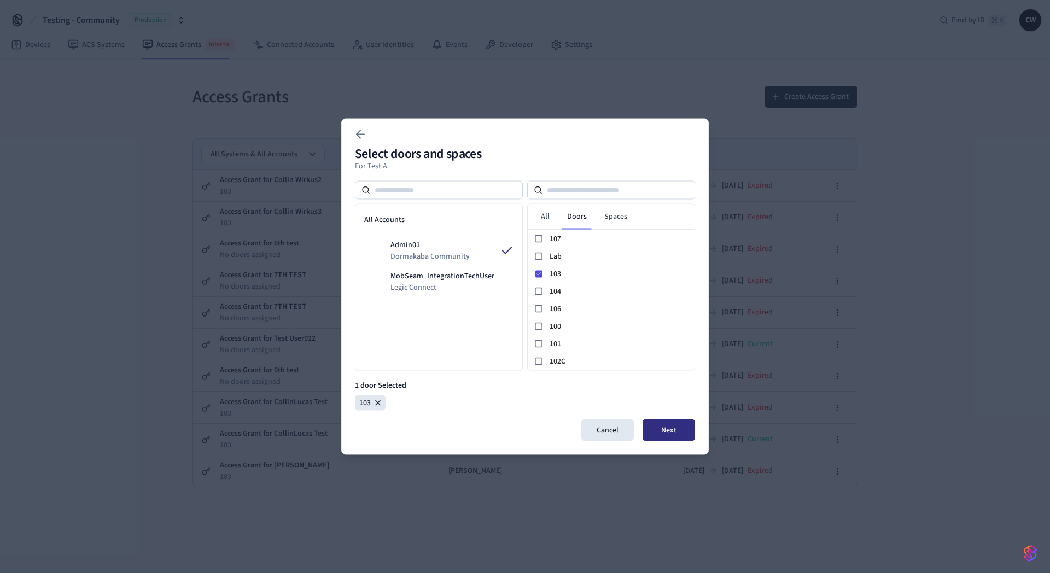
click at [685, 432] on button "Next" at bounding box center [669, 431] width 53 height 22
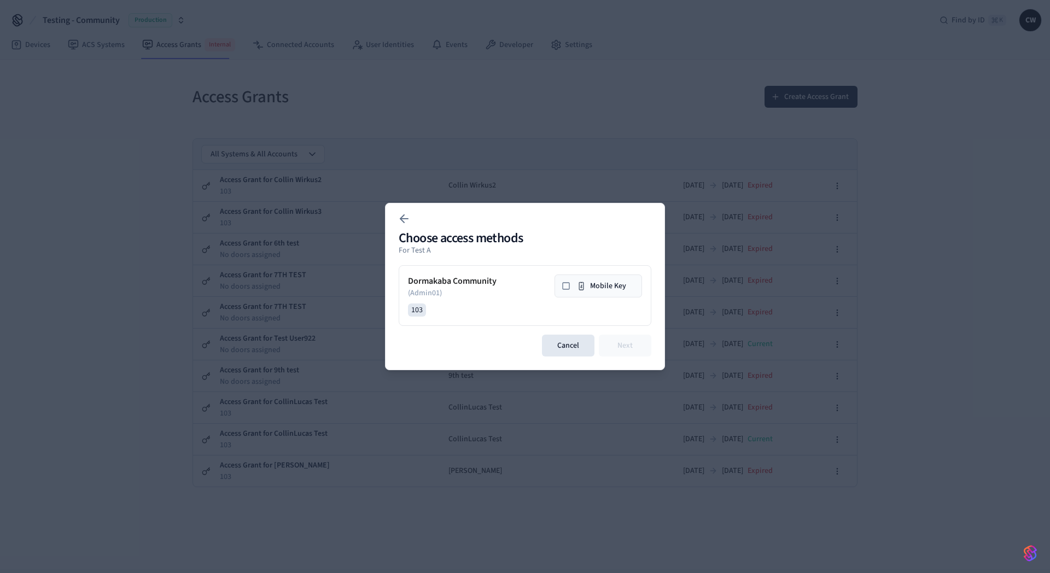
click at [567, 286] on icon at bounding box center [566, 286] width 9 height 9
click at [638, 347] on button "Next" at bounding box center [625, 346] width 53 height 22
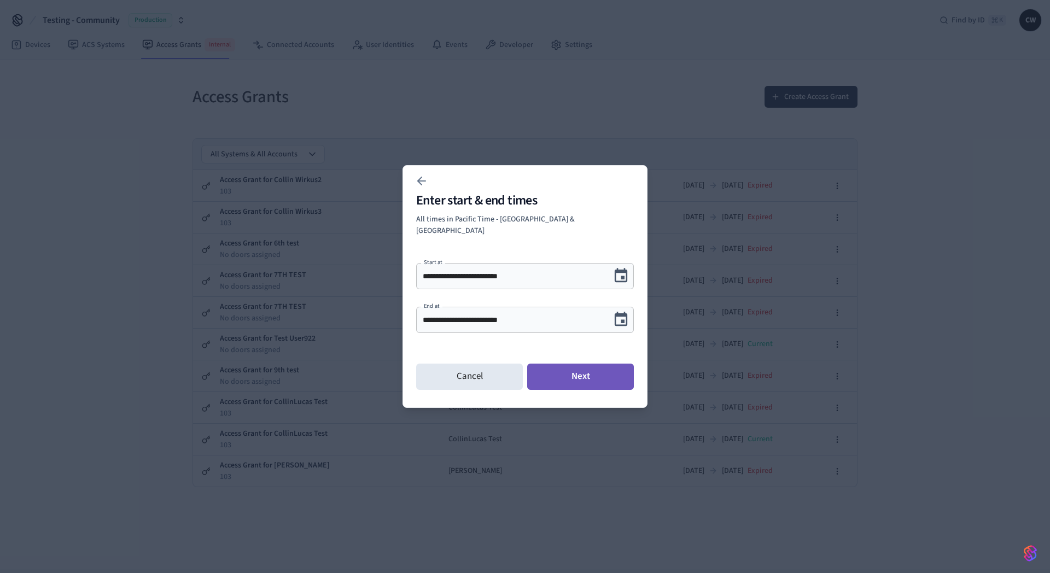
click at [579, 373] on button "Next" at bounding box center [580, 377] width 107 height 26
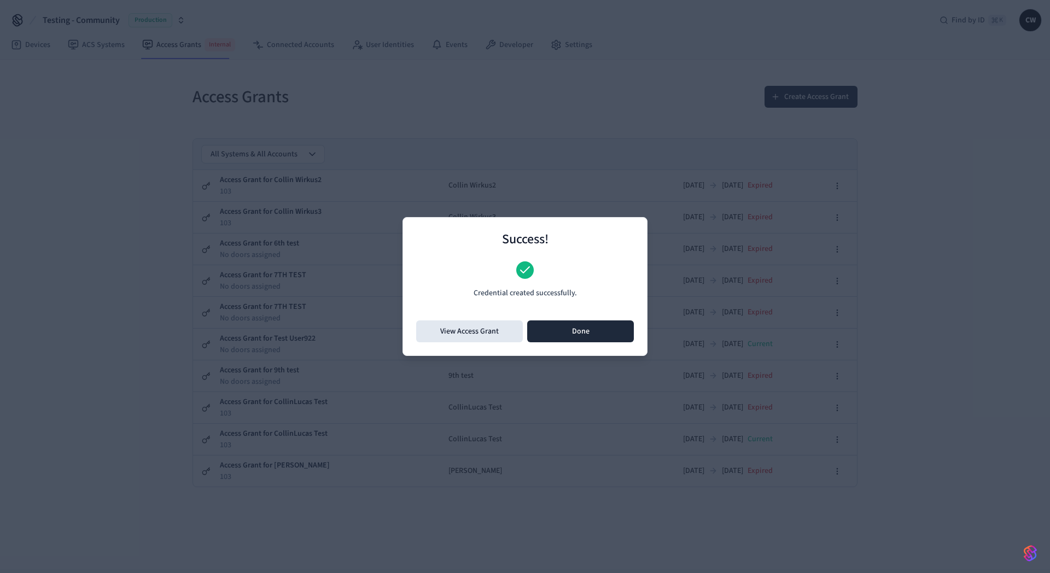
click at [577, 332] on button "Done" at bounding box center [580, 332] width 107 height 22
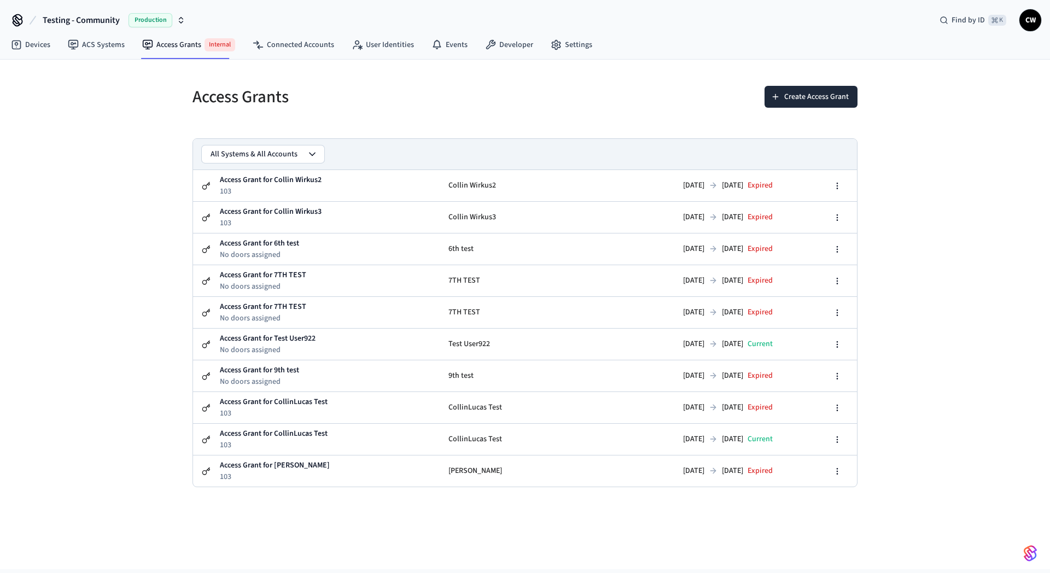
click at [388, 119] on div "Access Grants" at bounding box center [348, 97] width 339 height 48
click at [831, 101] on button "Create Access Grant" at bounding box center [811, 97] width 93 height 22
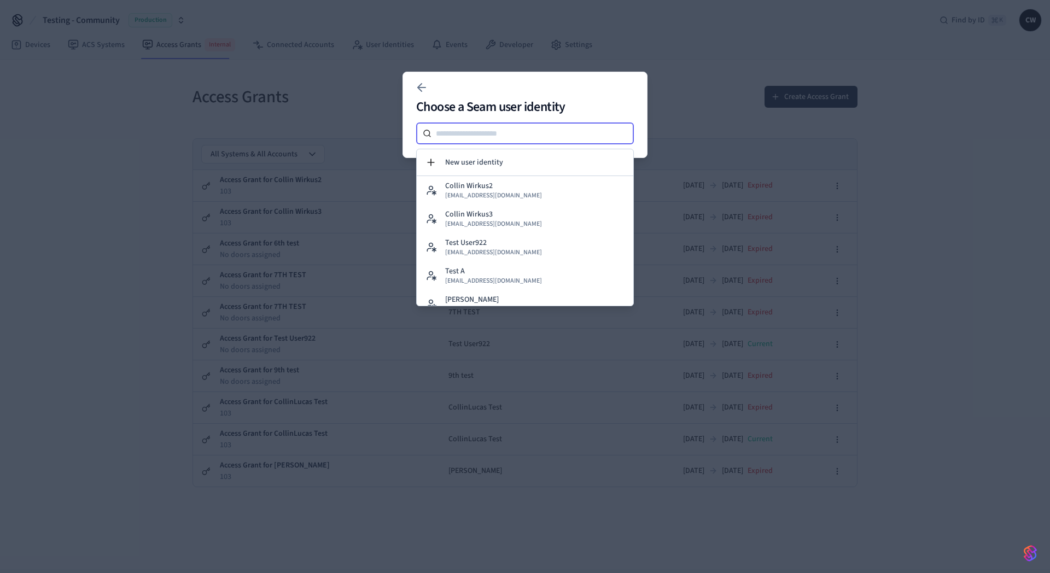
click at [477, 133] on input at bounding box center [533, 133] width 202 height 13
click at [486, 158] on span "New user identity" at bounding box center [474, 162] width 58 height 11
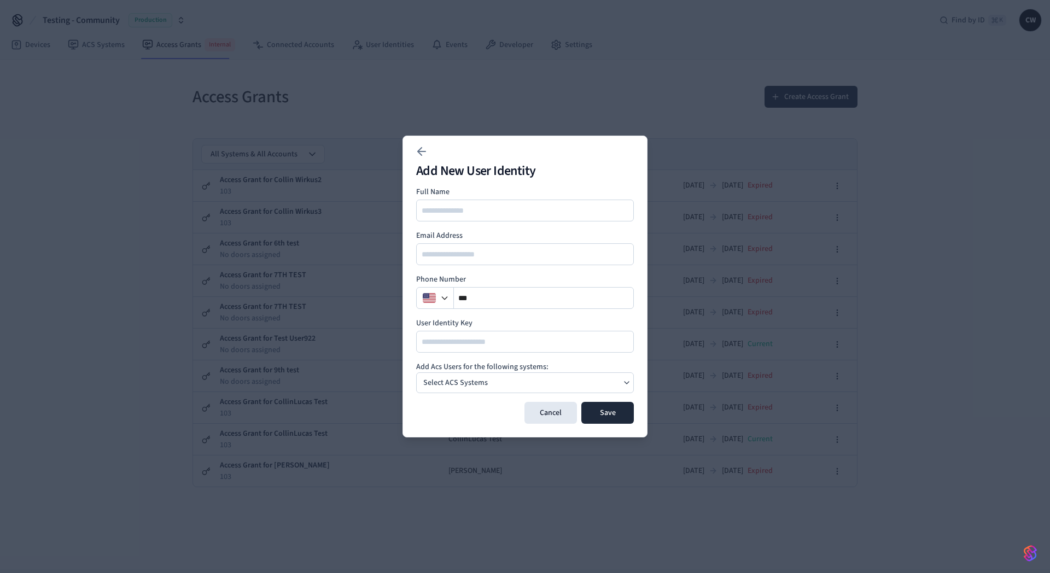
click at [475, 224] on div "Full Name Email Address Phone Number ** User Identity Key" at bounding box center [525, 270] width 218 height 166
click at [481, 210] on input at bounding box center [525, 210] width 217 height 13
type input "******"
type input "**********"
click at [498, 377] on div "Select ACS Systems" at bounding box center [525, 383] width 218 height 21
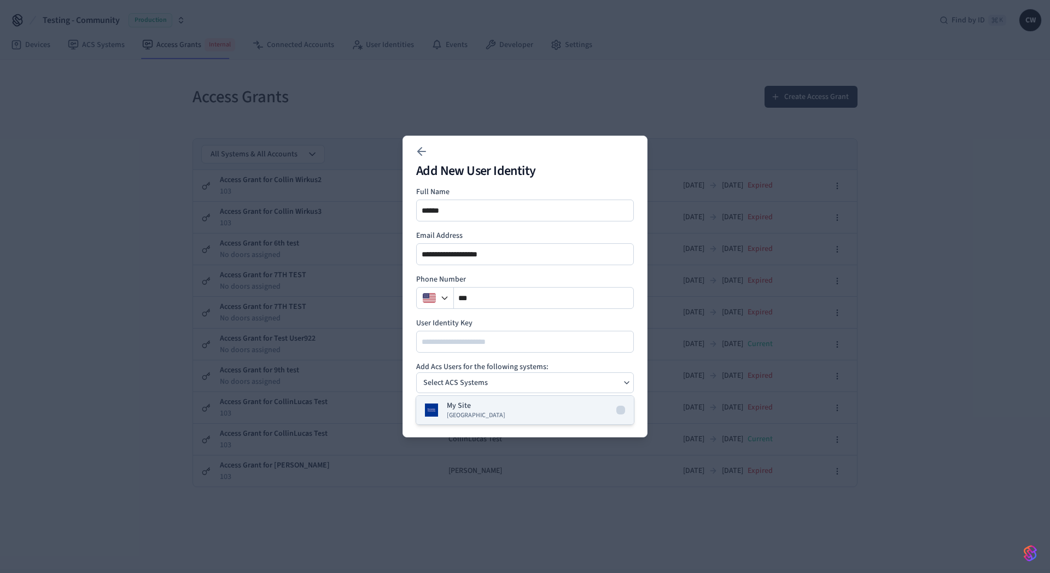
click at [472, 406] on div "My Site [GEOGRAPHIC_DATA]" at bounding box center [476, 410] width 59 height 20
click at [537, 362] on h4 "Add Acs Users for the following systems:" at bounding box center [525, 367] width 218 height 11
click at [608, 405] on button "Save" at bounding box center [607, 413] width 53 height 22
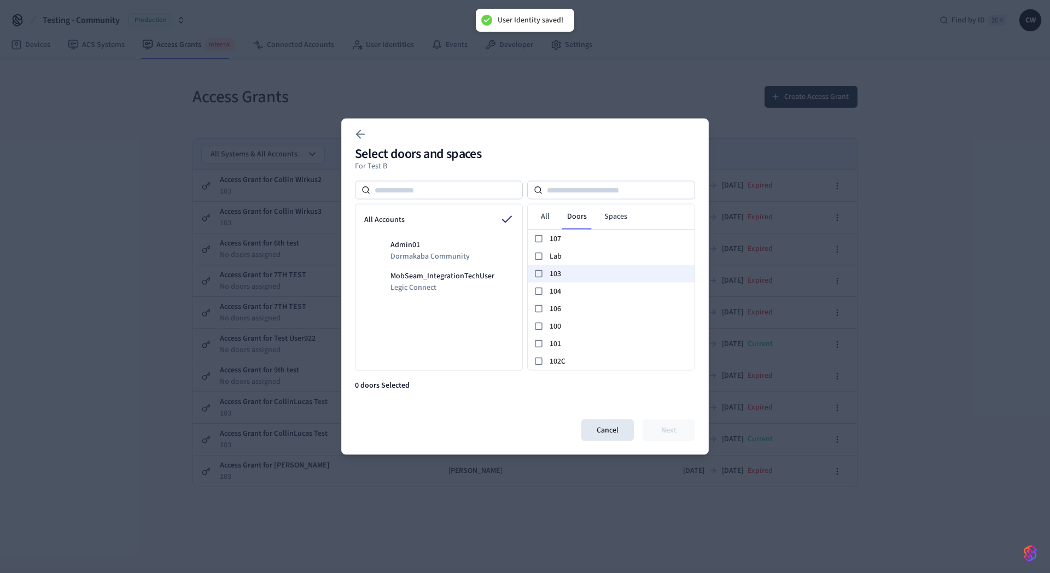
click at [586, 275] on span "103" at bounding box center [620, 273] width 141 height 11
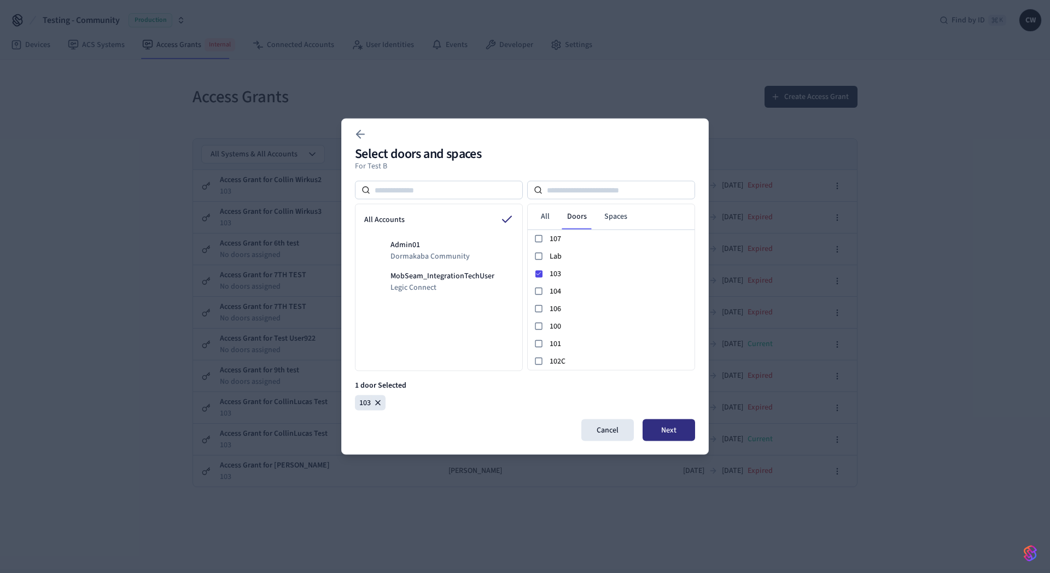
click at [679, 431] on button "Next" at bounding box center [669, 431] width 53 height 22
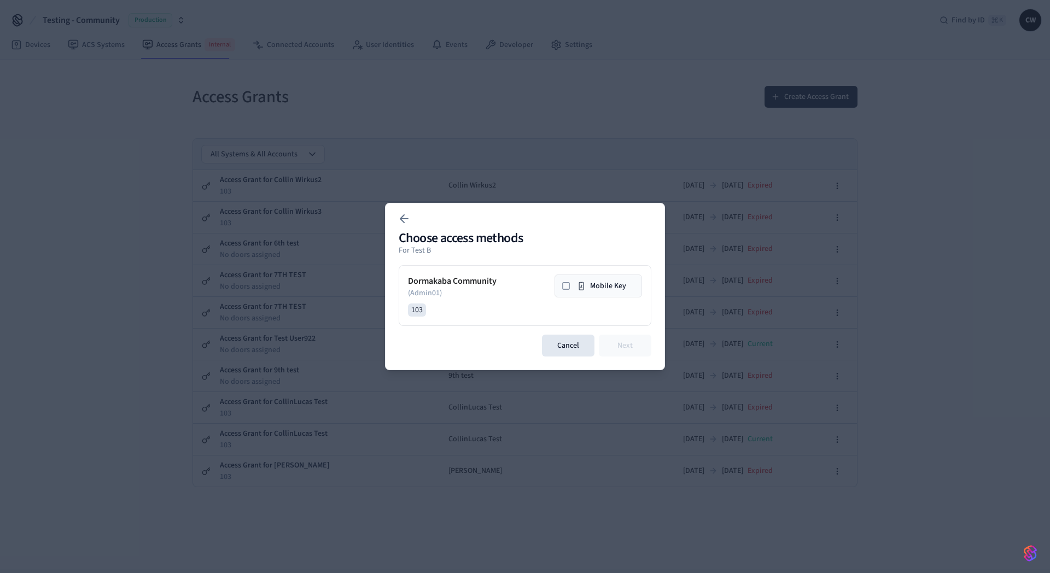
click at [565, 285] on icon at bounding box center [566, 286] width 9 height 9
click at [626, 347] on button "Next" at bounding box center [625, 346] width 53 height 22
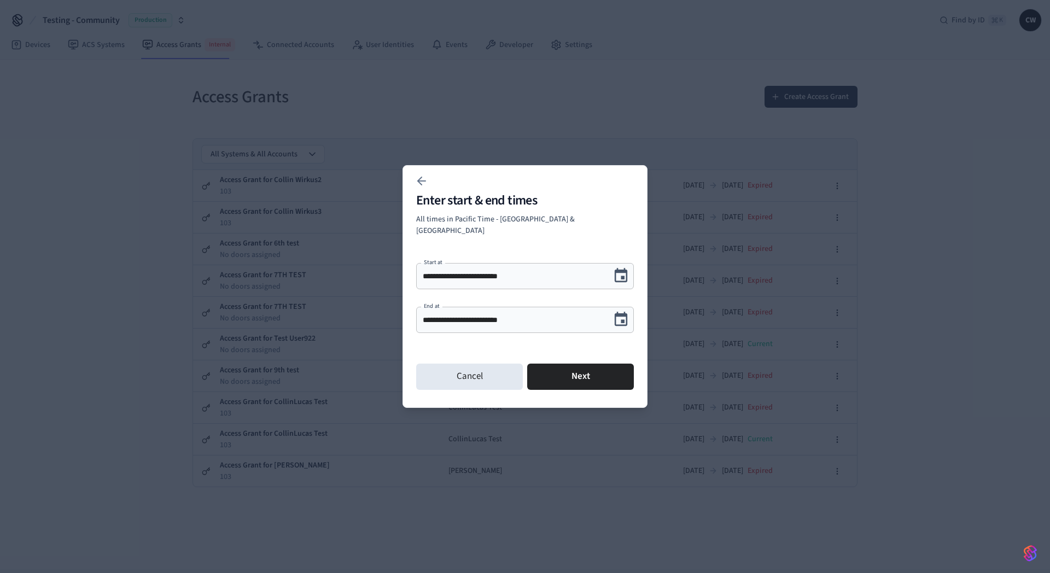
click at [619, 316] on icon "Choose date, selected date is Sep 27, 2025" at bounding box center [621, 319] width 17 height 17
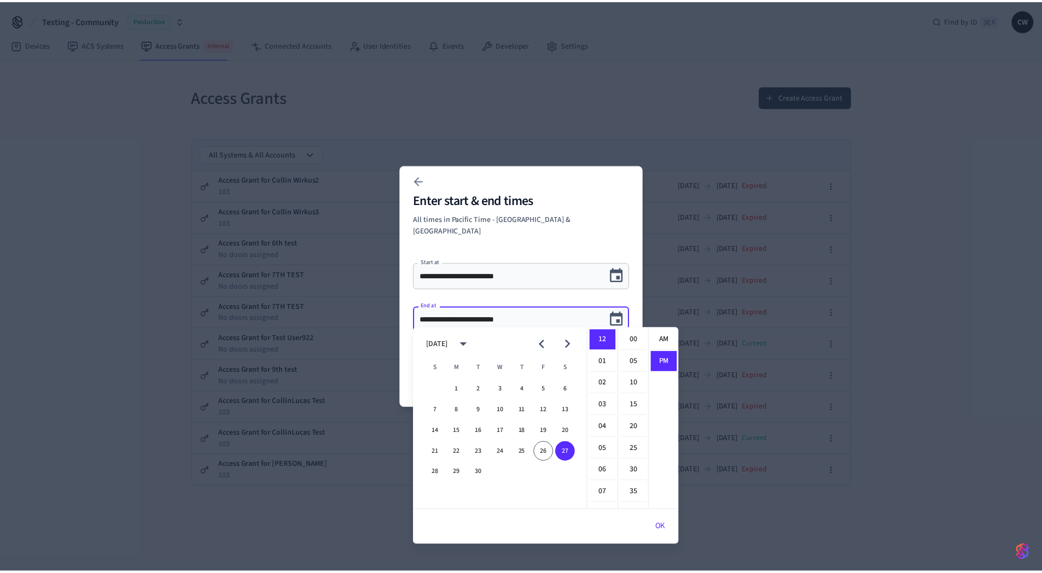
scroll to position [20, 0]
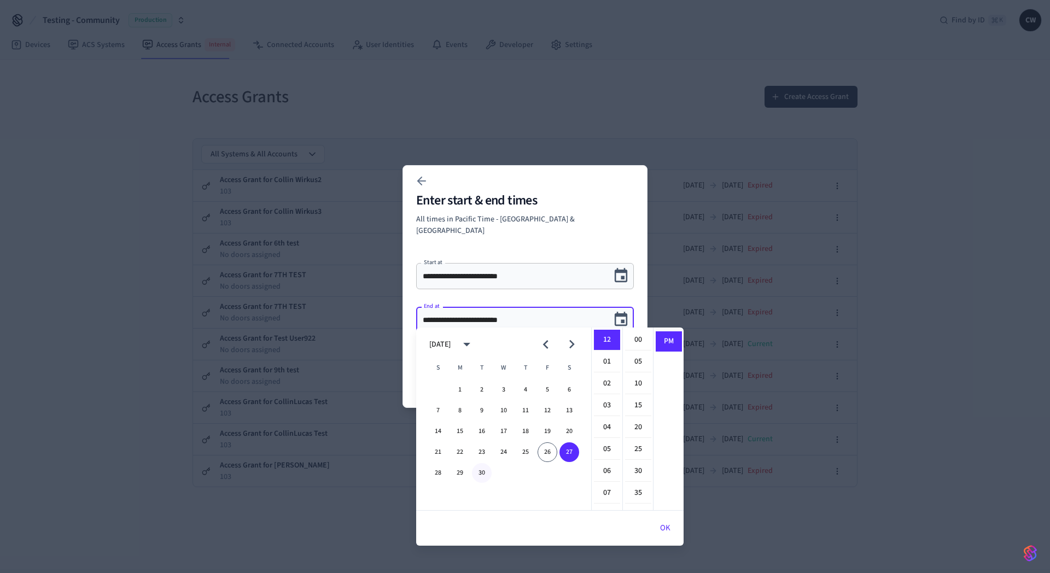
click at [479, 473] on button "30" at bounding box center [482, 473] width 20 height 20
type input "**********"
click at [621, 311] on icon "Choose date, selected date is Sep 30, 2025" at bounding box center [621, 319] width 17 height 17
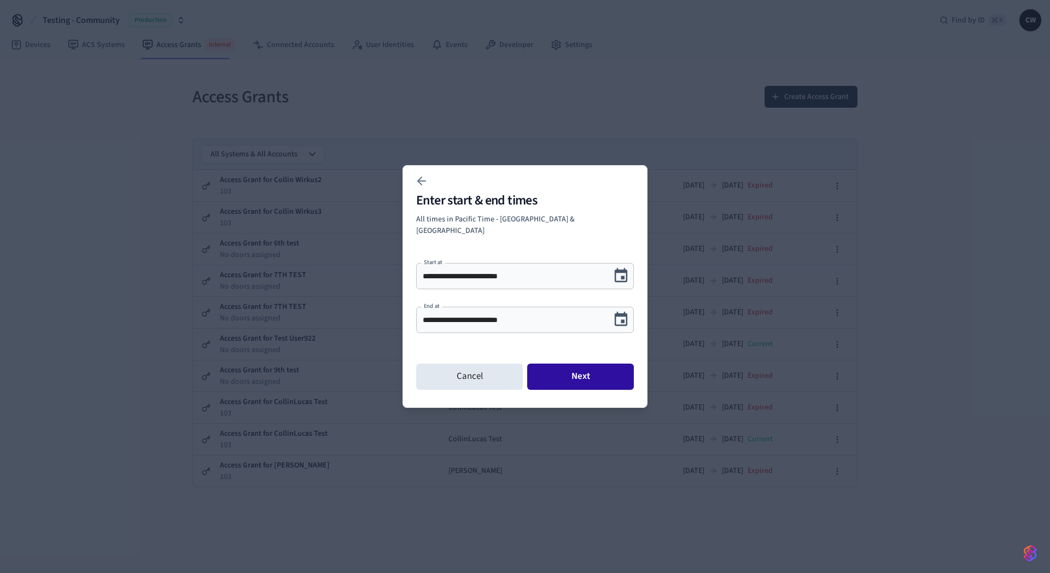
click at [588, 376] on button "Next" at bounding box center [580, 377] width 107 height 26
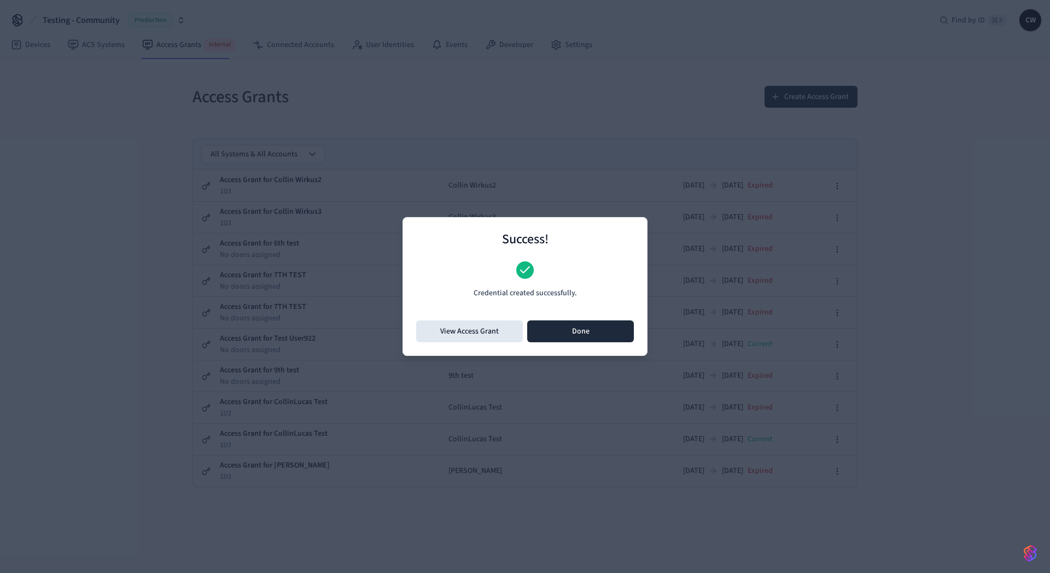
click at [590, 332] on button "Done" at bounding box center [580, 332] width 107 height 22
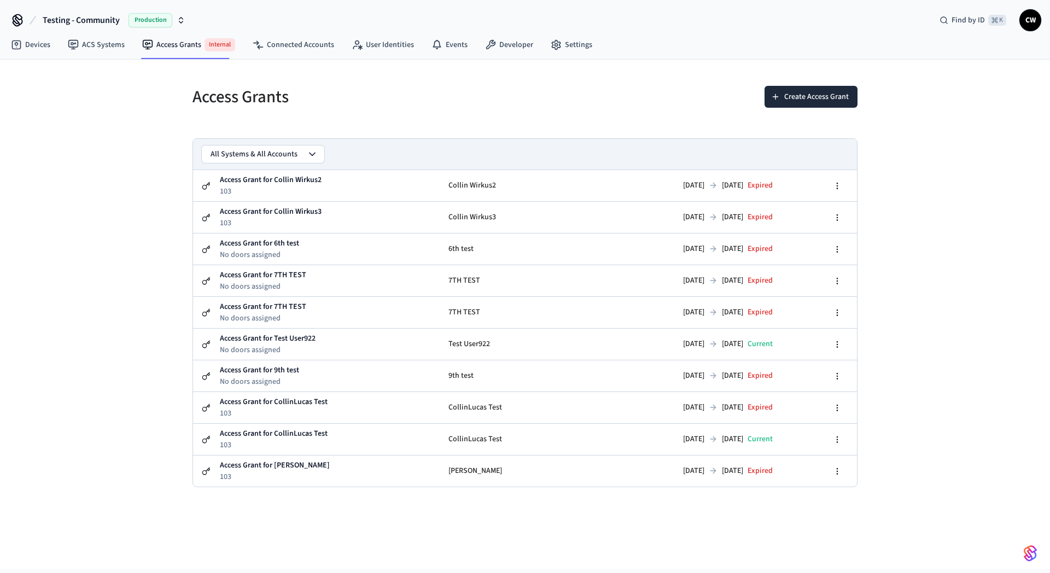
click at [501, 118] on div "Access Grants" at bounding box center [348, 97] width 339 height 48
click at [360, 45] on link "User Identities" at bounding box center [383, 45] width 80 height 20
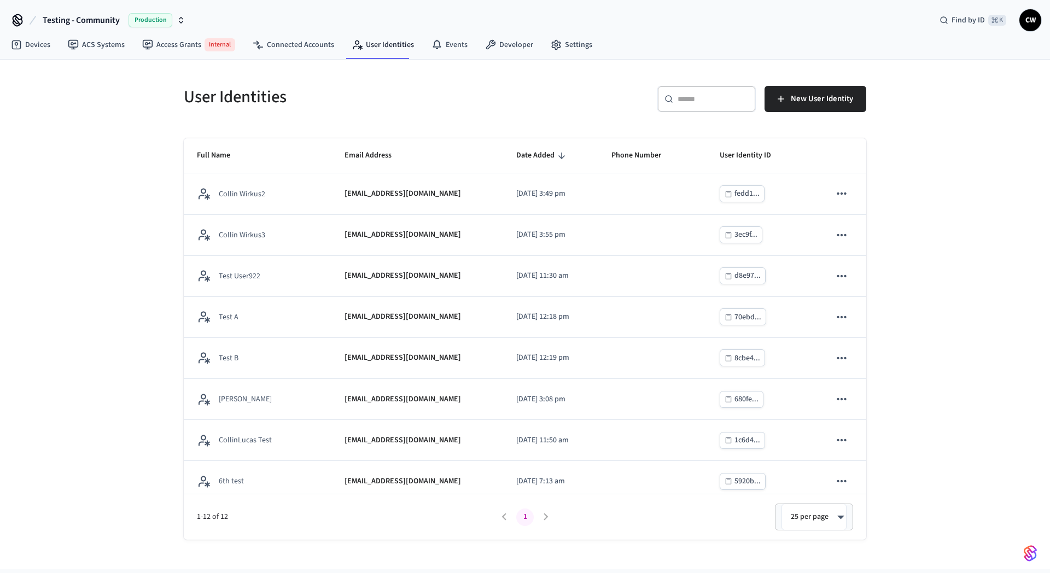
click at [108, 327] on div "User Identities ​ ​ New User Identity Full Name Email Address Date Added Phone …" at bounding box center [525, 315] width 1050 height 510
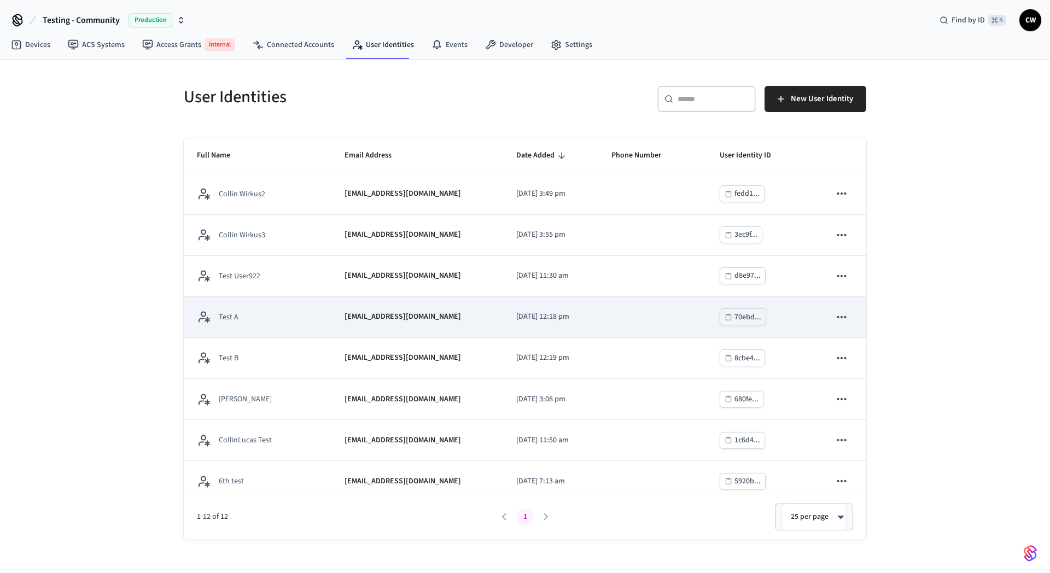
click at [374, 310] on td "[EMAIL_ADDRESS][DOMAIN_NAME]" at bounding box center [416, 317] width 171 height 41
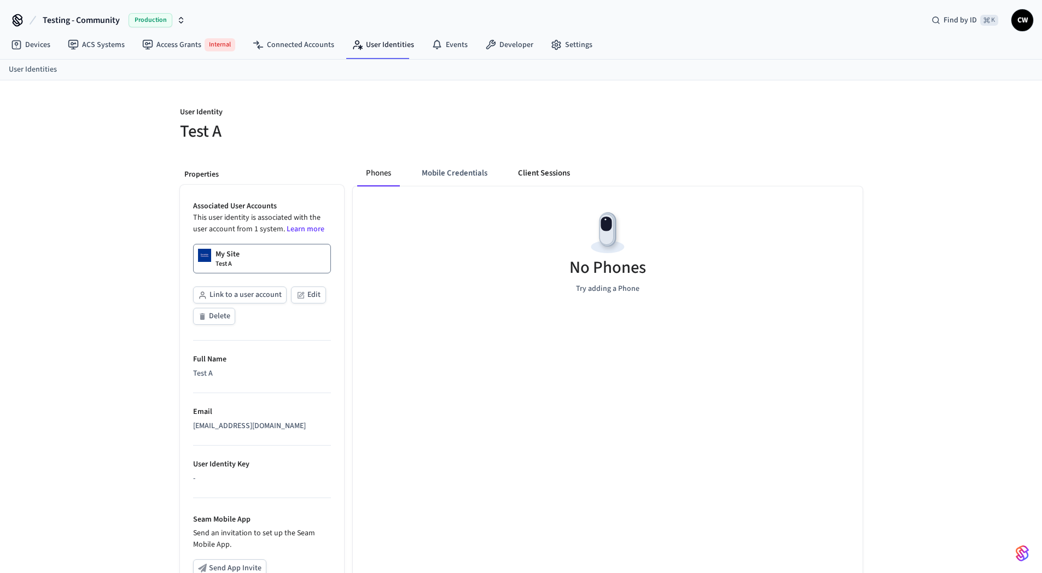
drag, startPoint x: 429, startPoint y: 172, endPoint x: 551, endPoint y: 170, distance: 122.6
click at [551, 170] on button "Client Sessions" at bounding box center [543, 173] width 69 height 26
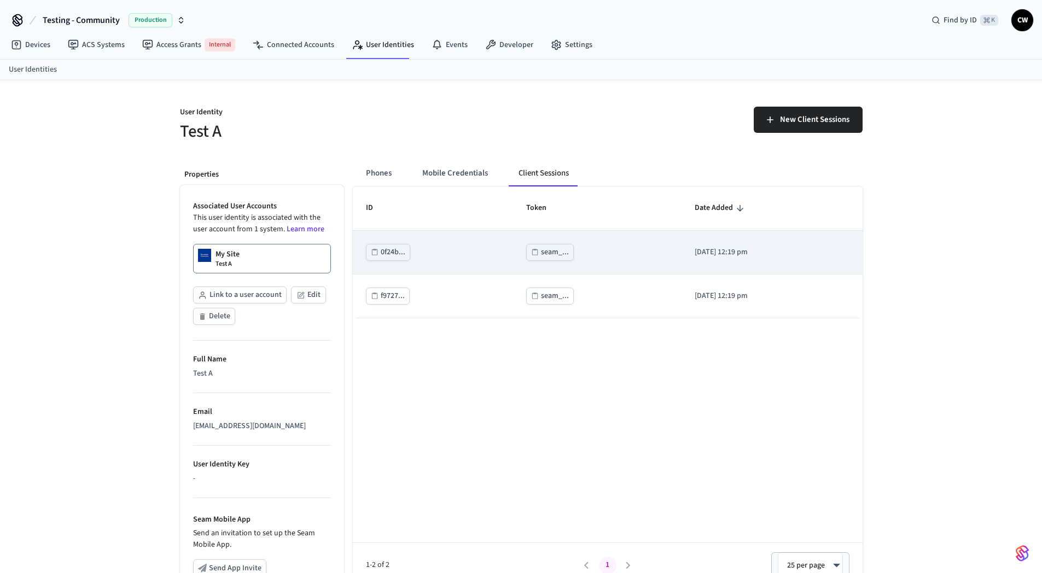
click at [541, 246] on div "seam_..." at bounding box center [555, 253] width 28 height 14
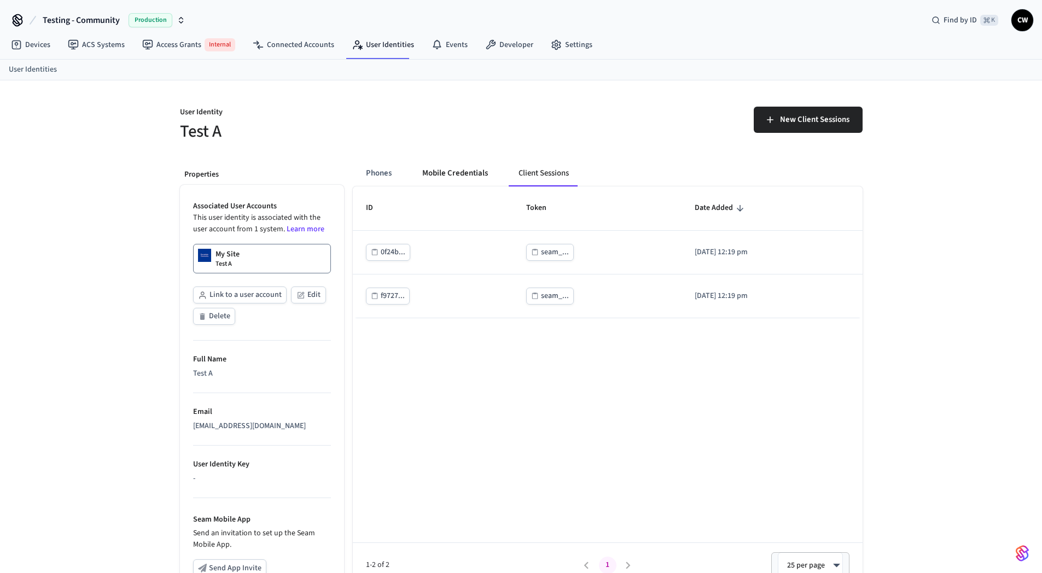
click at [444, 175] on button "Mobile Credentials" at bounding box center [455, 173] width 83 height 26
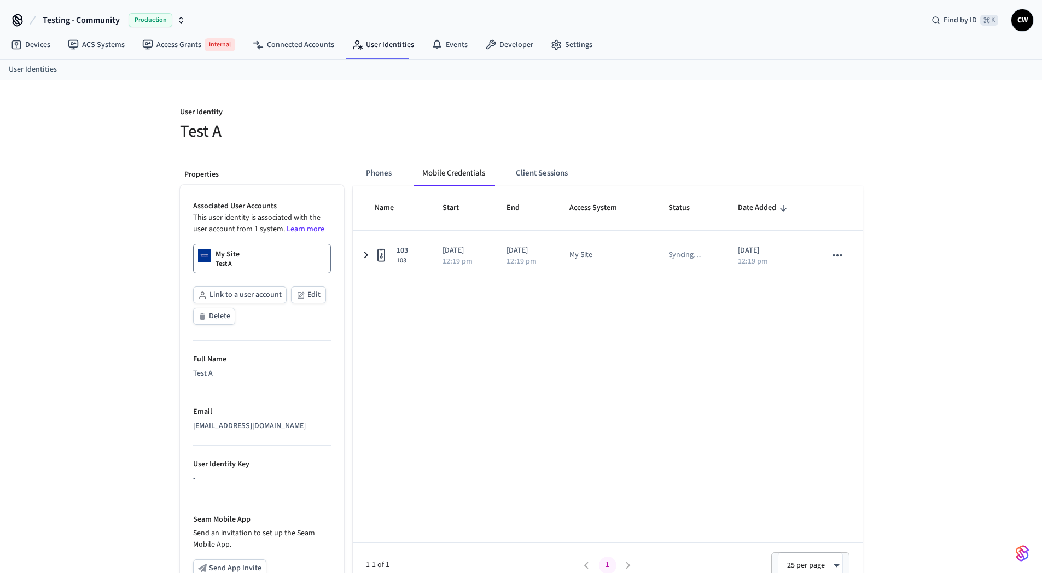
click at [532, 174] on button "Client Sessions" at bounding box center [541, 173] width 69 height 26
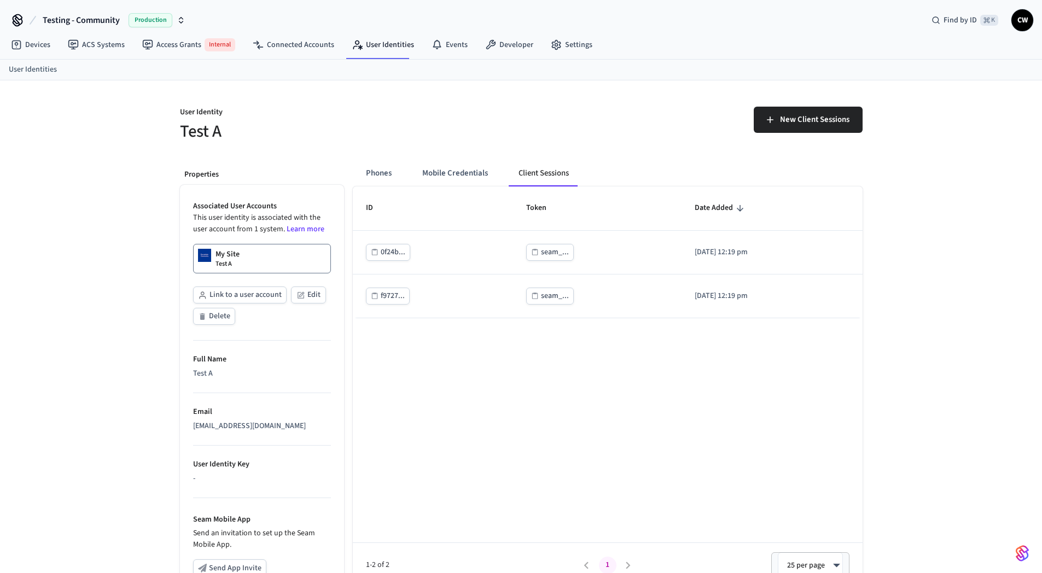
click at [584, 141] on div "New Client Sessions" at bounding box center [695, 124] width 335 height 35
click at [382, 109] on p "User Identity" at bounding box center [347, 114] width 335 height 14
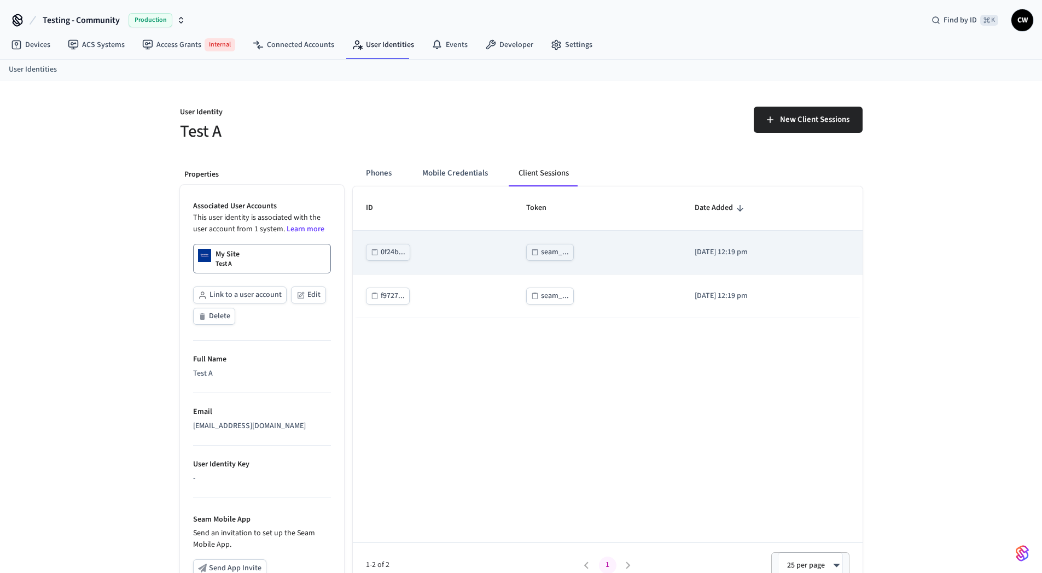
click at [541, 252] on div "seam_..." at bounding box center [555, 253] width 28 height 14
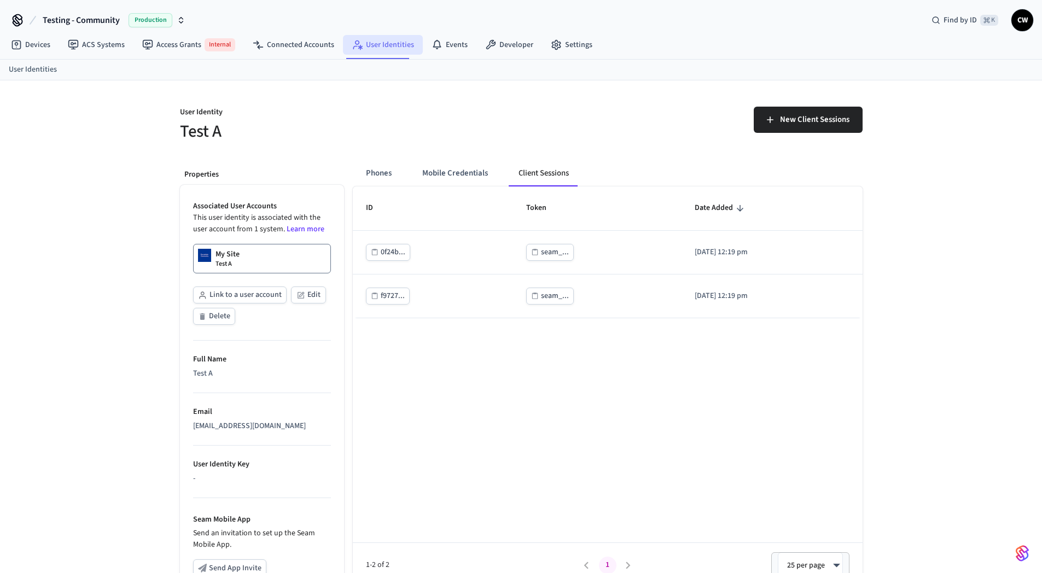
click at [389, 48] on link "User Identities" at bounding box center [383, 45] width 80 height 20
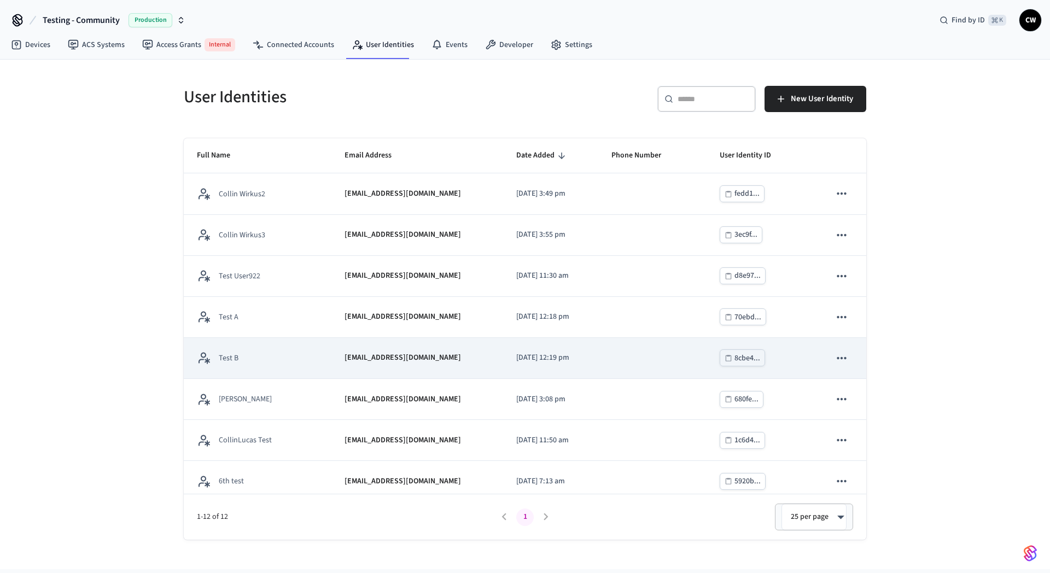
click at [345, 356] on p "[EMAIL_ADDRESS][DOMAIN_NAME]" at bounding box center [403, 357] width 117 height 11
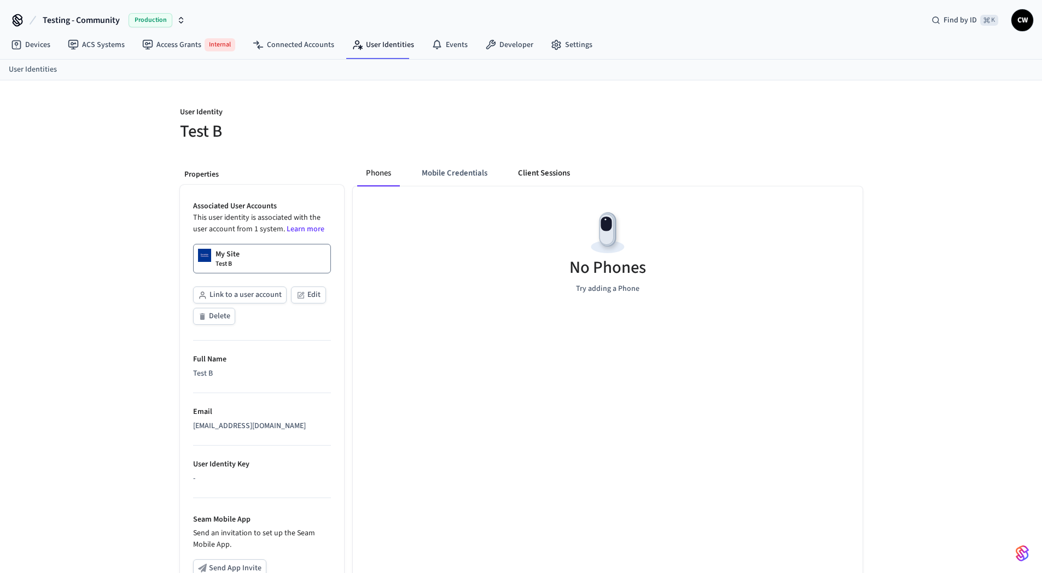
click at [542, 172] on button "Client Sessions" at bounding box center [543, 173] width 69 height 26
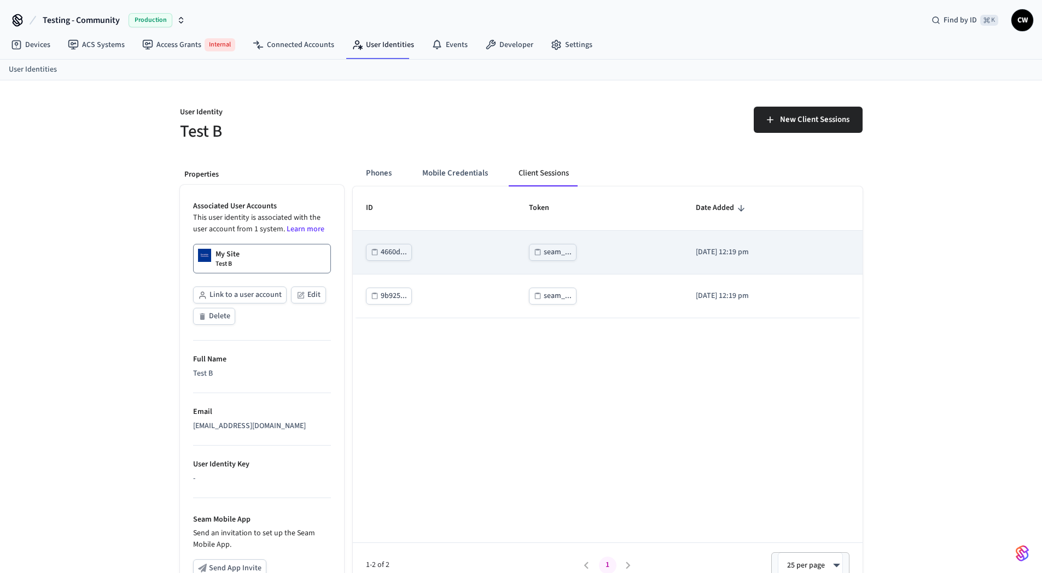
click at [548, 251] on div "seam_..." at bounding box center [558, 253] width 28 height 14
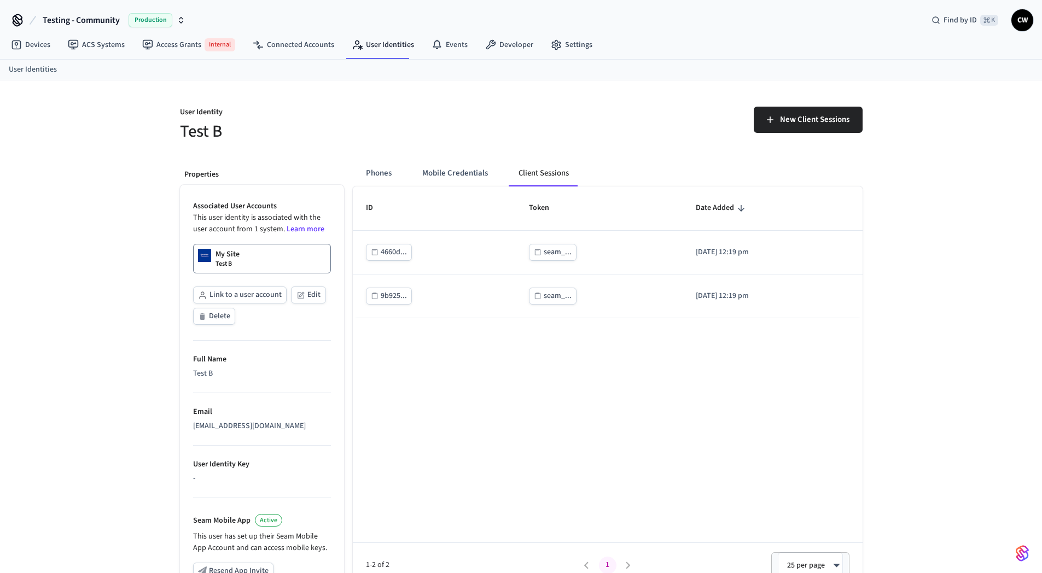
click at [130, 156] on div "User Identity Test B New Client Sessions Properties Associated User Accounts Th…" at bounding box center [521, 413] width 1042 height 667
